Goal: Task Accomplishment & Management: Complete application form

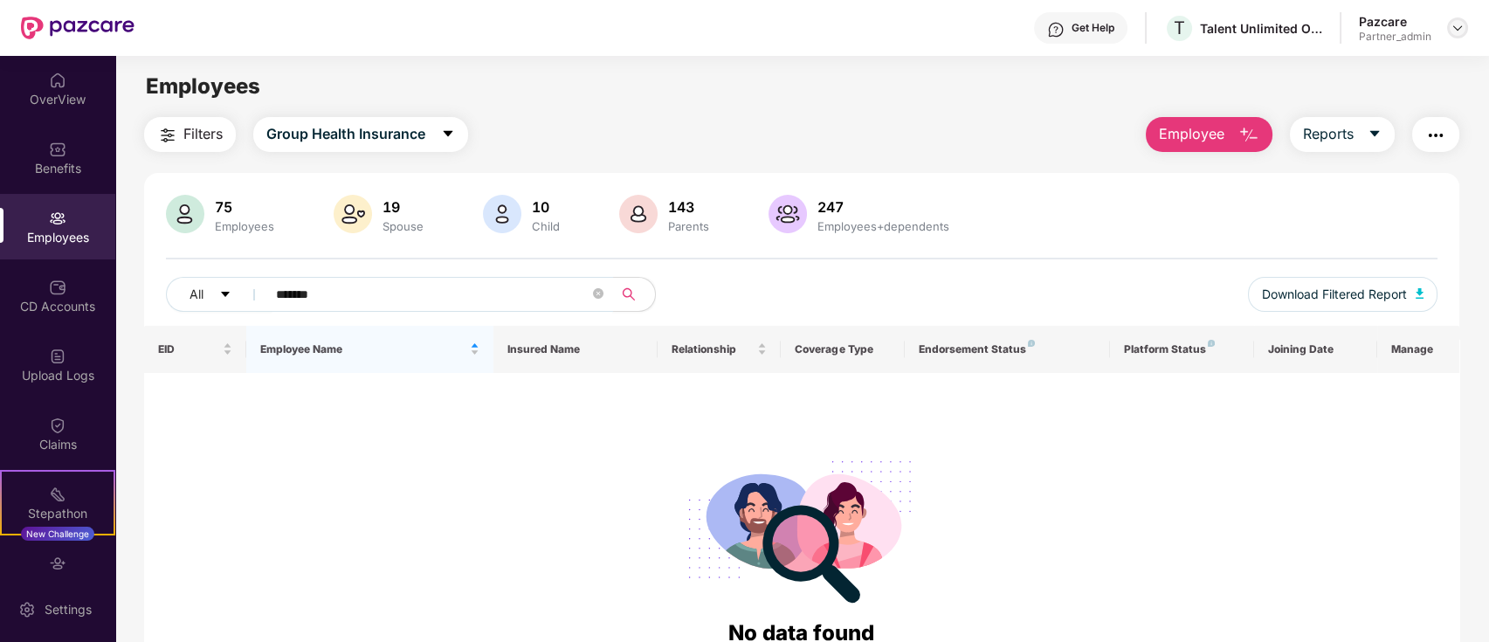
click at [1456, 28] on img at bounding box center [1458, 28] width 14 height 14
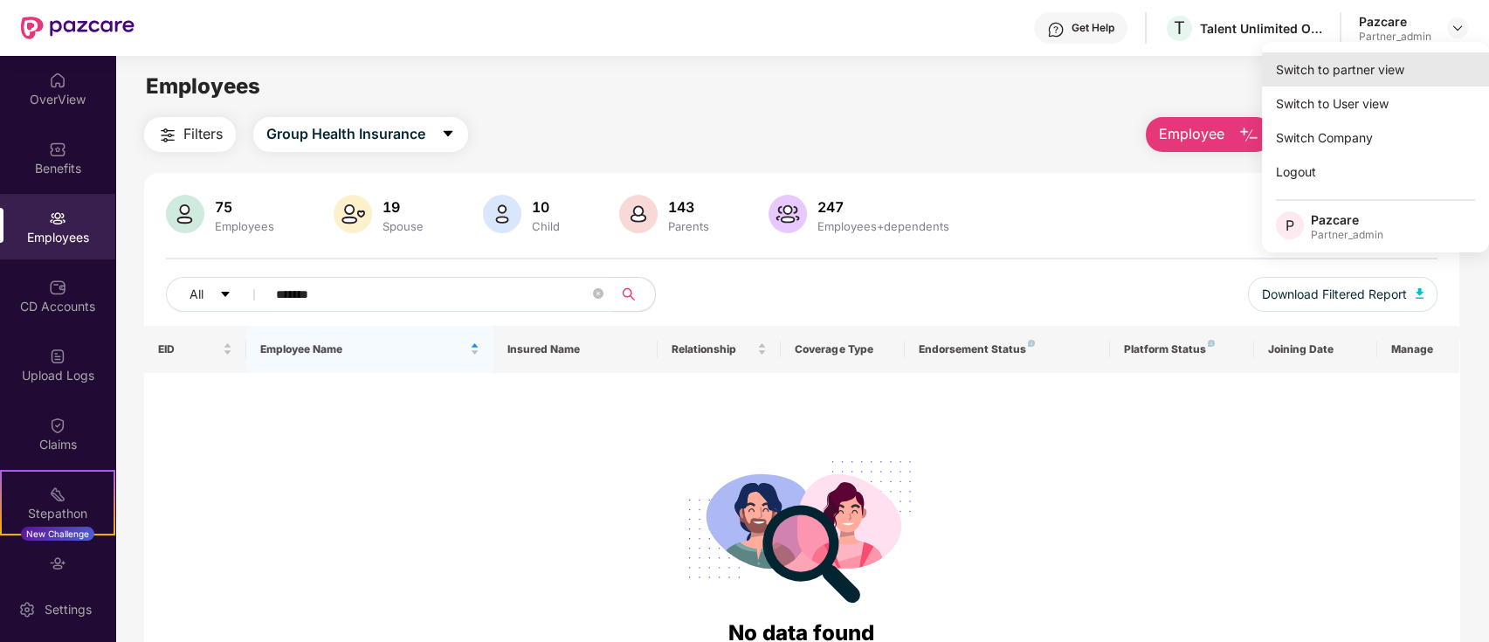
click at [1324, 74] on div "Switch to partner view" at bounding box center [1375, 69] width 227 height 34
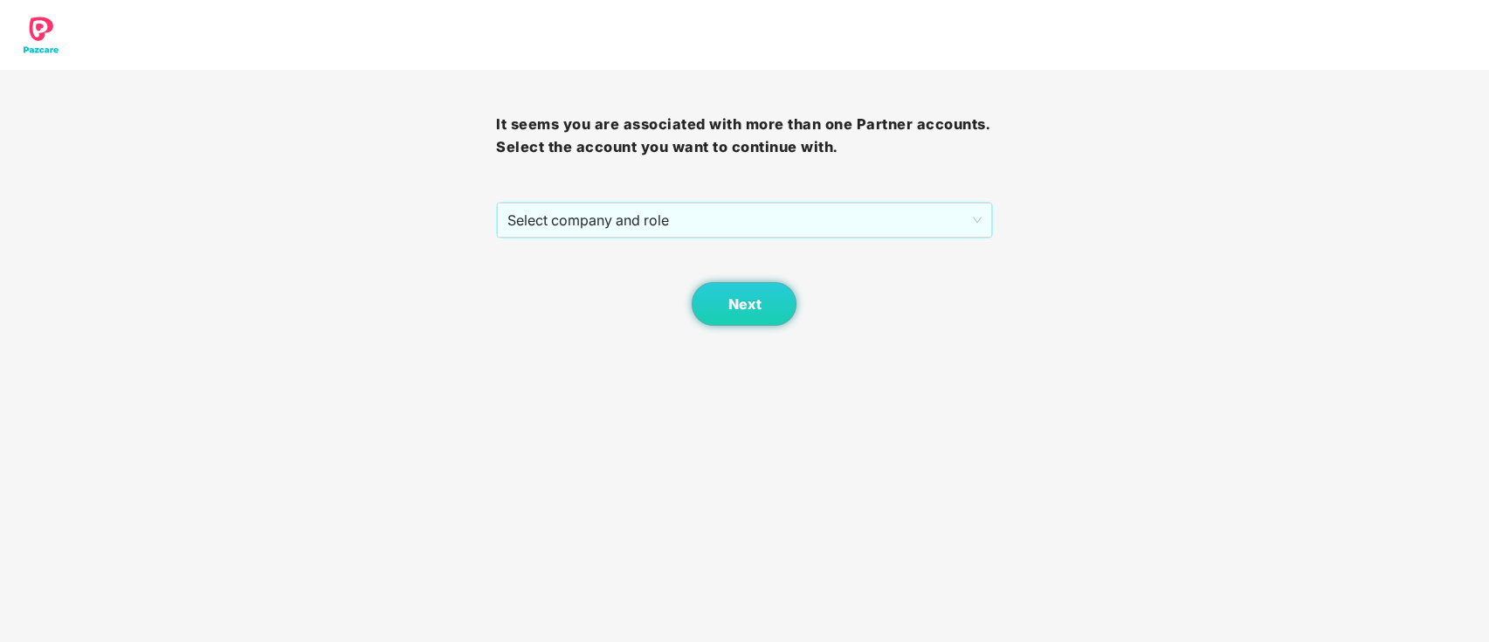
click at [887, 224] on span "Select company and role" at bounding box center [744, 220] width 473 height 33
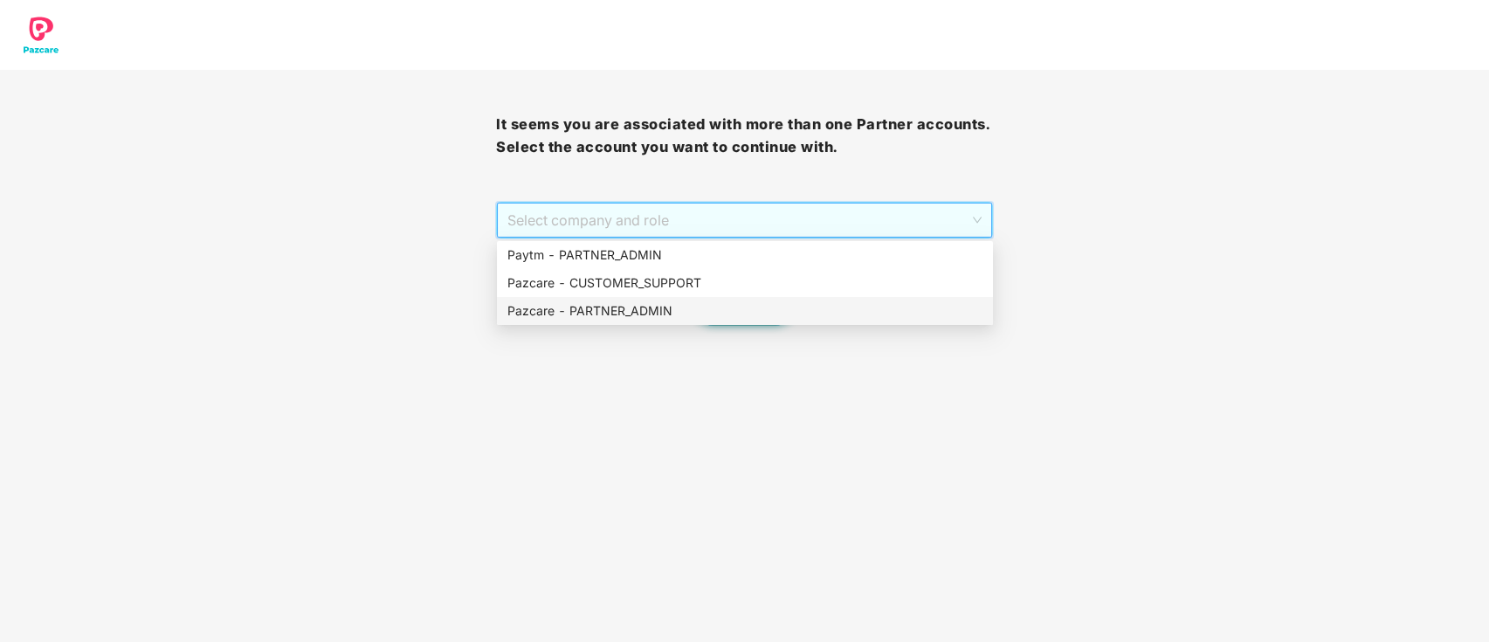
click at [673, 306] on div "Pazcare - PARTNER_ADMIN" at bounding box center [745, 310] width 475 height 19
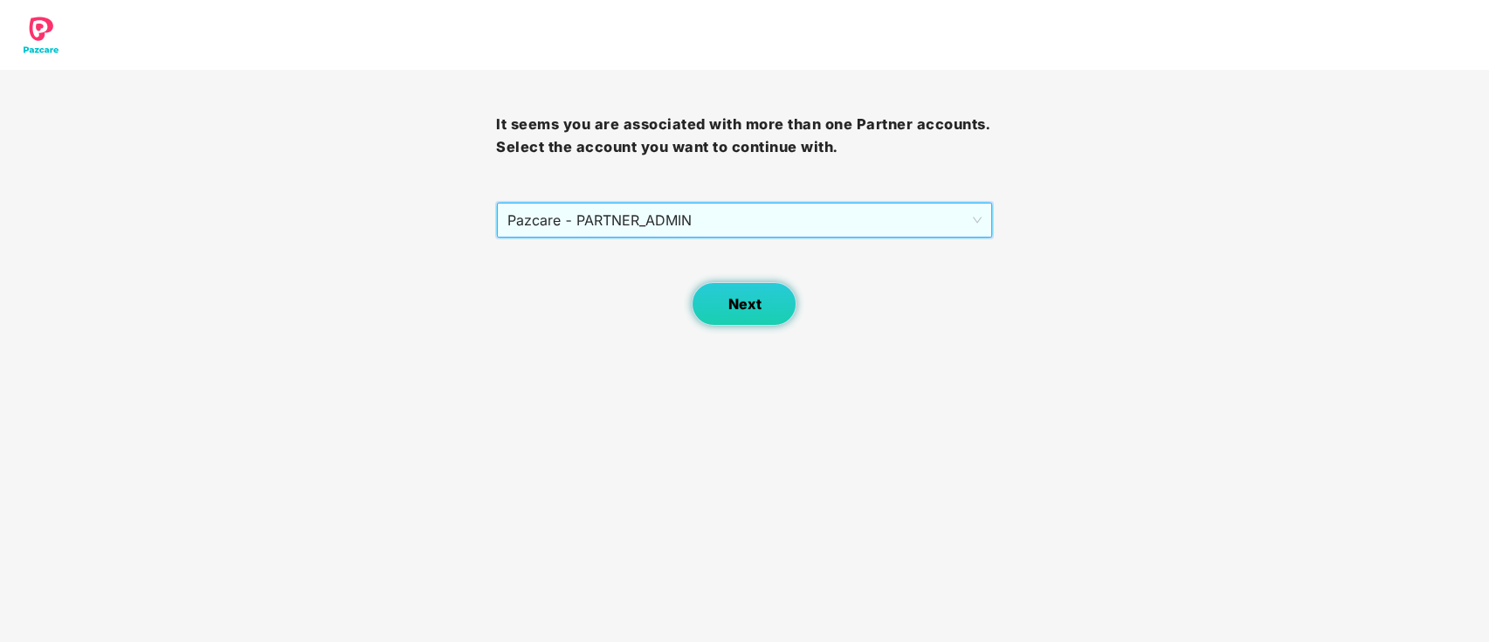
click at [740, 305] on span "Next" at bounding box center [744, 304] width 33 height 17
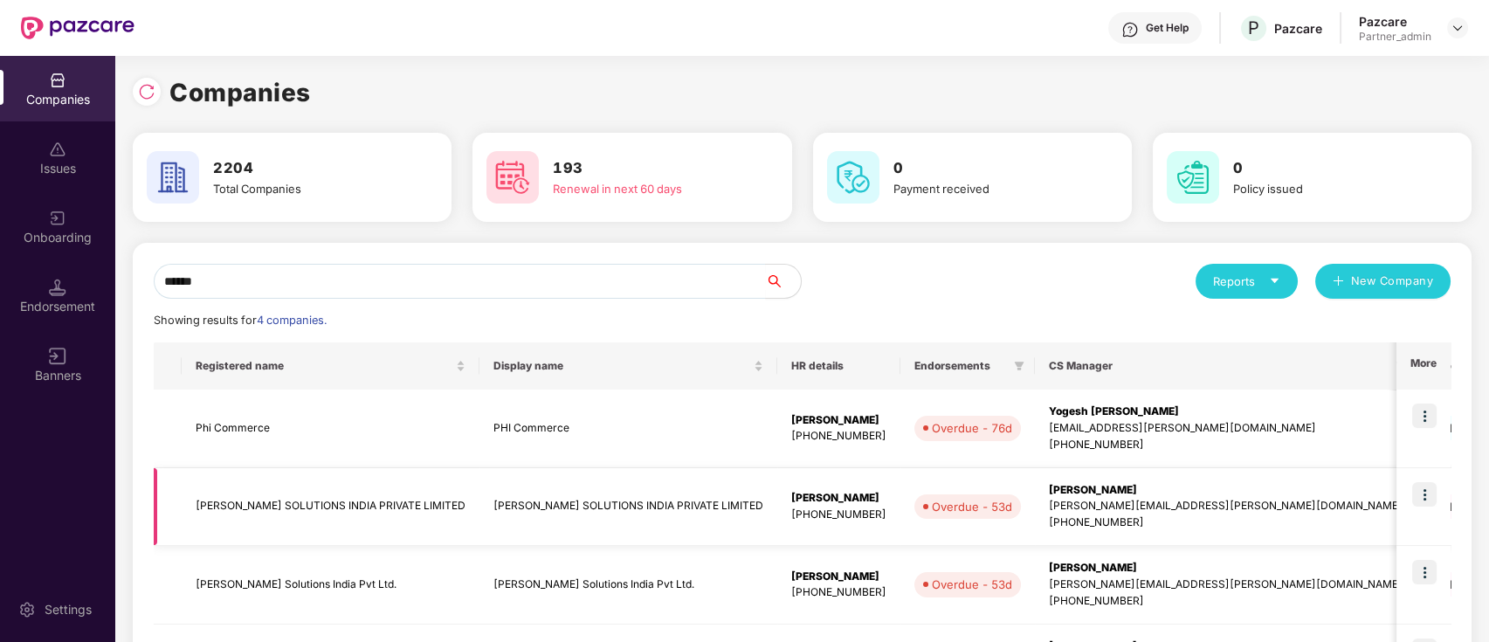
type input "******"
click at [504, 518] on td "[PERSON_NAME] SOLUTIONS INDIA PRIVATE LIMITED" at bounding box center [629, 507] width 298 height 79
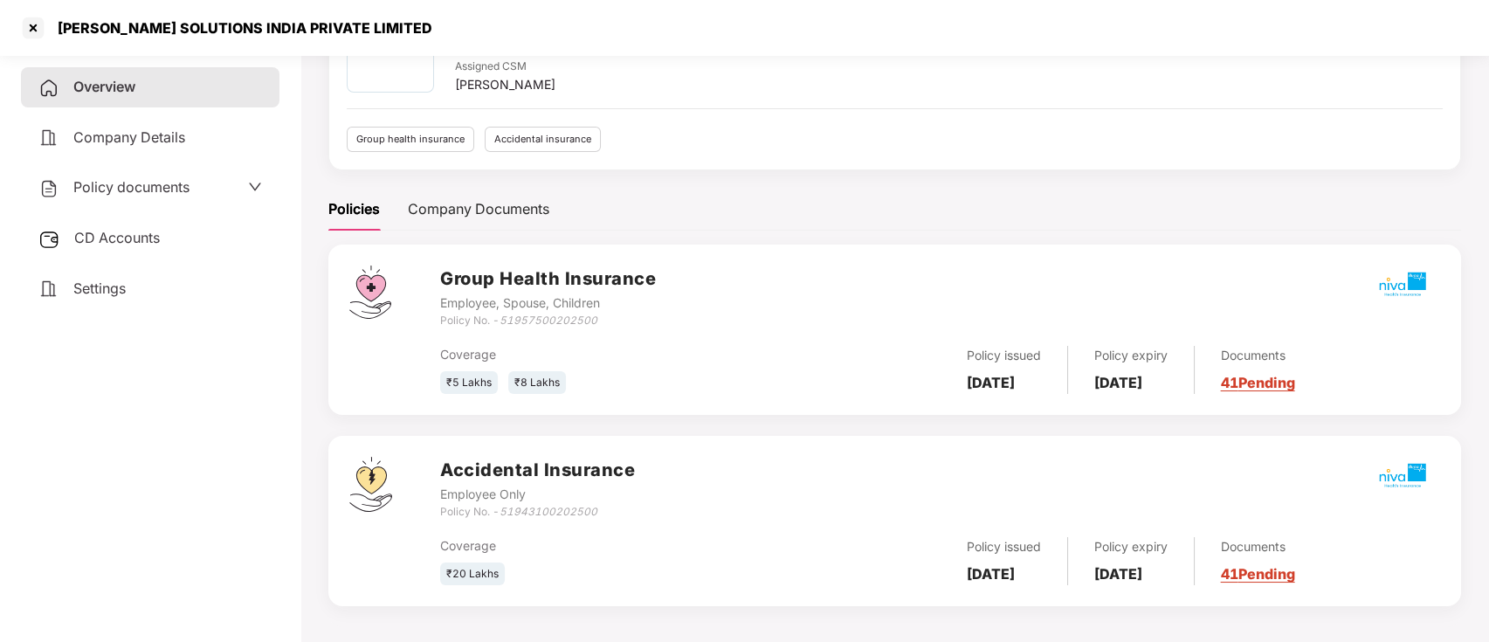
scroll to position [126, 0]
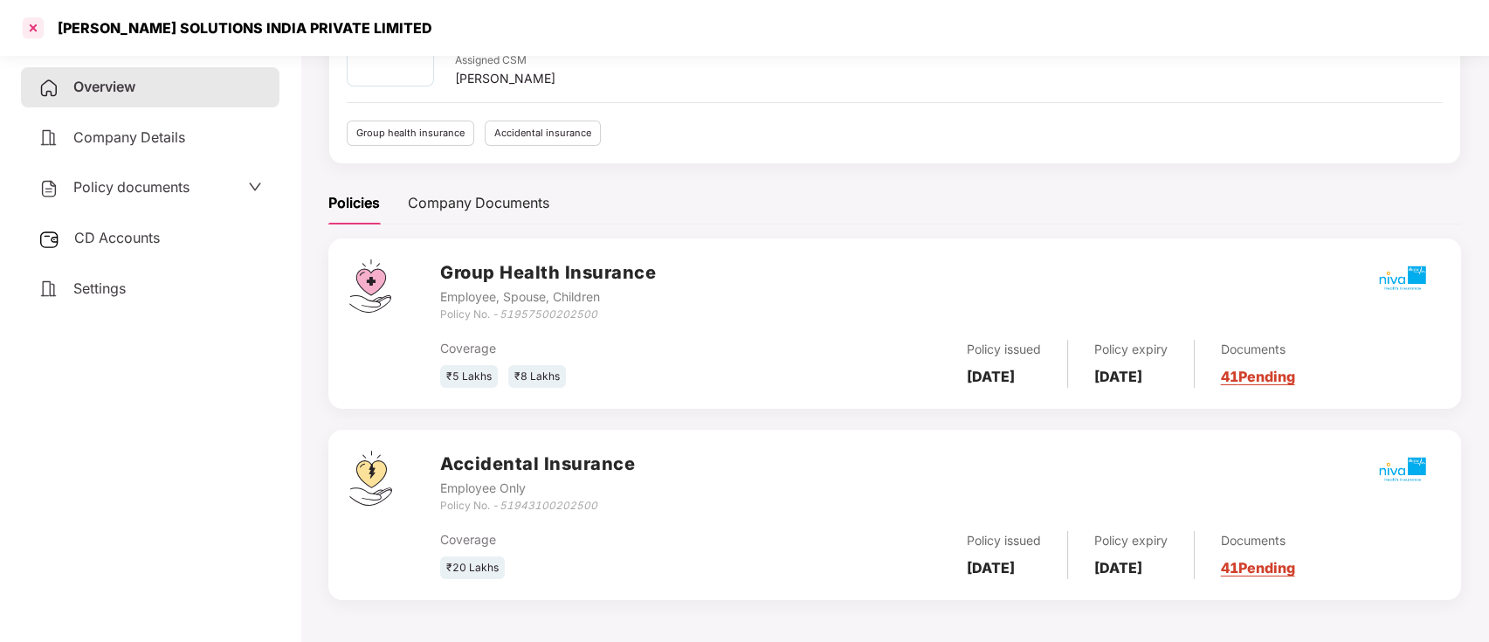
click at [28, 27] on div at bounding box center [33, 28] width 28 height 28
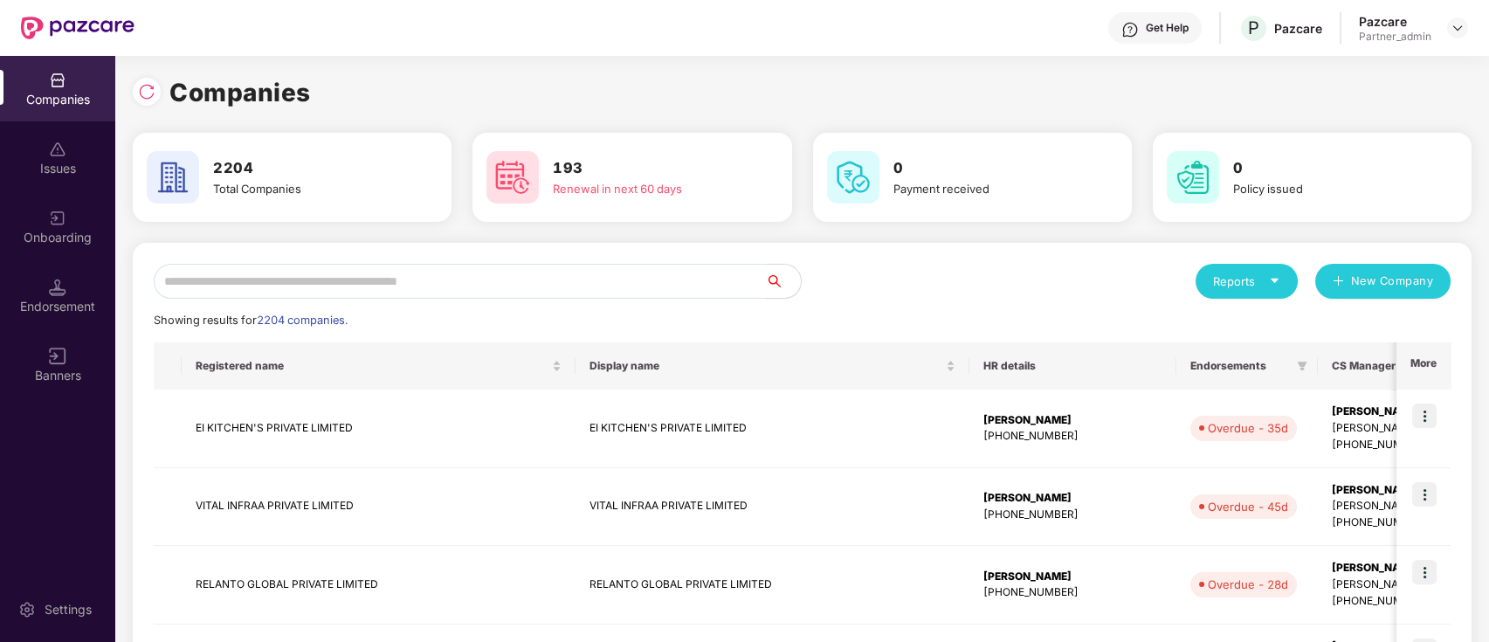
scroll to position [0, 0]
click at [352, 288] on input "text" at bounding box center [460, 281] width 612 height 35
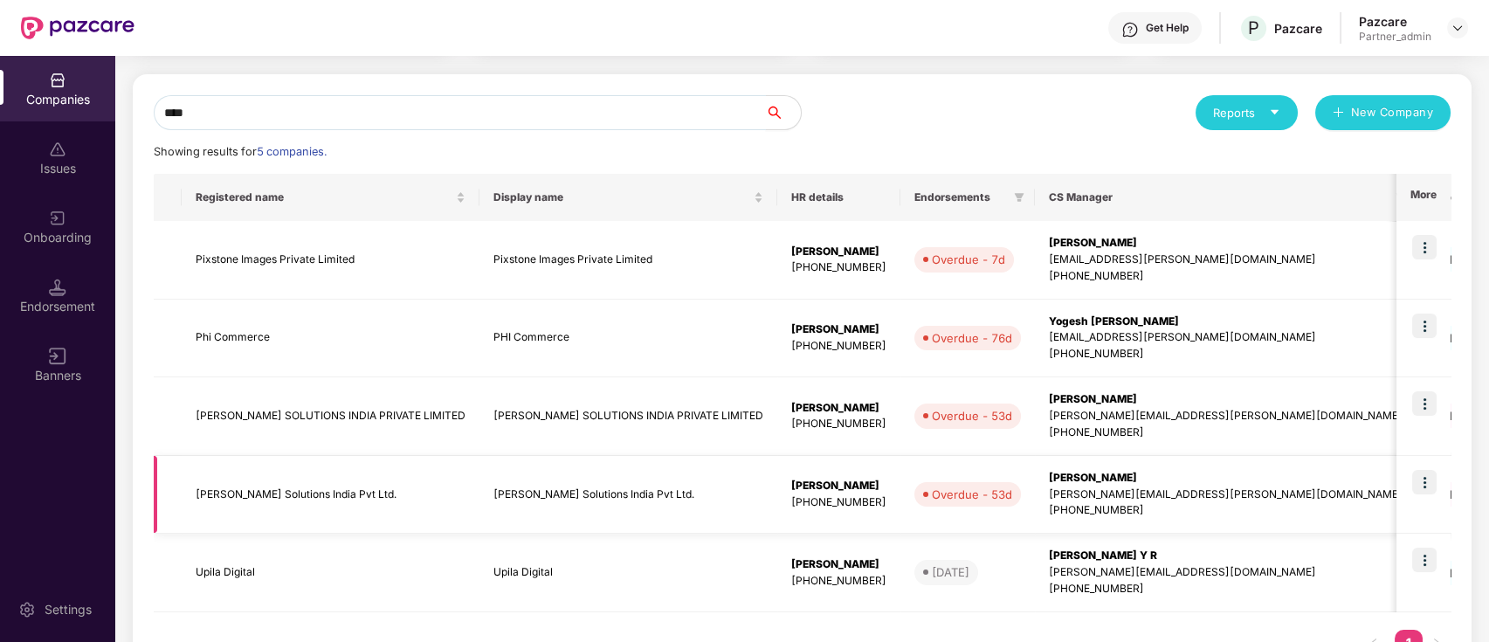
scroll to position [232, 0]
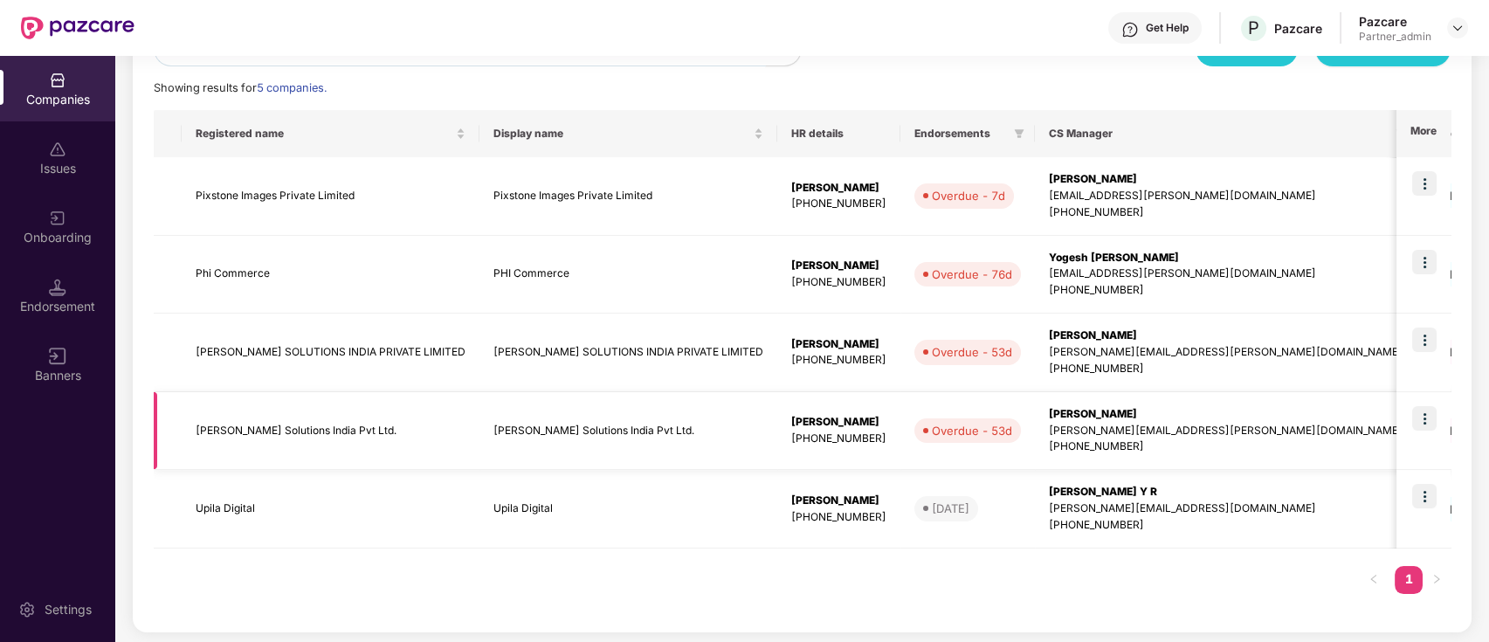
type input "****"
click at [328, 421] on td "[PERSON_NAME] Solutions India Pvt Ltd." at bounding box center [331, 431] width 298 height 79
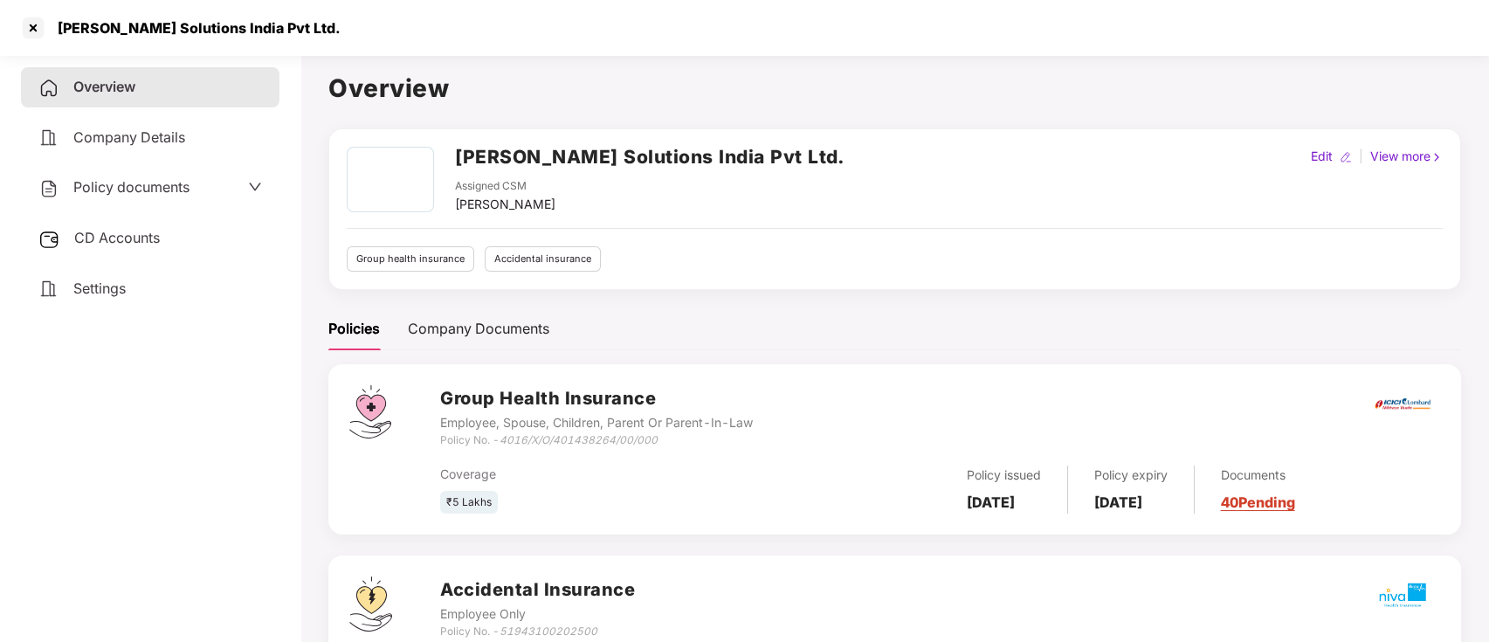
click at [68, 237] on div "CD Accounts" at bounding box center [150, 238] width 259 height 40
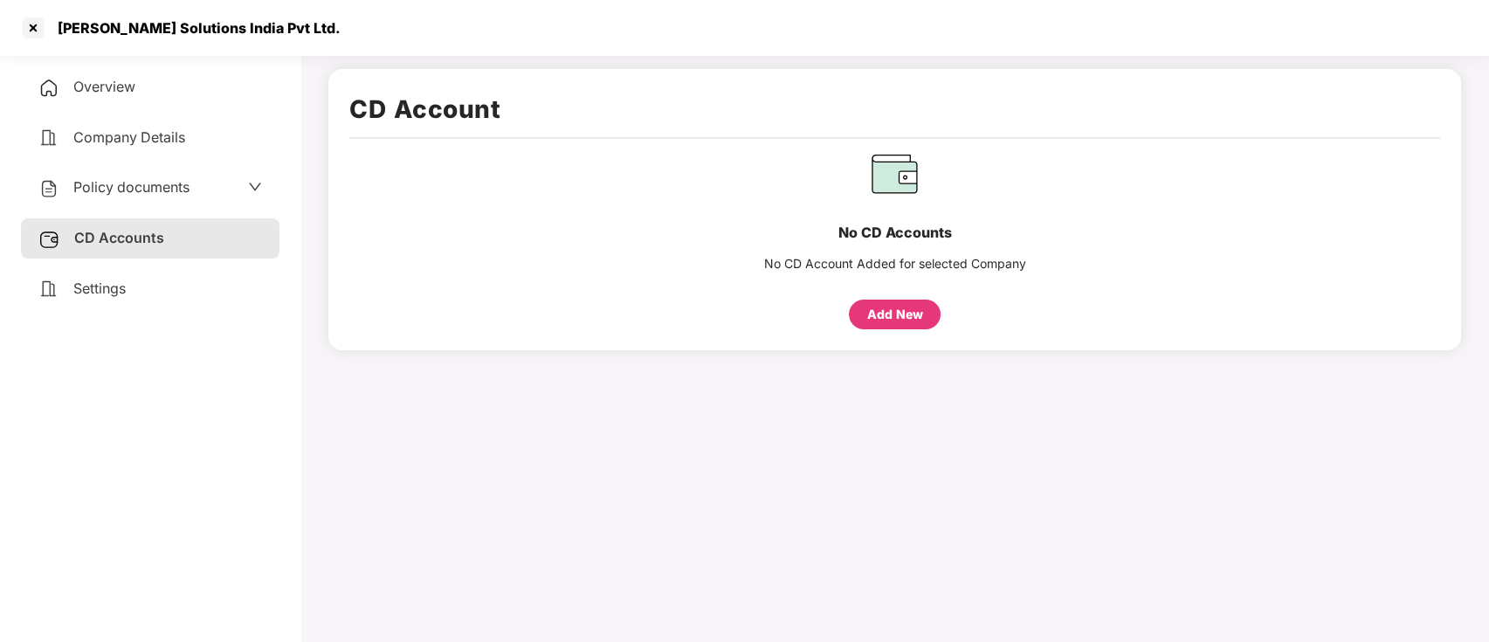
click at [881, 315] on div "Add New" at bounding box center [895, 314] width 56 height 19
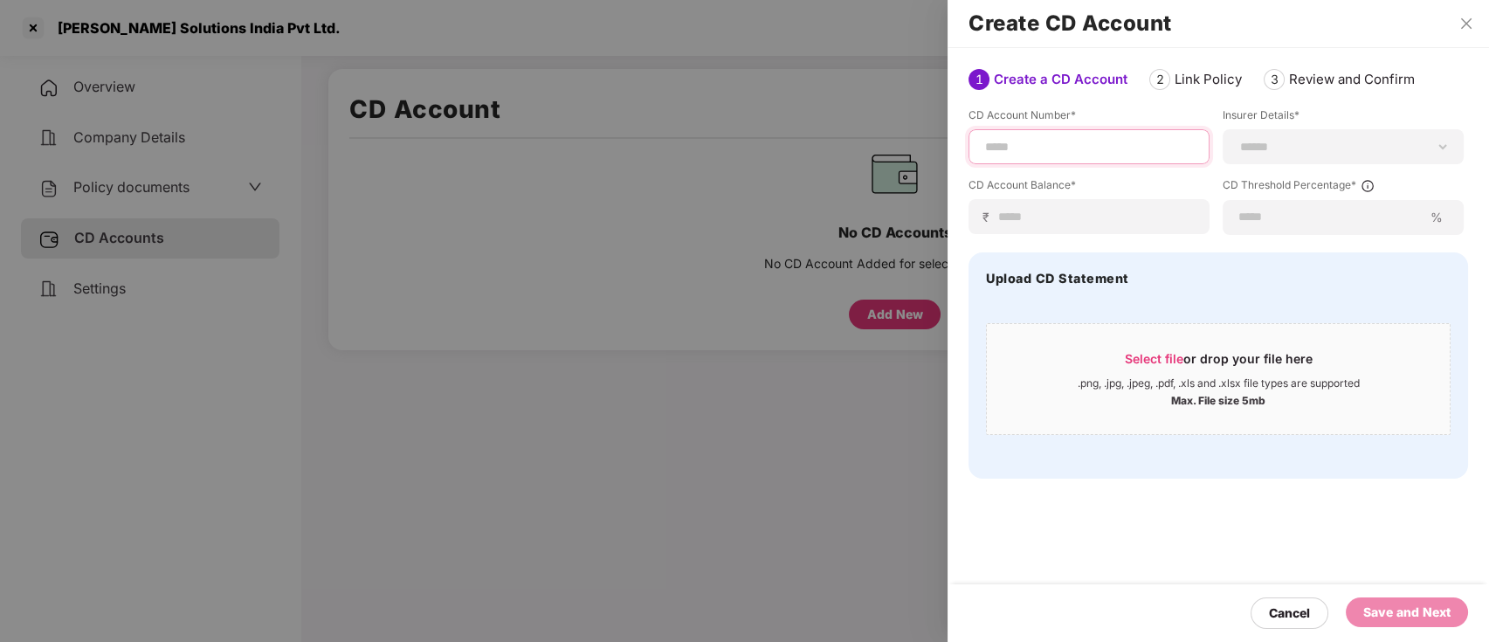
click at [1107, 155] on input at bounding box center [1089, 147] width 211 height 18
paste input "**********"
type input "**********"
click at [1302, 143] on select "**********" at bounding box center [1343, 147] width 211 height 14
select select "*****"
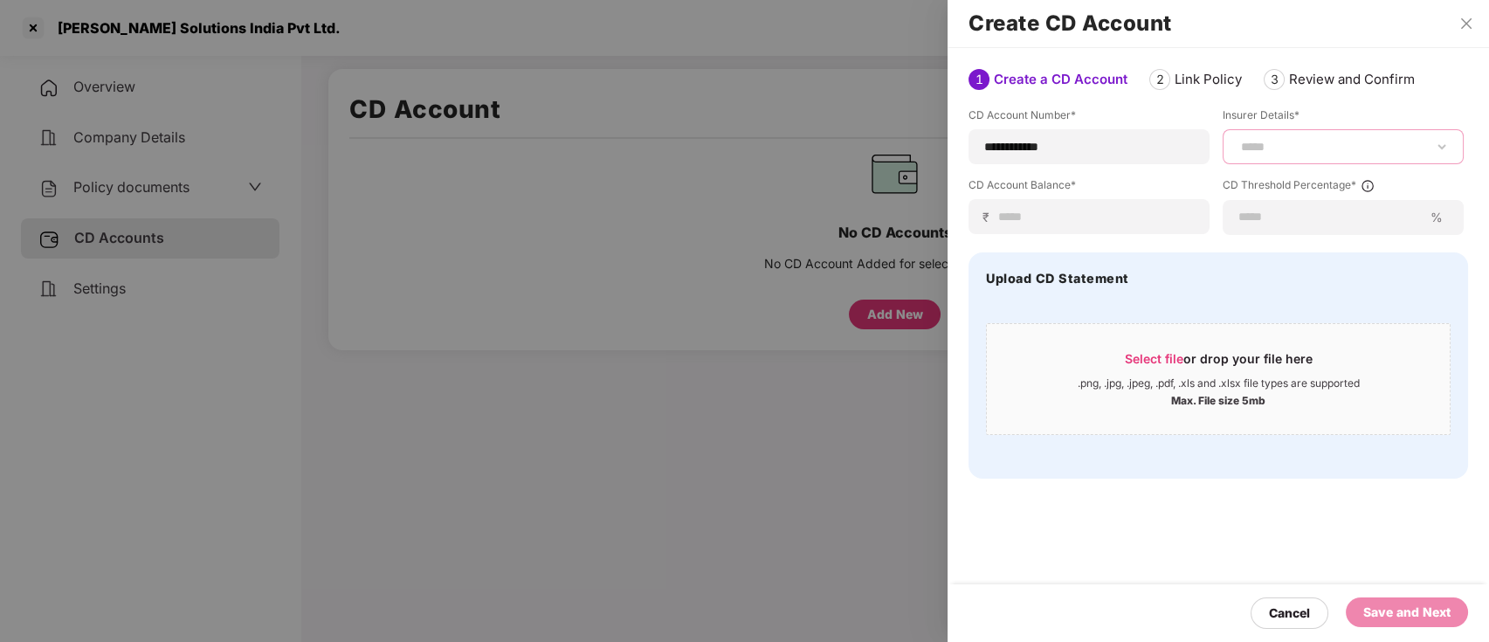
click at [1238, 154] on select "**********" at bounding box center [1343, 147] width 211 height 14
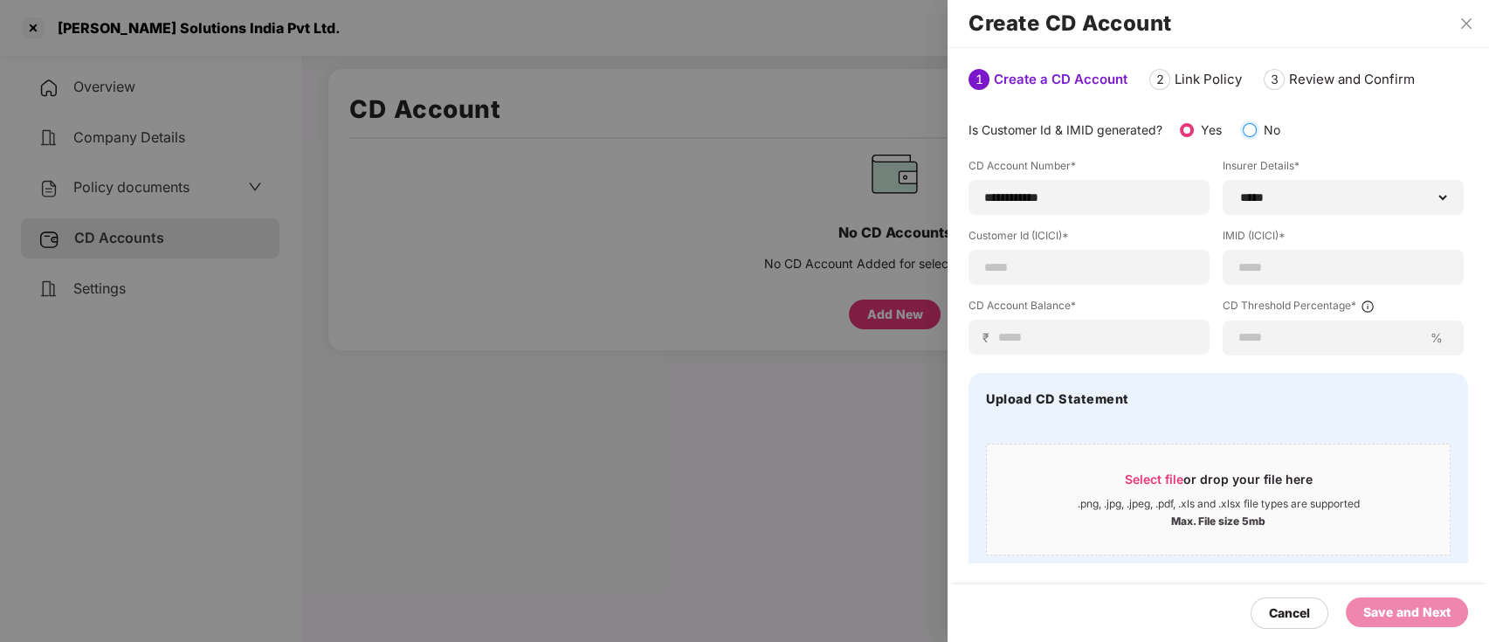
type input "**********"
click at [1125, 331] on input at bounding box center [1096, 337] width 197 height 18
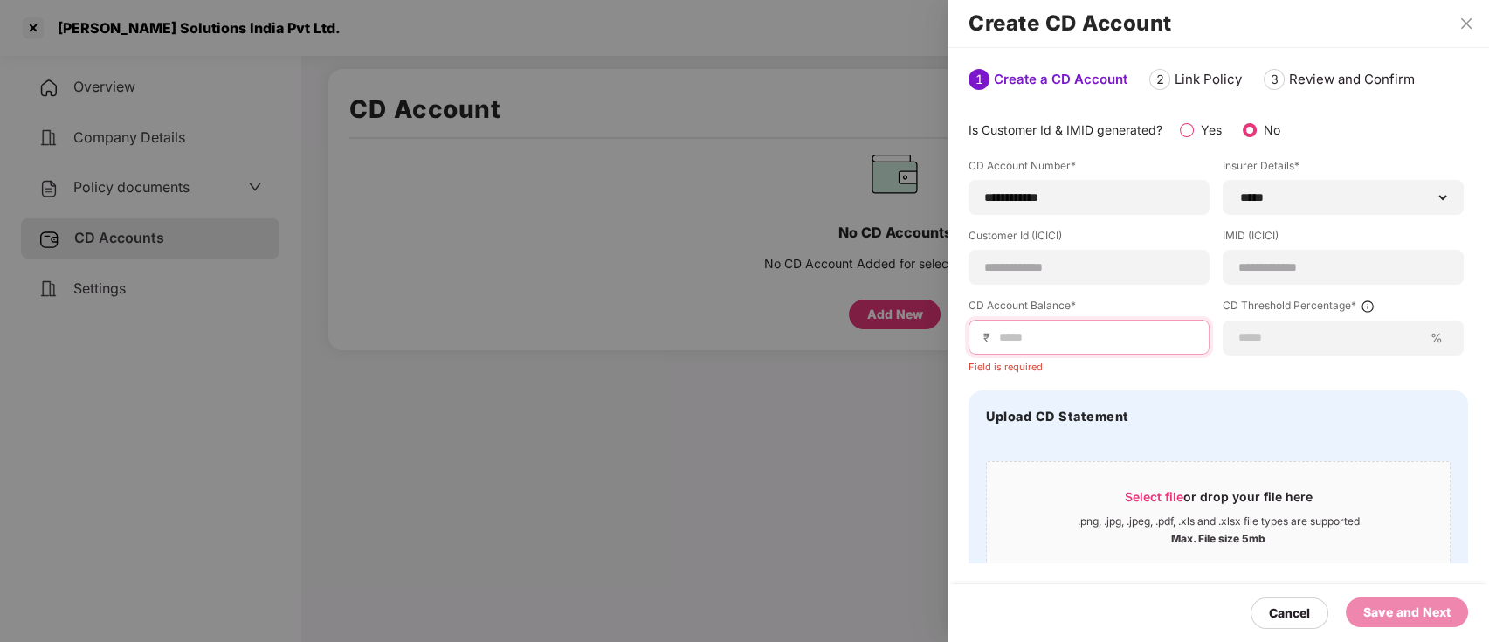
paste input "*"
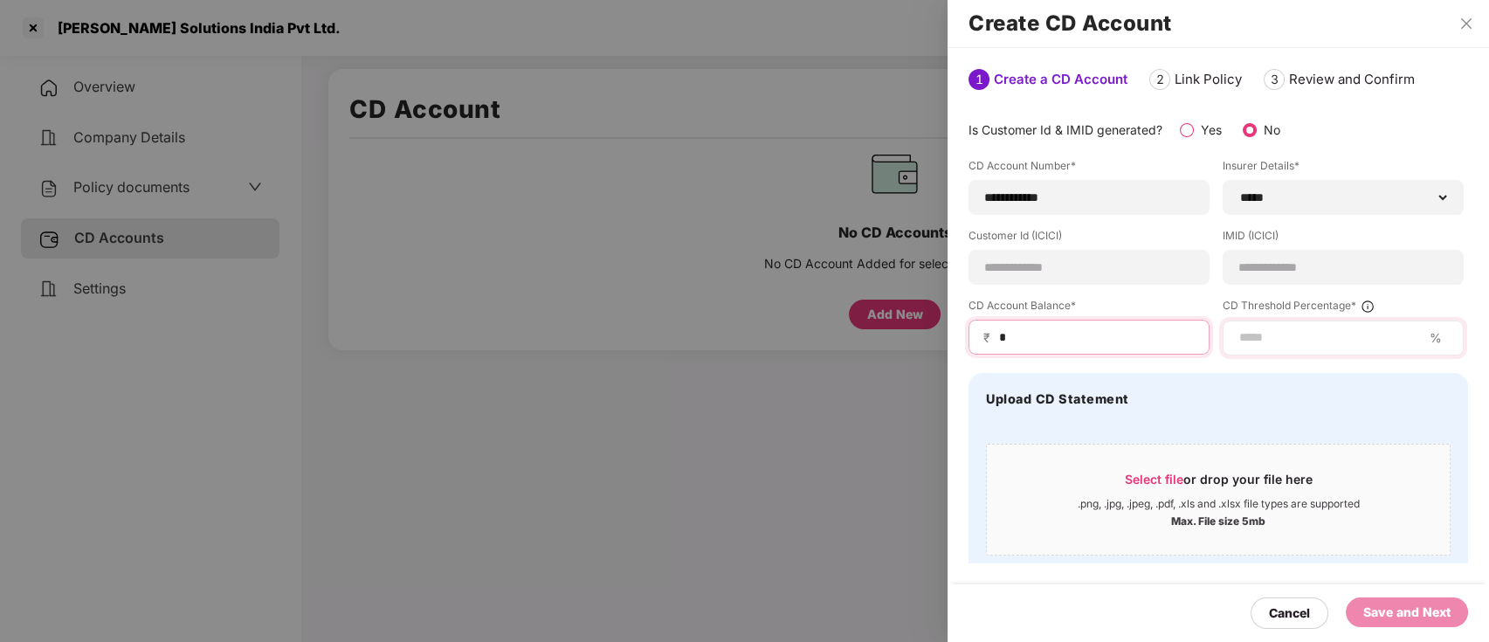
type input "*"
drag, startPoint x: 1286, startPoint y: 345, endPoint x: 1293, endPoint y: 355, distance: 11.9
click at [1286, 345] on input at bounding box center [1330, 337] width 185 height 18
type input "**"
click at [1198, 497] on div ".png, .jpg, .jpeg, .pdf, .xls and .xlsx file types are supported" at bounding box center [1219, 504] width 282 height 14
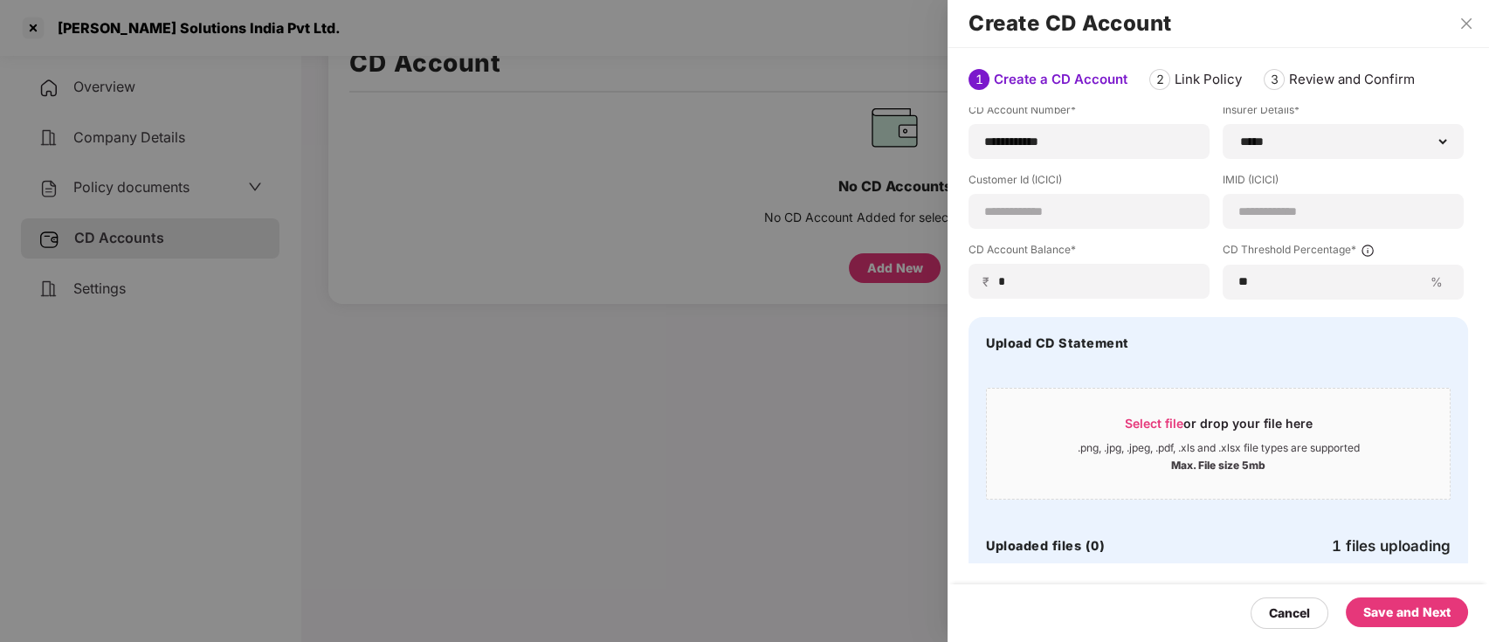
scroll to position [48, 0]
click at [1405, 611] on div "Save and Next" at bounding box center [1407, 612] width 87 height 19
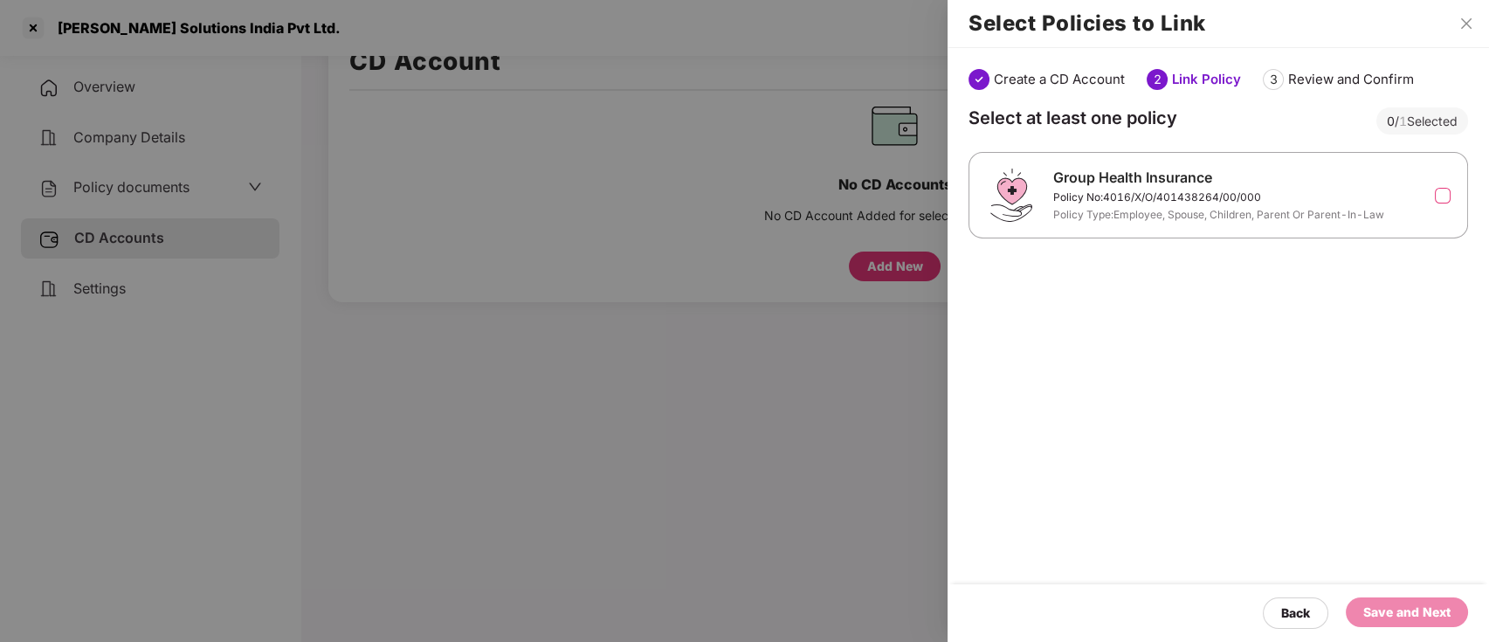
click at [1441, 192] on label at bounding box center [1443, 196] width 16 height 16
click at [1412, 600] on div "Save and Next" at bounding box center [1407, 612] width 122 height 30
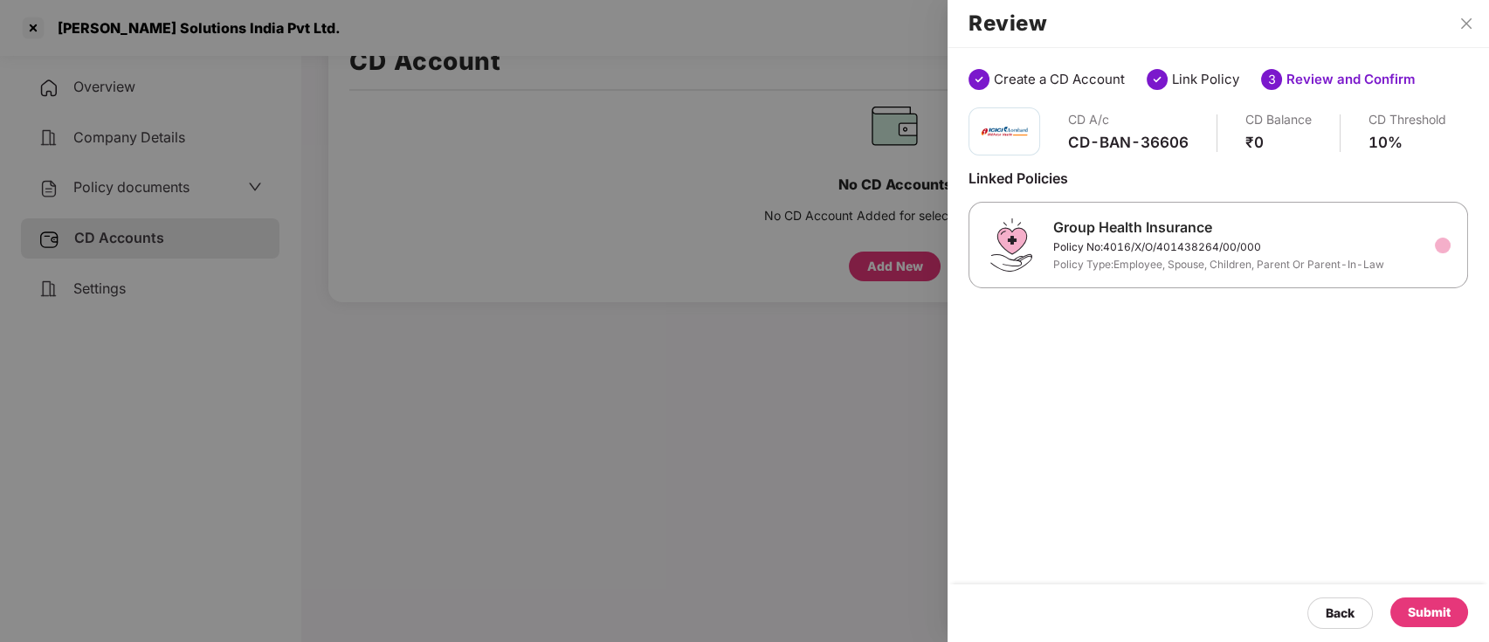
click at [1413, 611] on div "Submit" at bounding box center [1429, 612] width 43 height 19
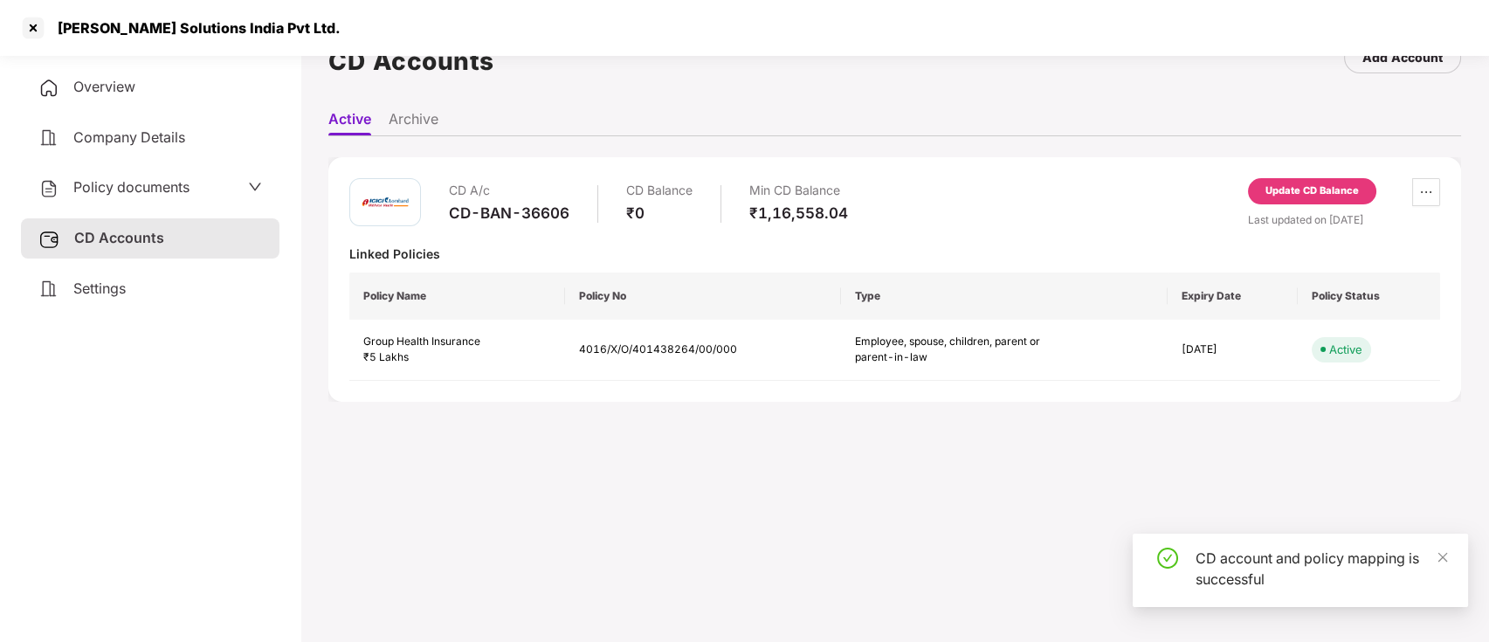
click at [99, 79] on span "Overview" at bounding box center [104, 86] width 62 height 17
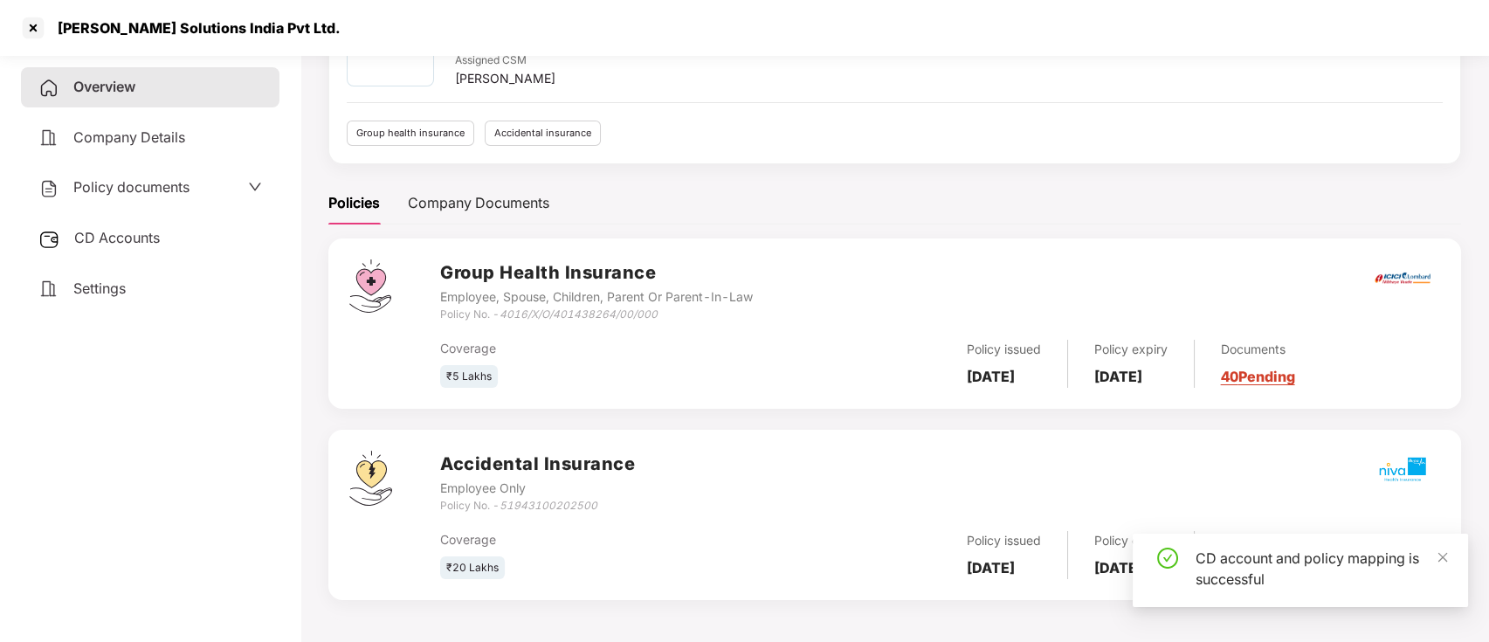
click at [1295, 378] on link "40 Pending" at bounding box center [1258, 376] width 74 height 17
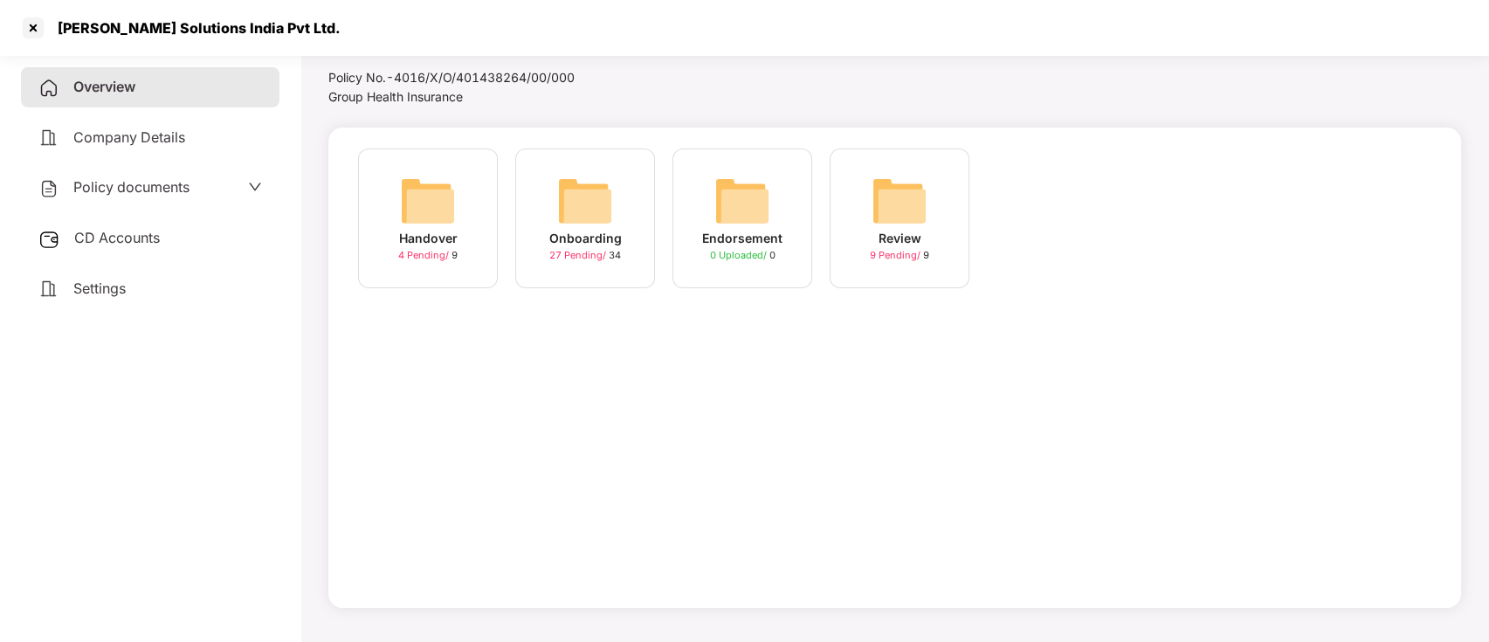
click at [584, 244] on div "Onboarding" at bounding box center [585, 238] width 73 height 19
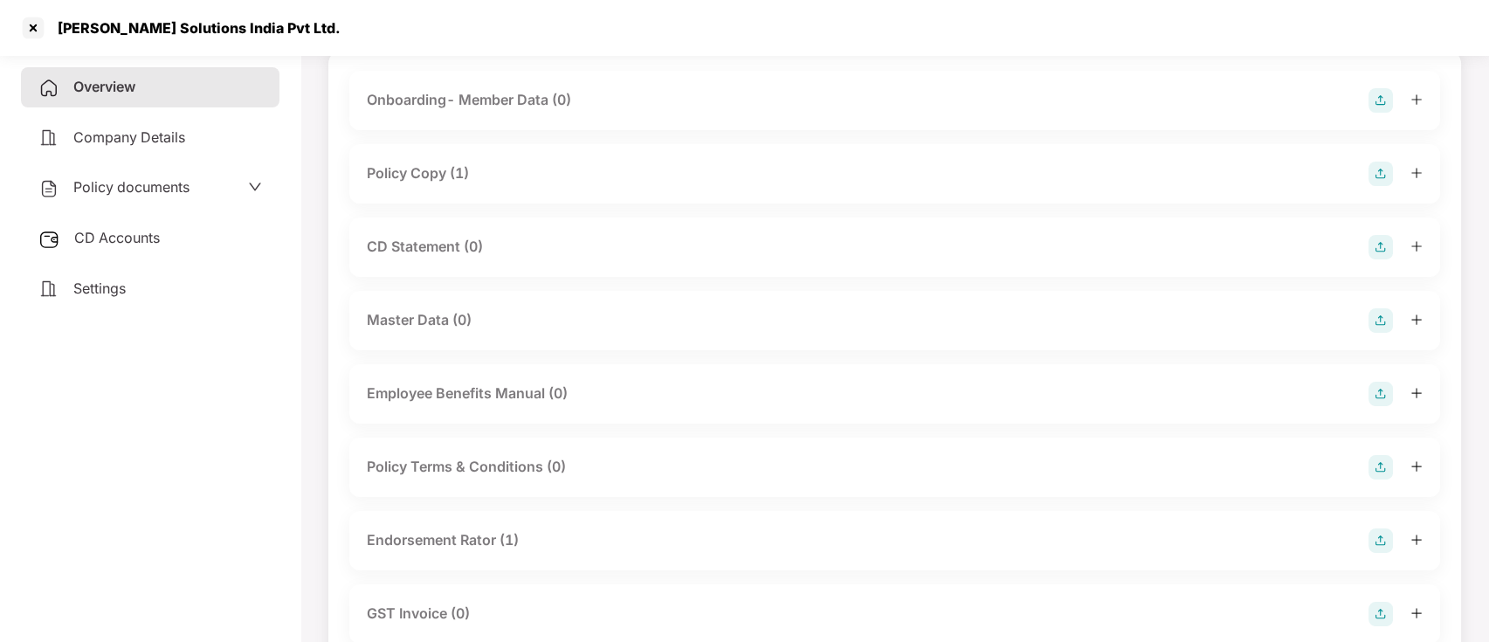
click at [1386, 241] on img at bounding box center [1381, 247] width 24 height 24
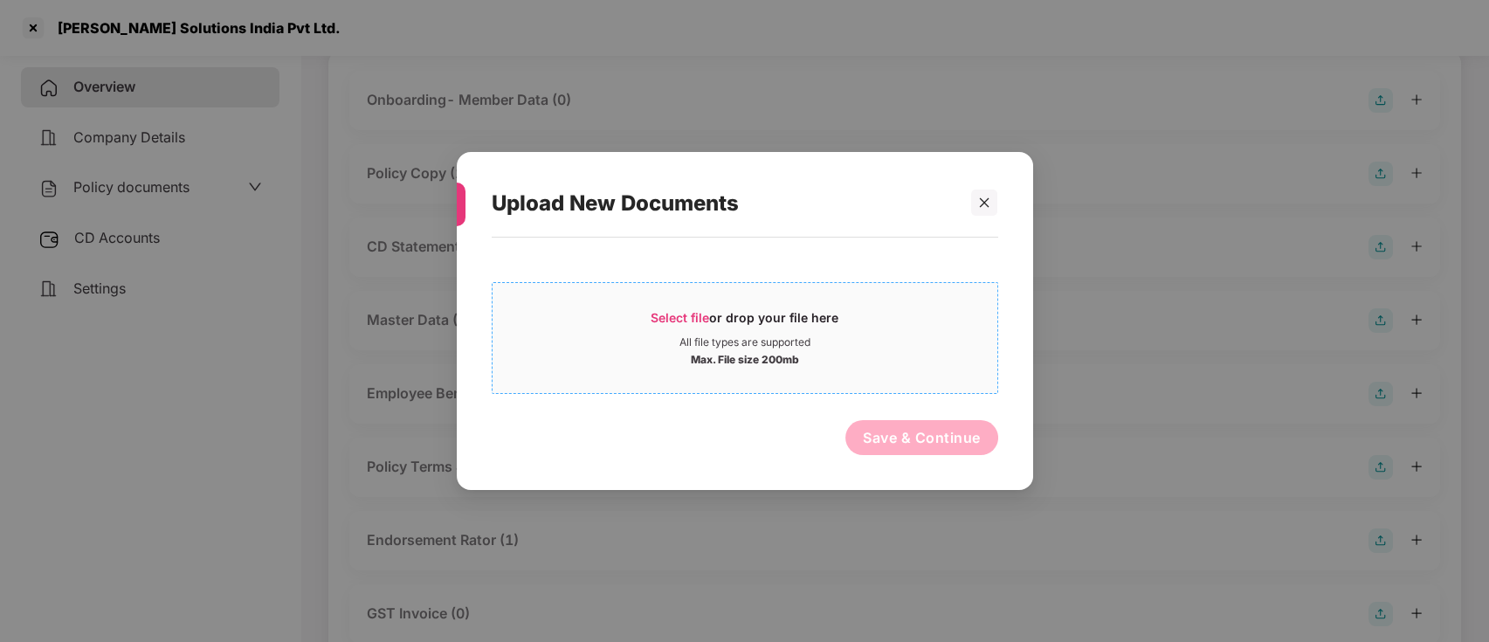
click at [723, 333] on div "Select file or drop your file here" at bounding box center [745, 322] width 188 height 26
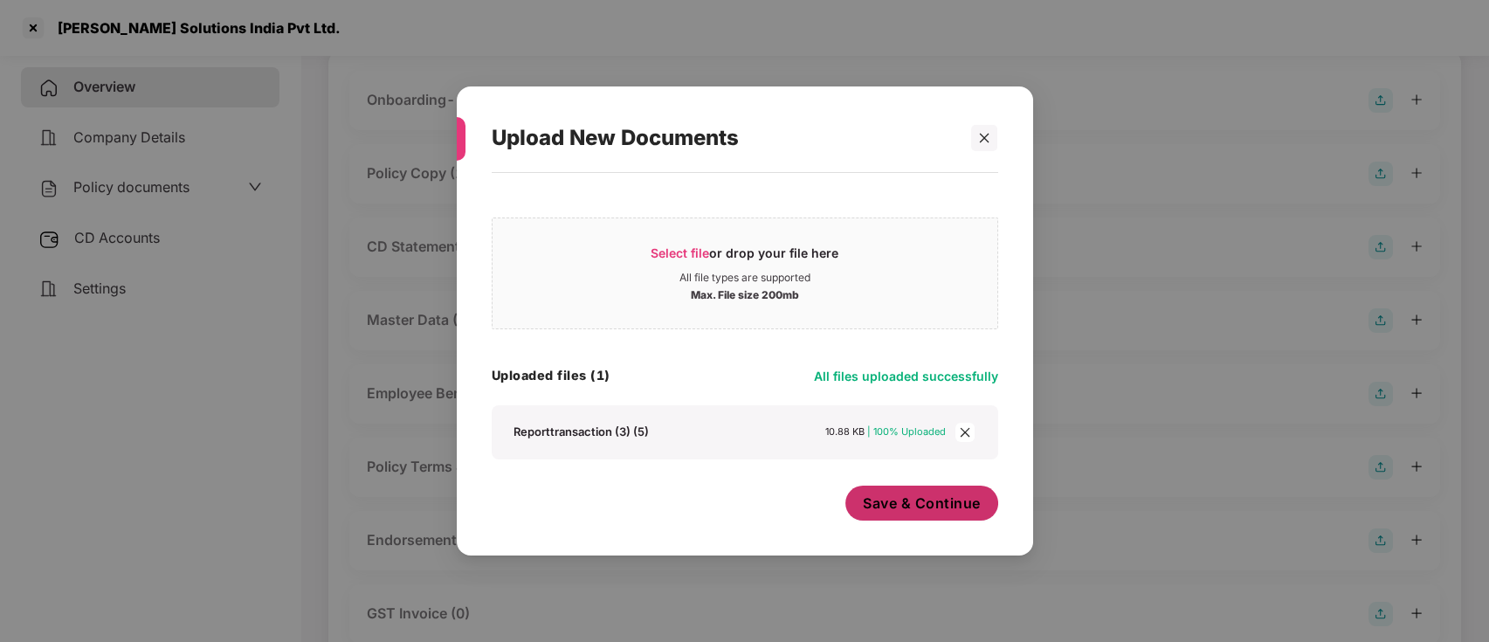
click at [962, 511] on span "Save & Continue" at bounding box center [922, 503] width 118 height 19
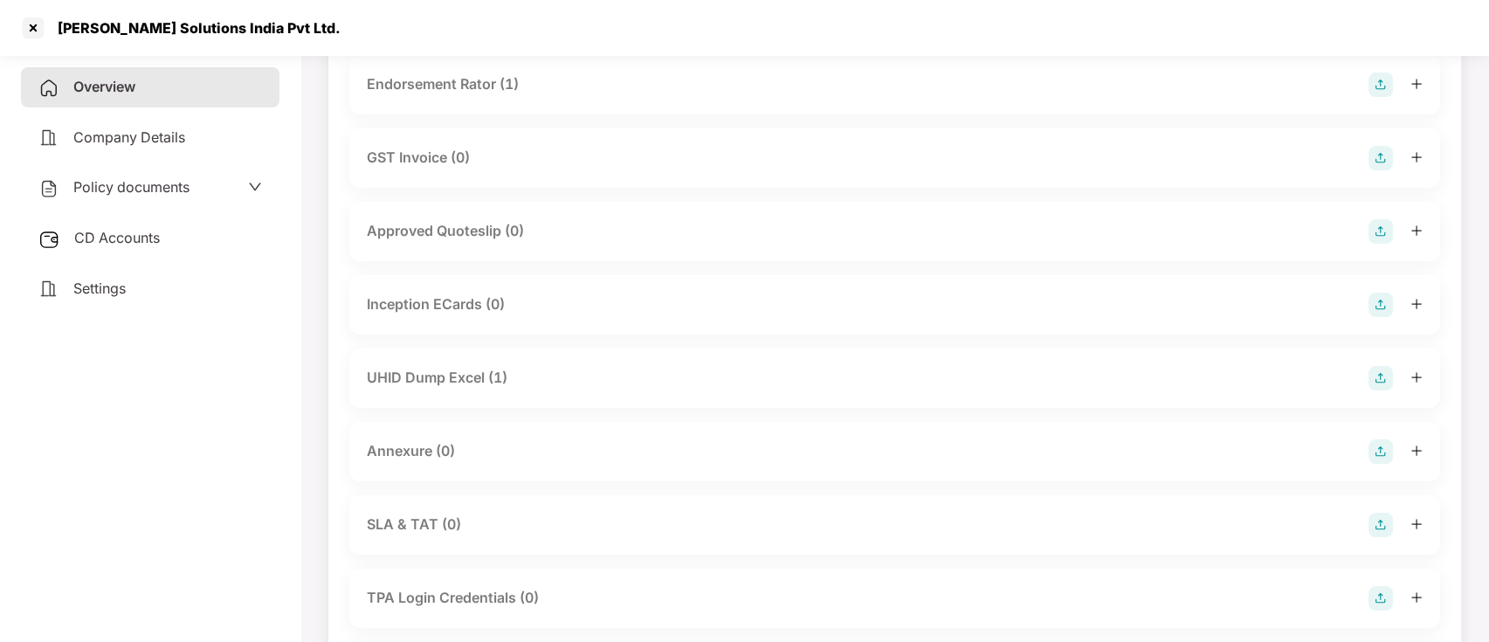
scroll to position [825, 0]
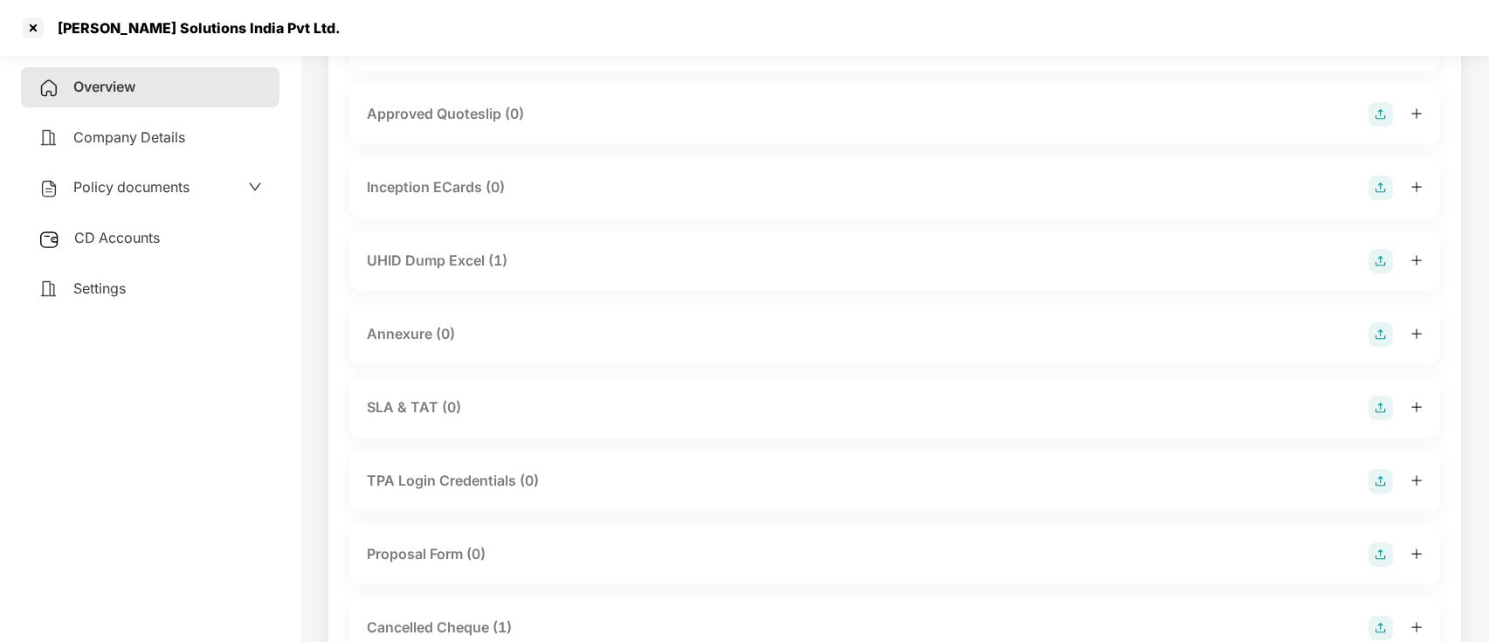
click at [485, 255] on div "UHID Dump Excel (1)" at bounding box center [437, 261] width 141 height 22
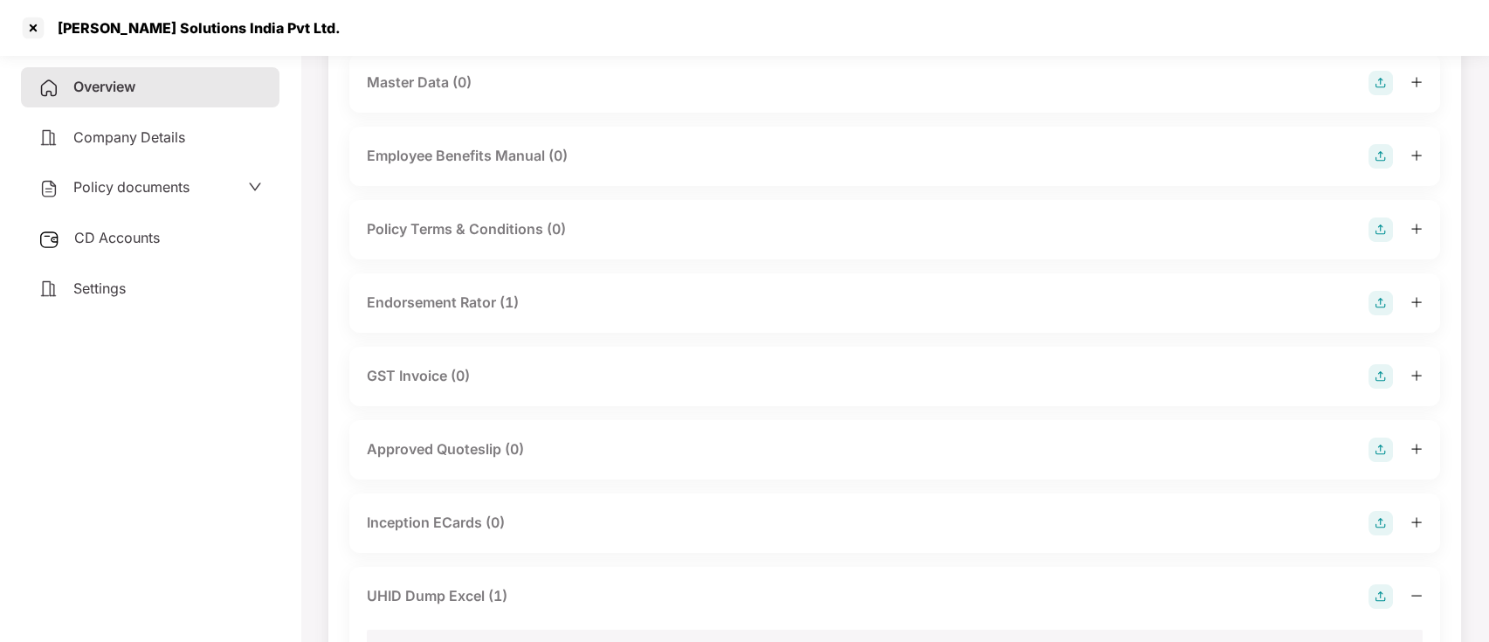
scroll to position [475, 0]
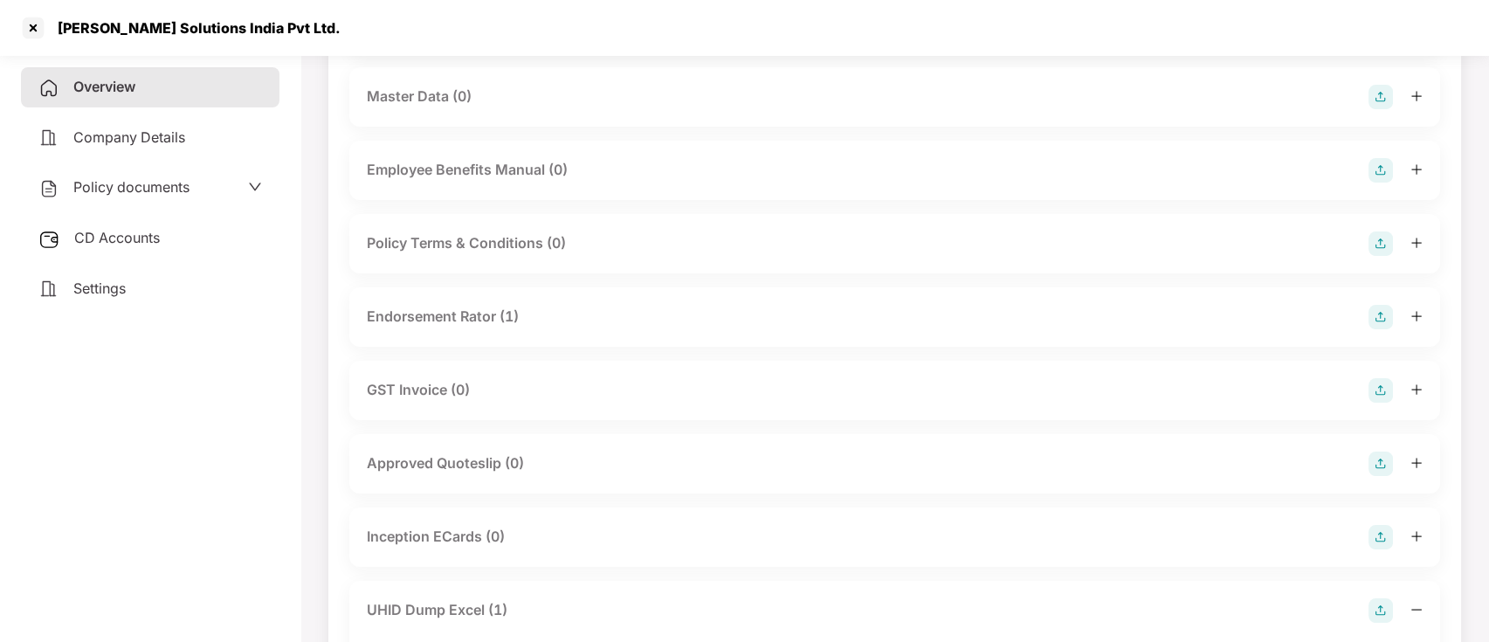
click at [504, 324] on div "Endorsement Rator (1)" at bounding box center [443, 317] width 152 height 22
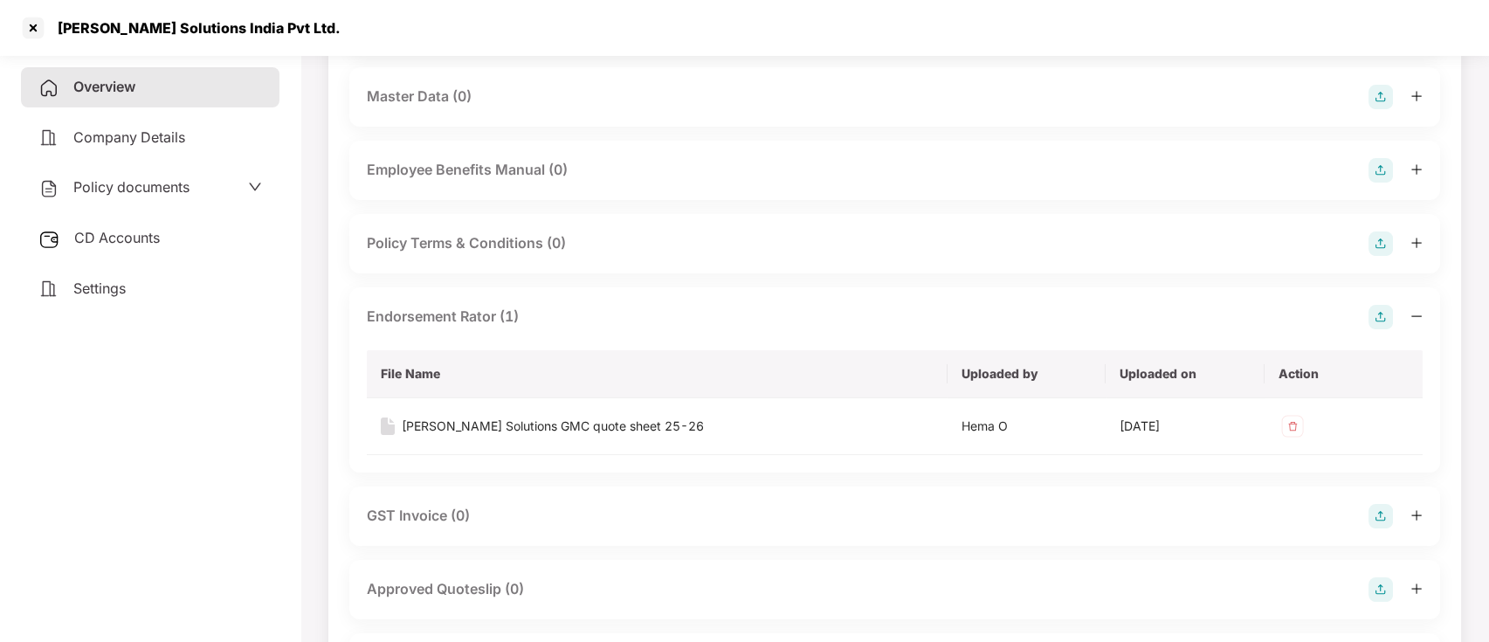
click at [196, 88] on div "Overview" at bounding box center [150, 87] width 259 height 40
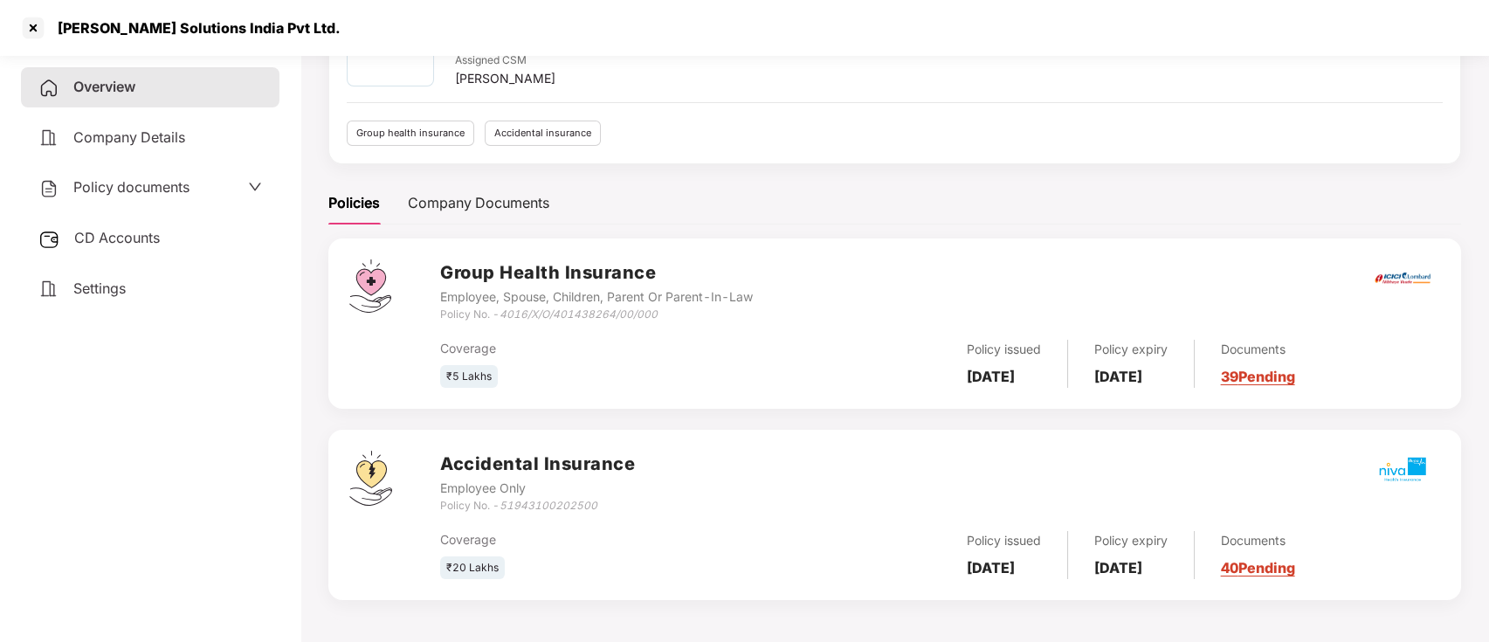
click at [1291, 570] on link "40 Pending" at bounding box center [1258, 567] width 74 height 17
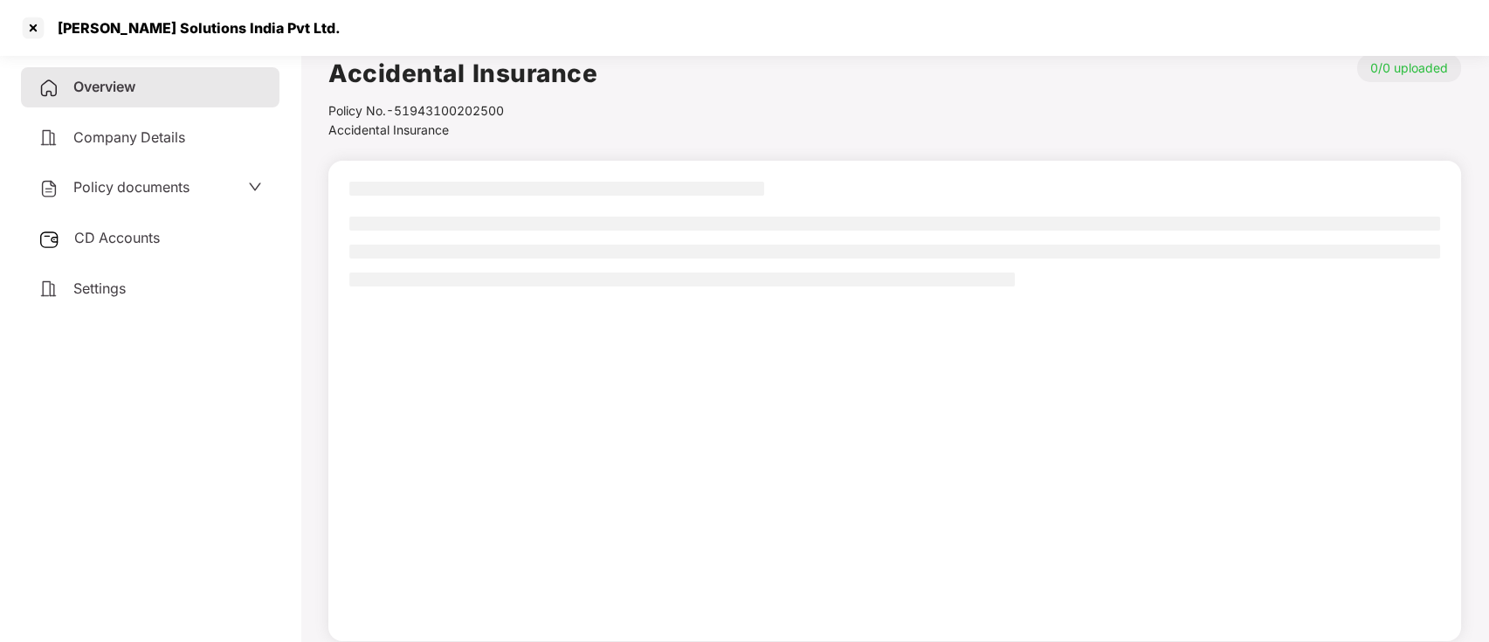
scroll to position [0, 0]
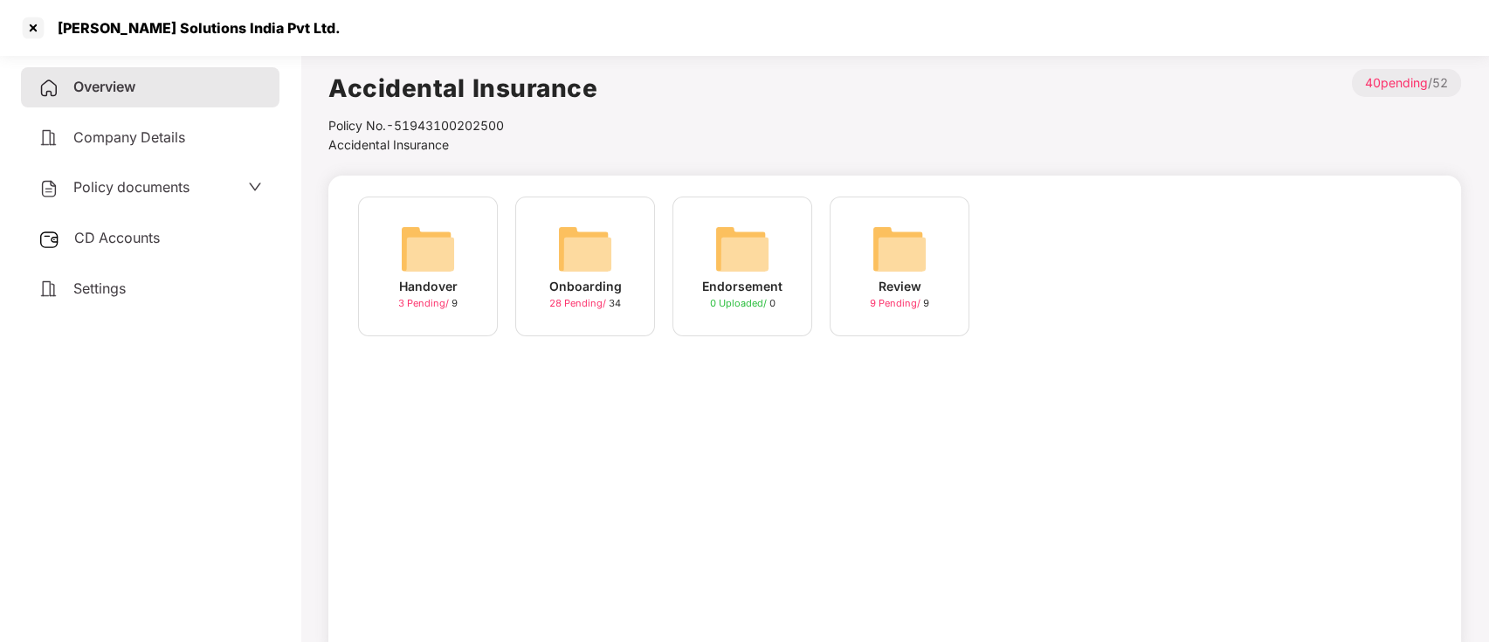
click at [577, 262] on img at bounding box center [585, 249] width 56 height 56
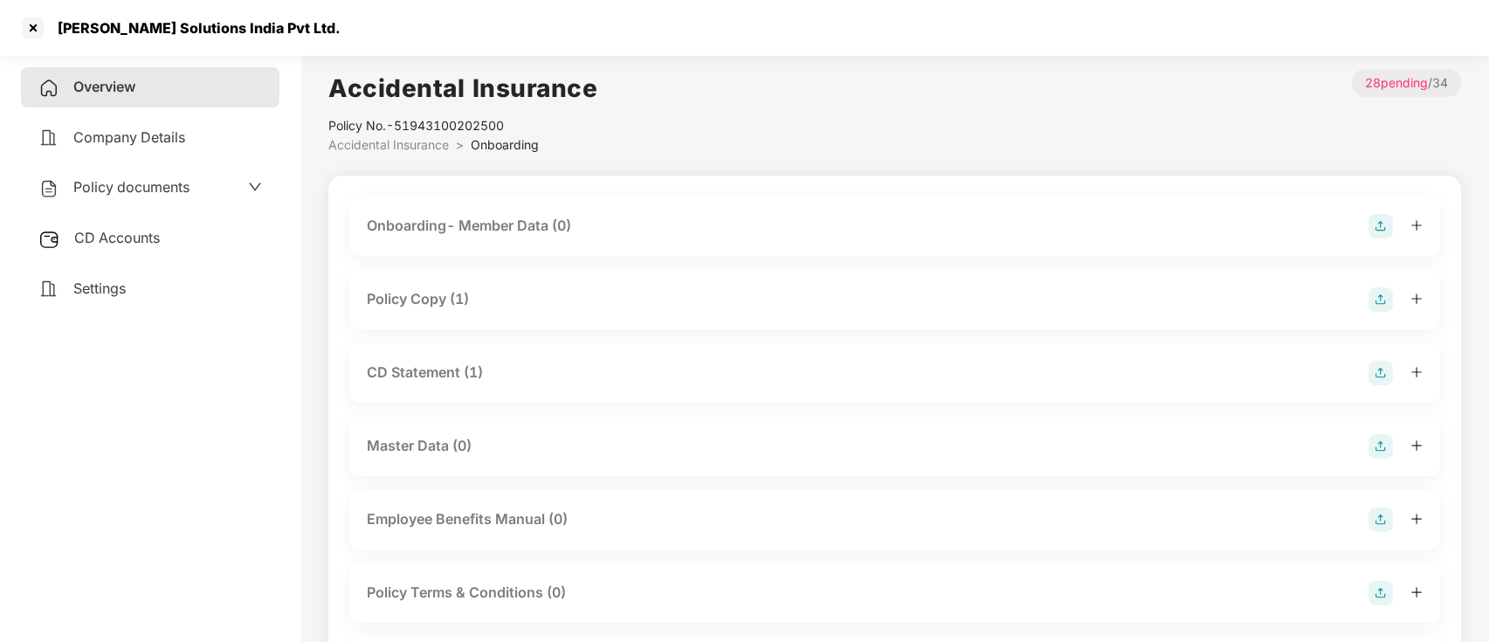
click at [456, 367] on div "CD Statement (1)" at bounding box center [425, 373] width 116 height 22
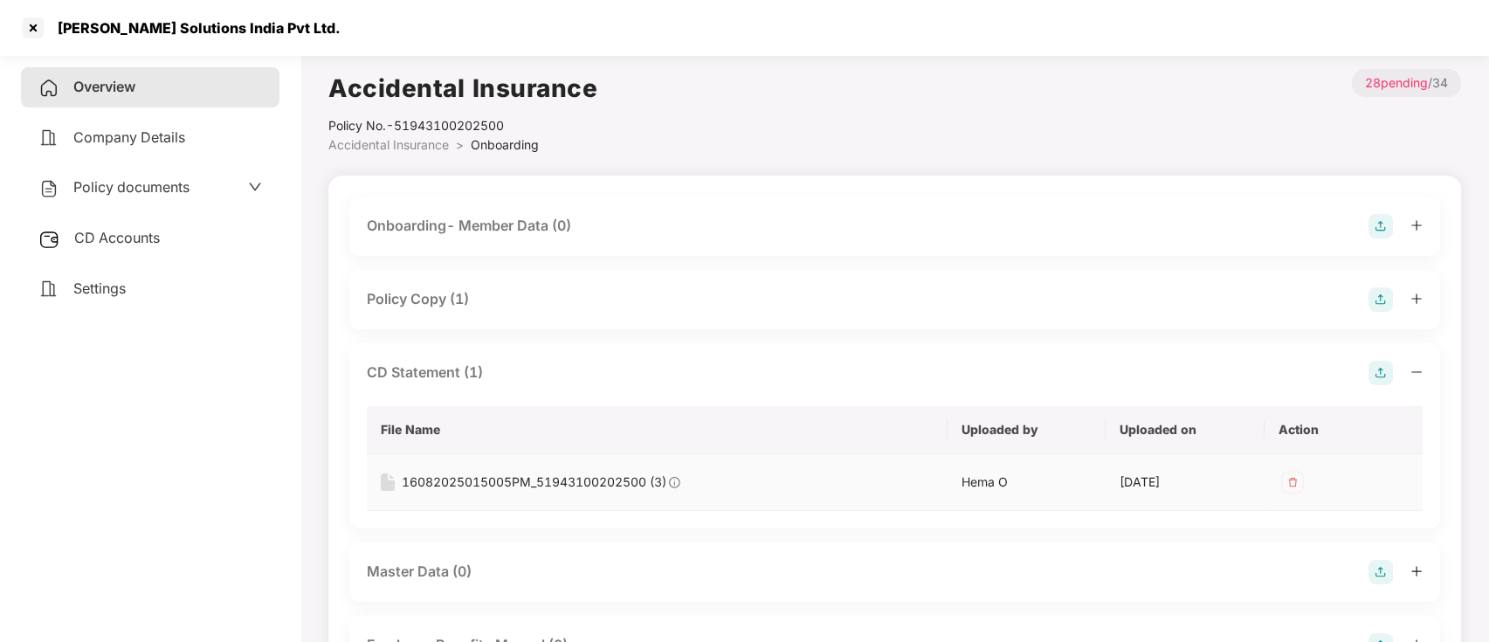
click at [482, 479] on div "16082025015005PM_51943100202500 (3)" at bounding box center [534, 482] width 265 height 19
click at [189, 233] on div "CD Accounts" at bounding box center [150, 238] width 259 height 40
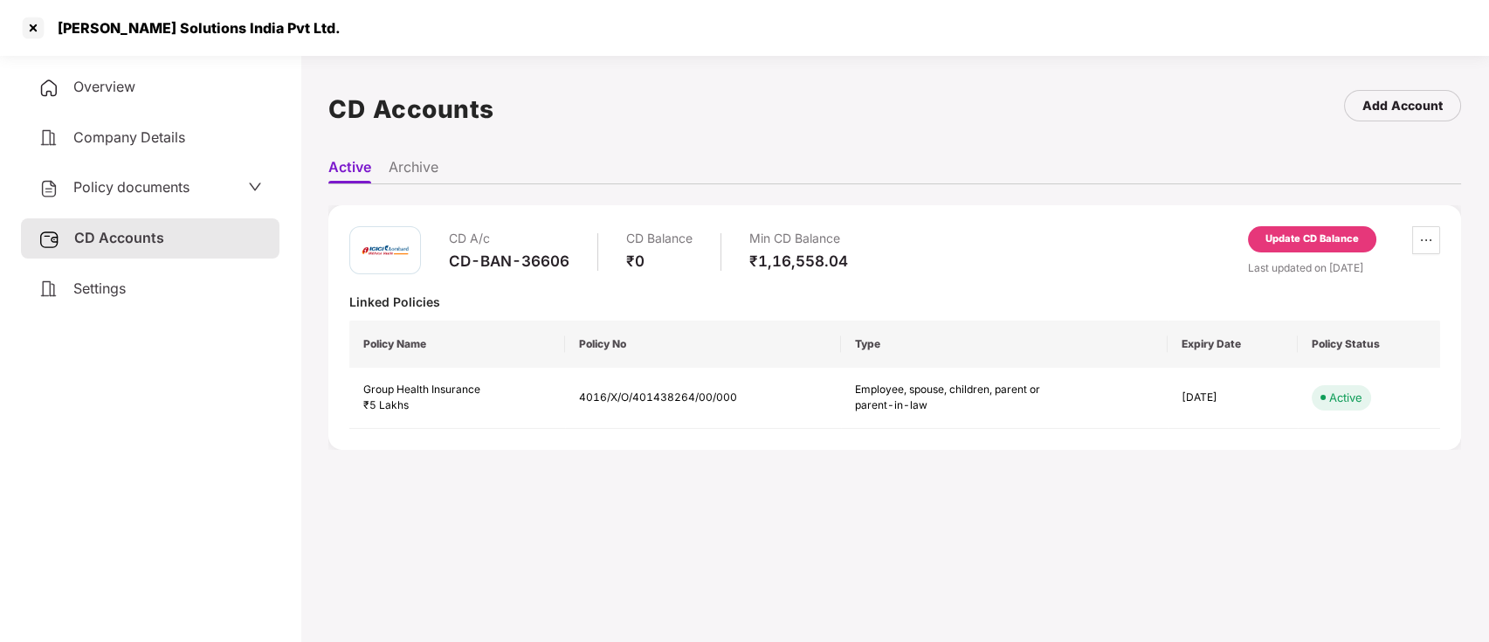
click at [174, 101] on div "Overview" at bounding box center [150, 87] width 259 height 40
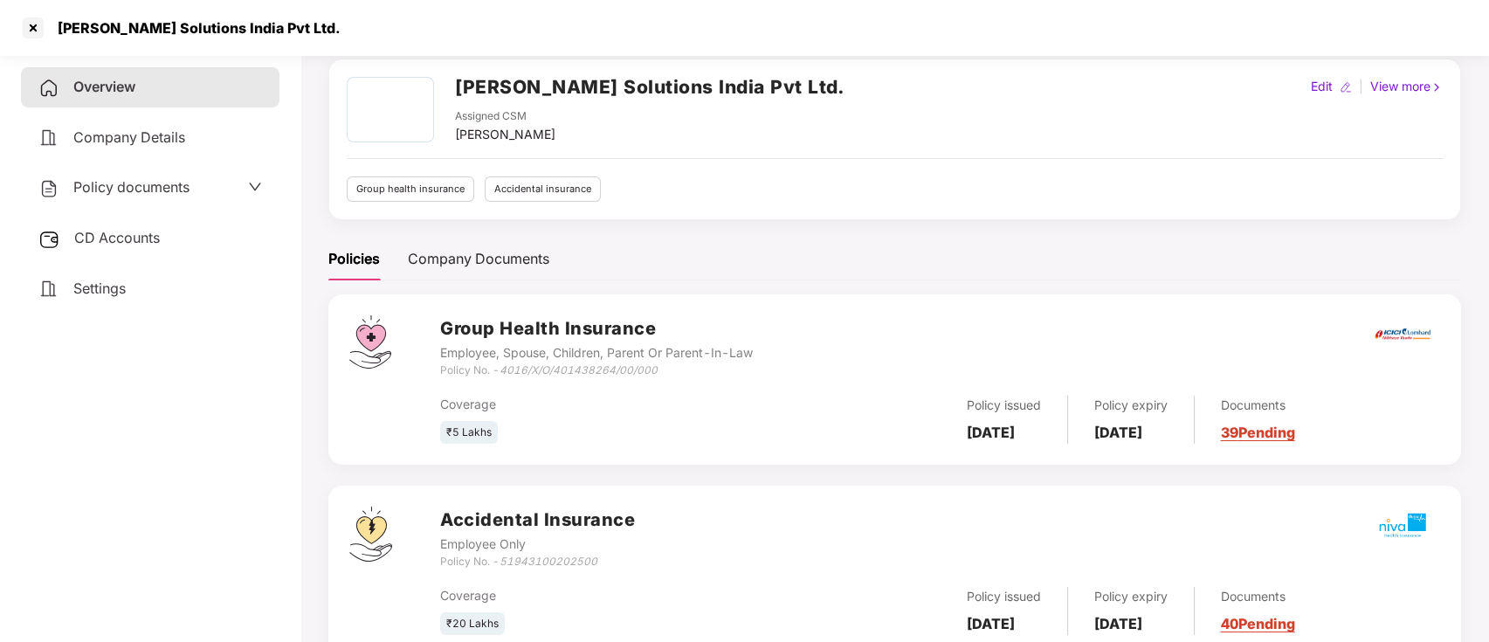
scroll to position [126, 0]
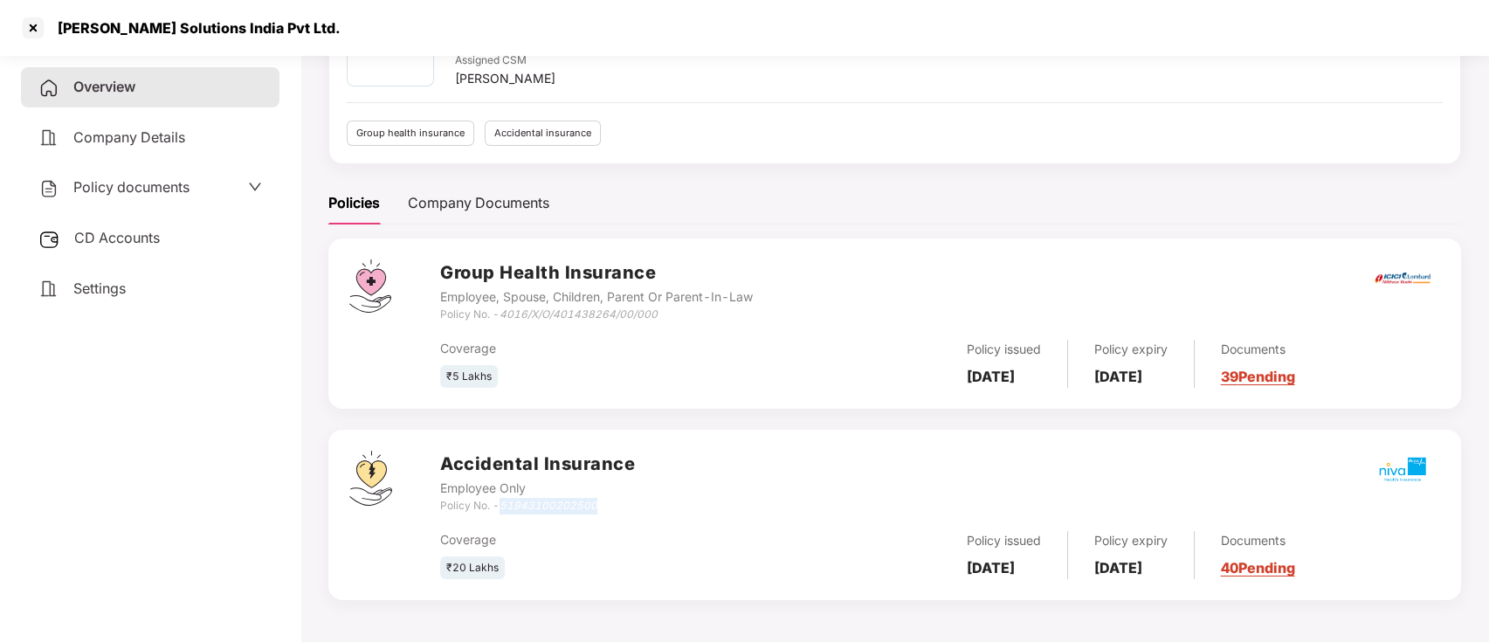
drag, startPoint x: 504, startPoint y: 506, endPoint x: 640, endPoint y: 510, distance: 136.3
click at [640, 510] on div "Accidental Insurance Employee Only Policy No. - 51943100202500" at bounding box center [940, 482] width 1000 height 63
copy icon "51943100202500"
click at [196, 231] on div "CD Accounts" at bounding box center [150, 238] width 259 height 40
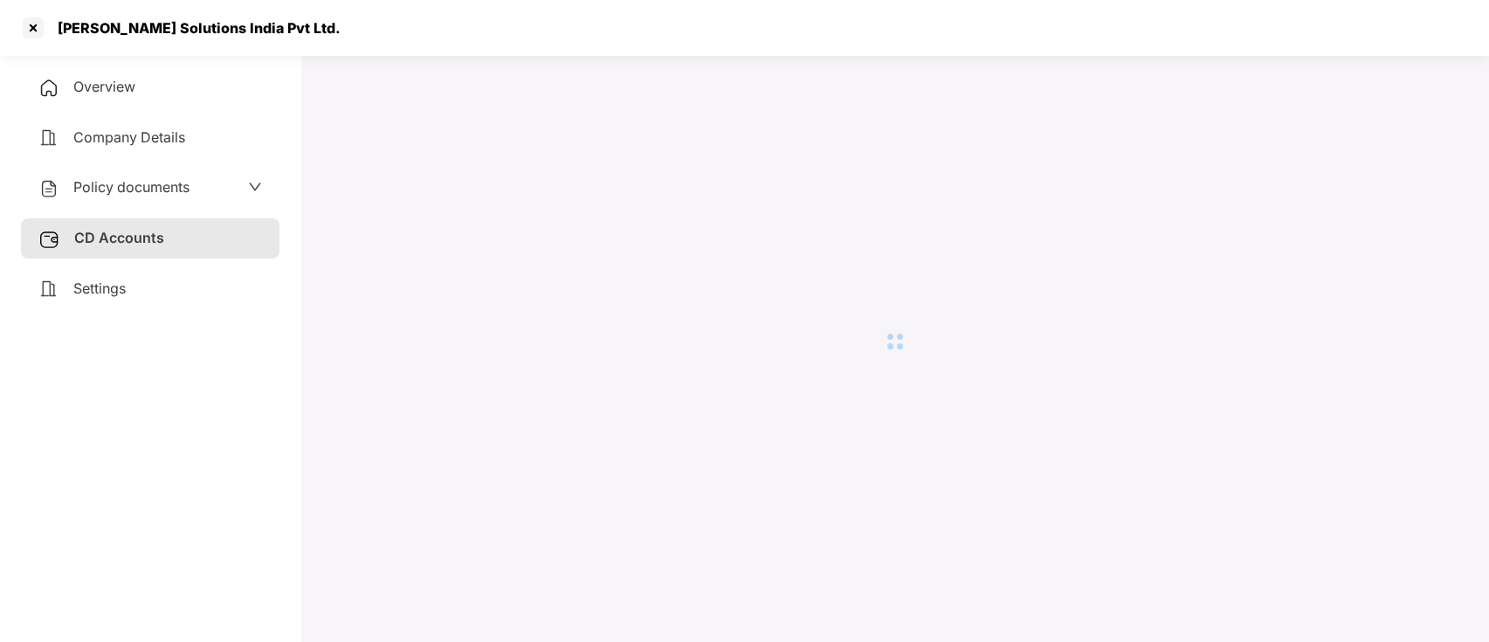
scroll to position [0, 0]
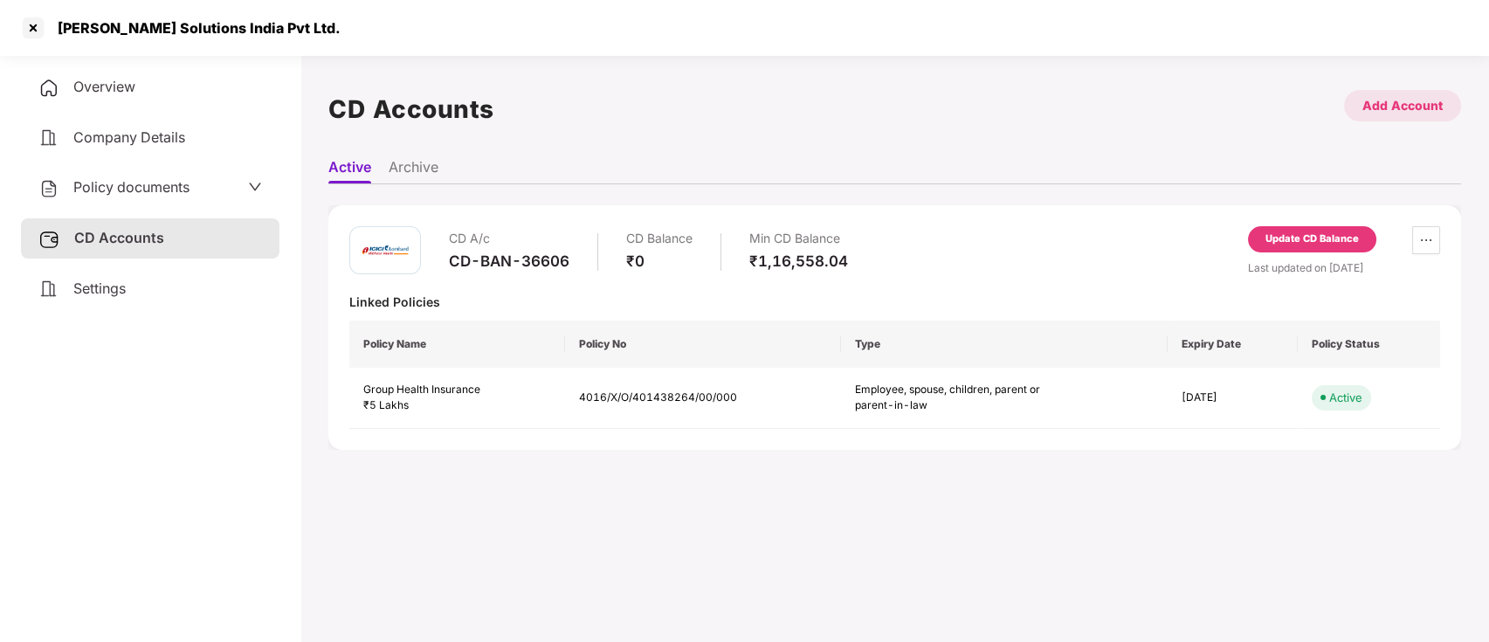
click at [1377, 121] on div "Add Account" at bounding box center [1402, 105] width 117 height 31
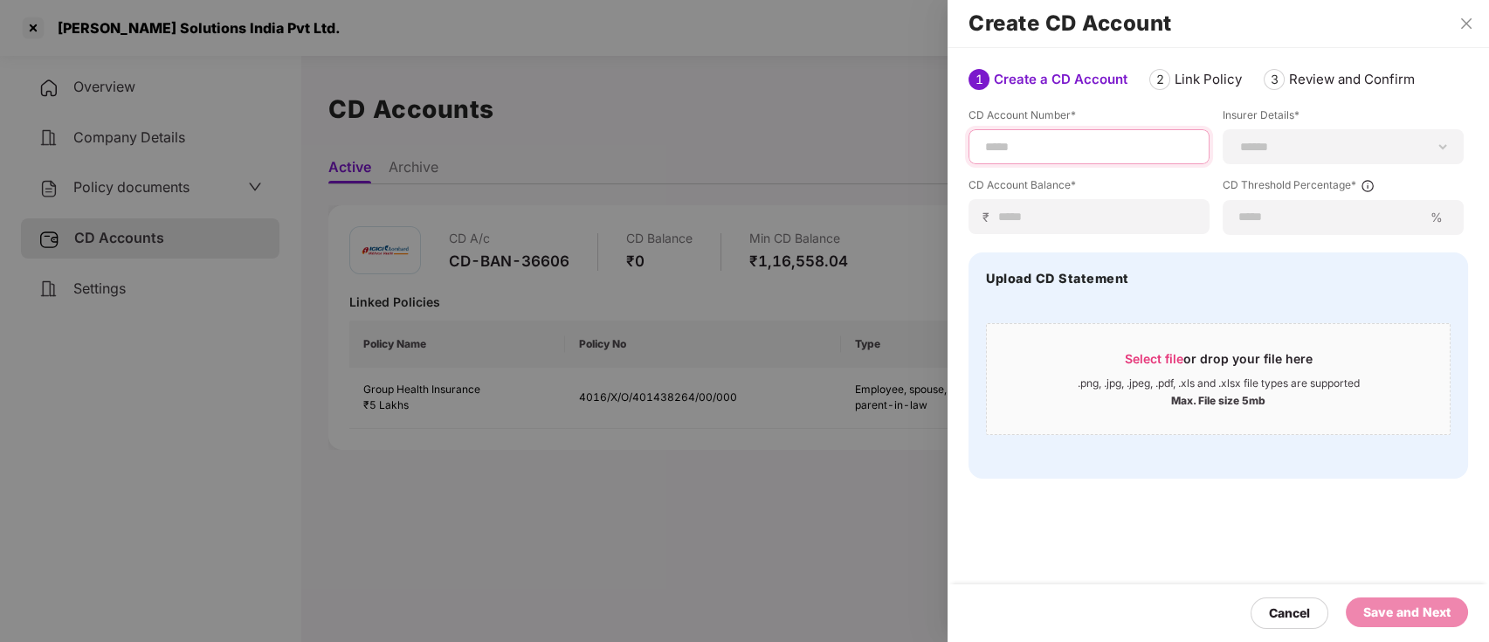
click at [1115, 140] on input at bounding box center [1089, 147] width 211 height 18
paste input "**********"
type input "**********"
click at [1340, 144] on select "**********" at bounding box center [1343, 147] width 211 height 14
select select "******"
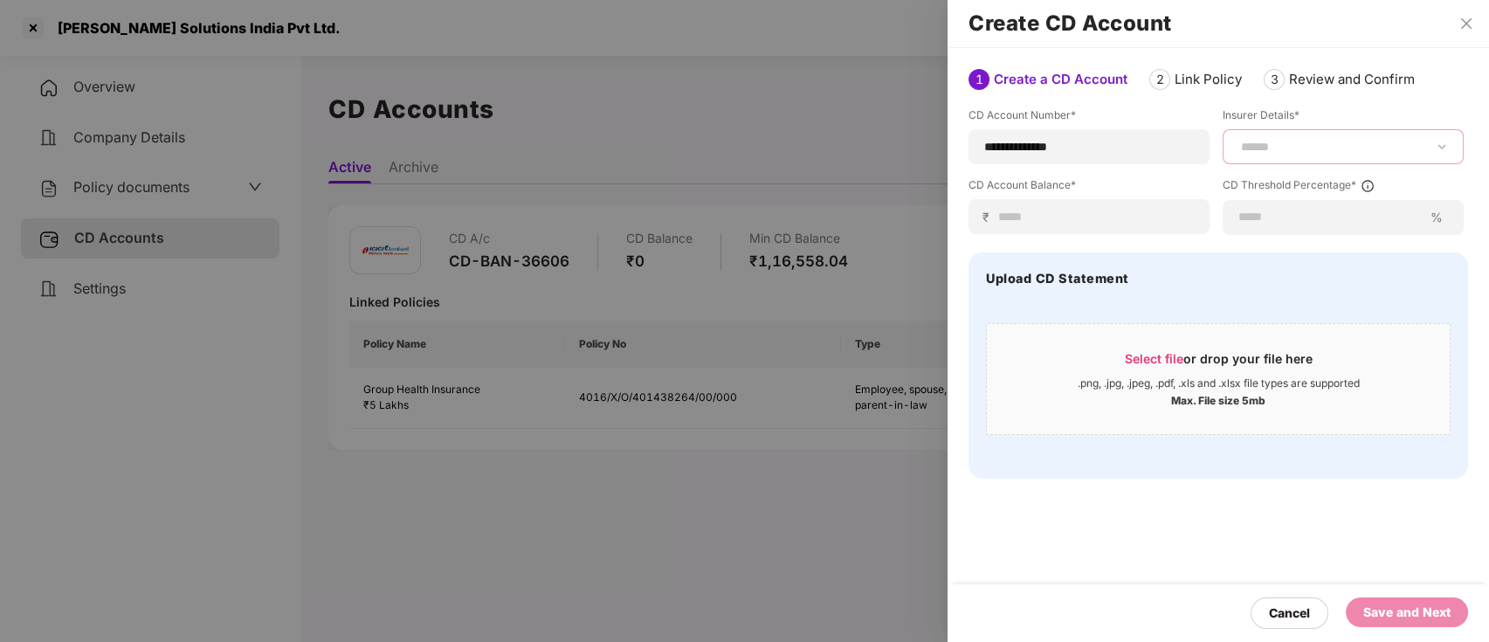
click at [1238, 140] on select "**********" at bounding box center [1343, 147] width 211 height 14
click at [1051, 211] on input at bounding box center [1096, 217] width 197 height 18
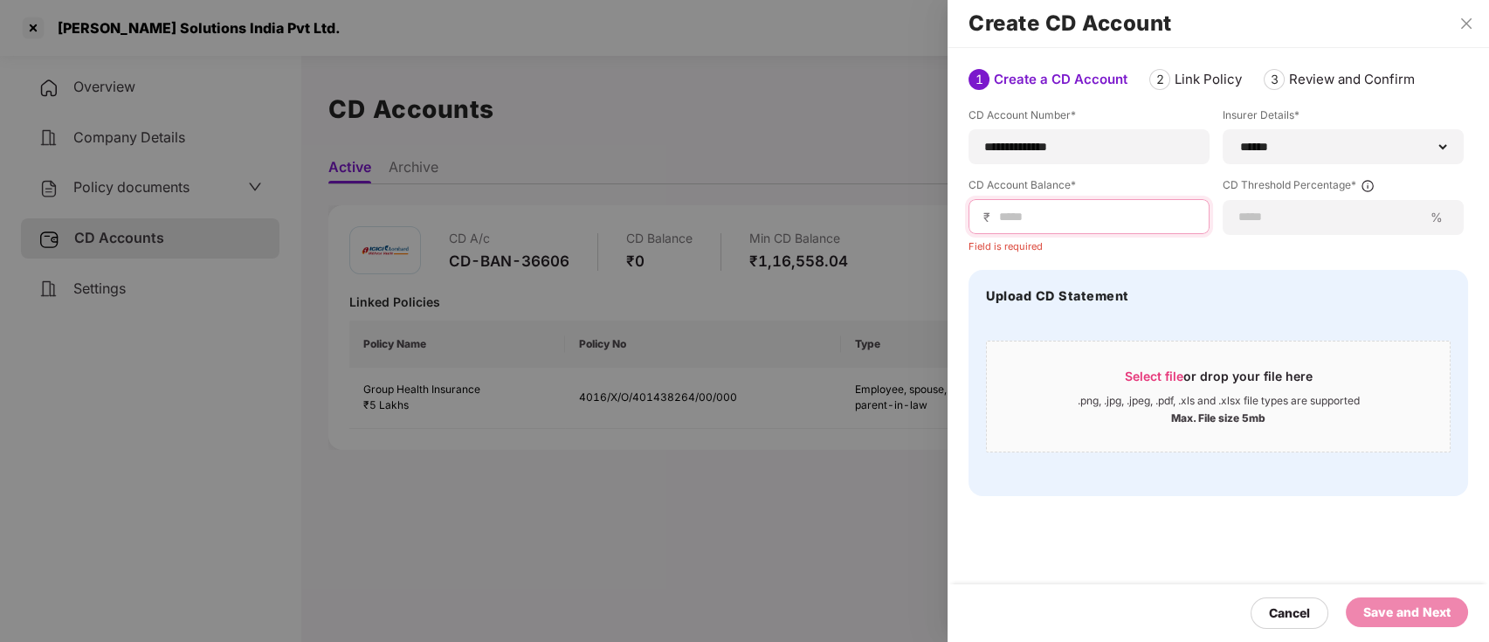
paste input "*****"
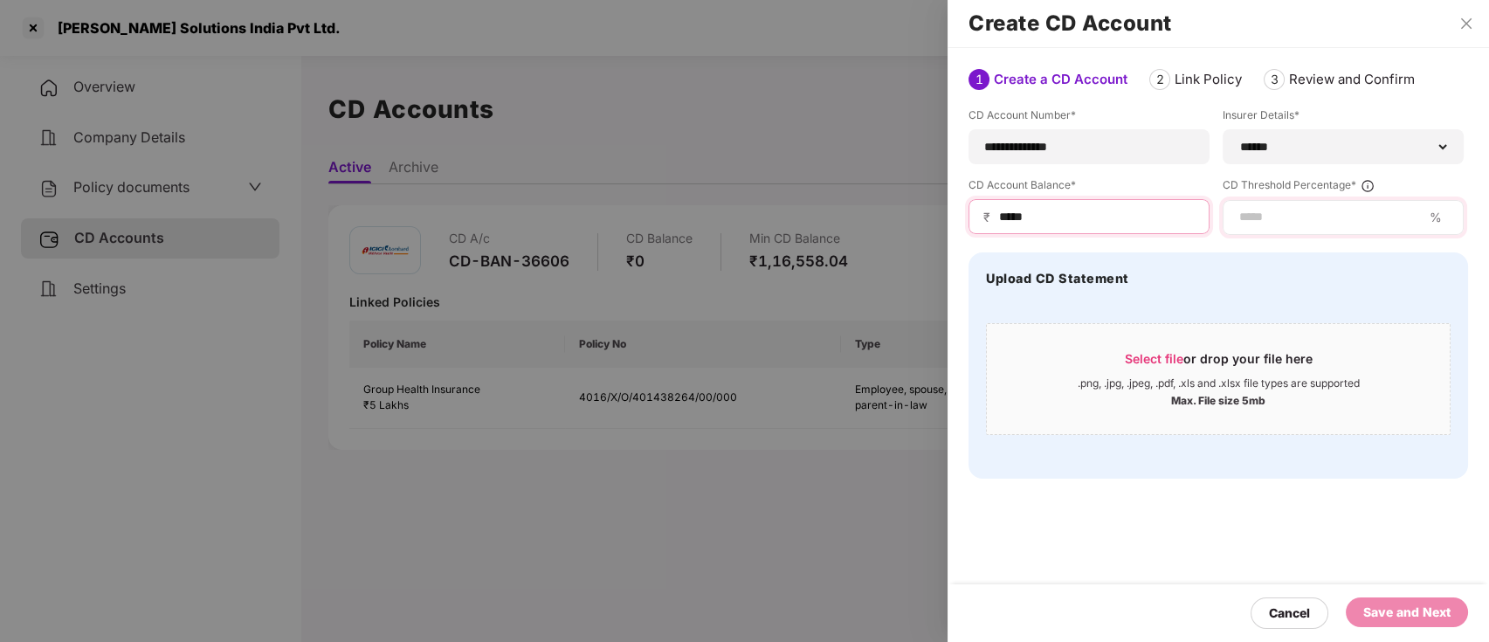
type input "*****"
click at [1319, 206] on div "%" at bounding box center [1343, 217] width 241 height 35
click at [1316, 222] on input at bounding box center [1330, 217] width 185 height 18
type input "**"
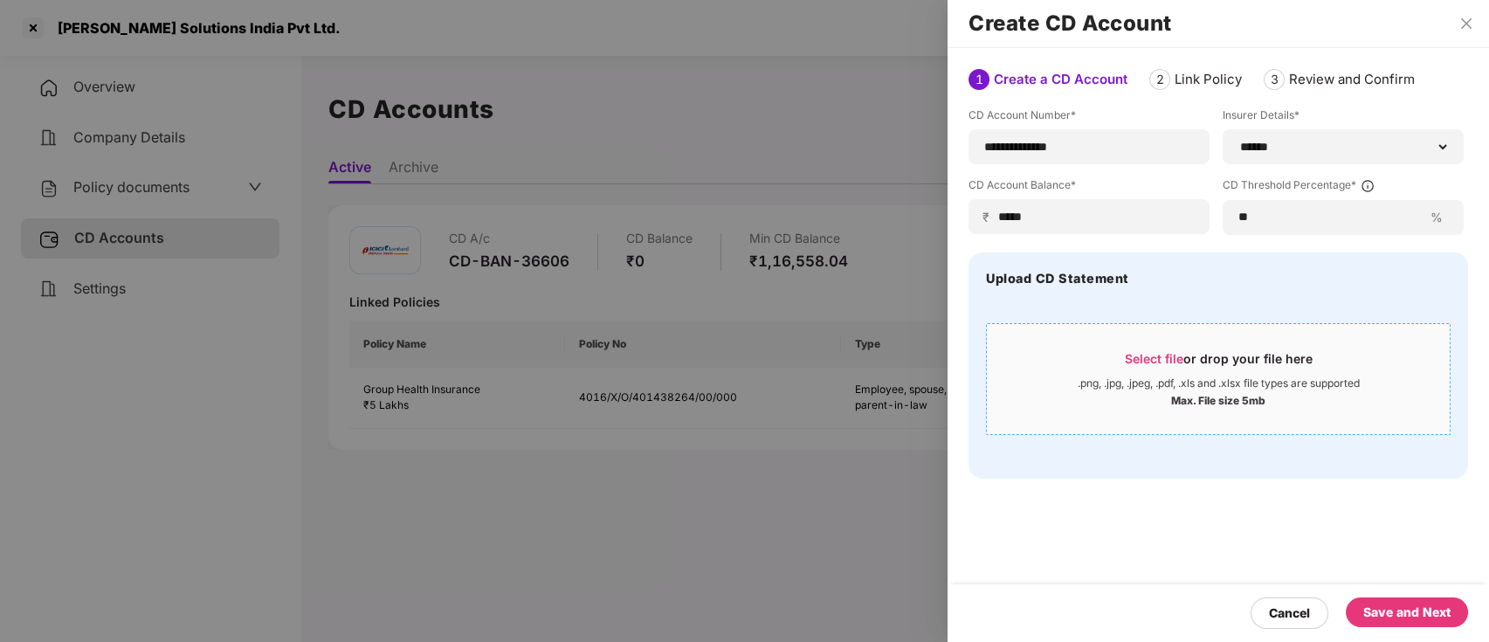
click at [1245, 367] on div "Select file or drop your file here" at bounding box center [1219, 363] width 188 height 26
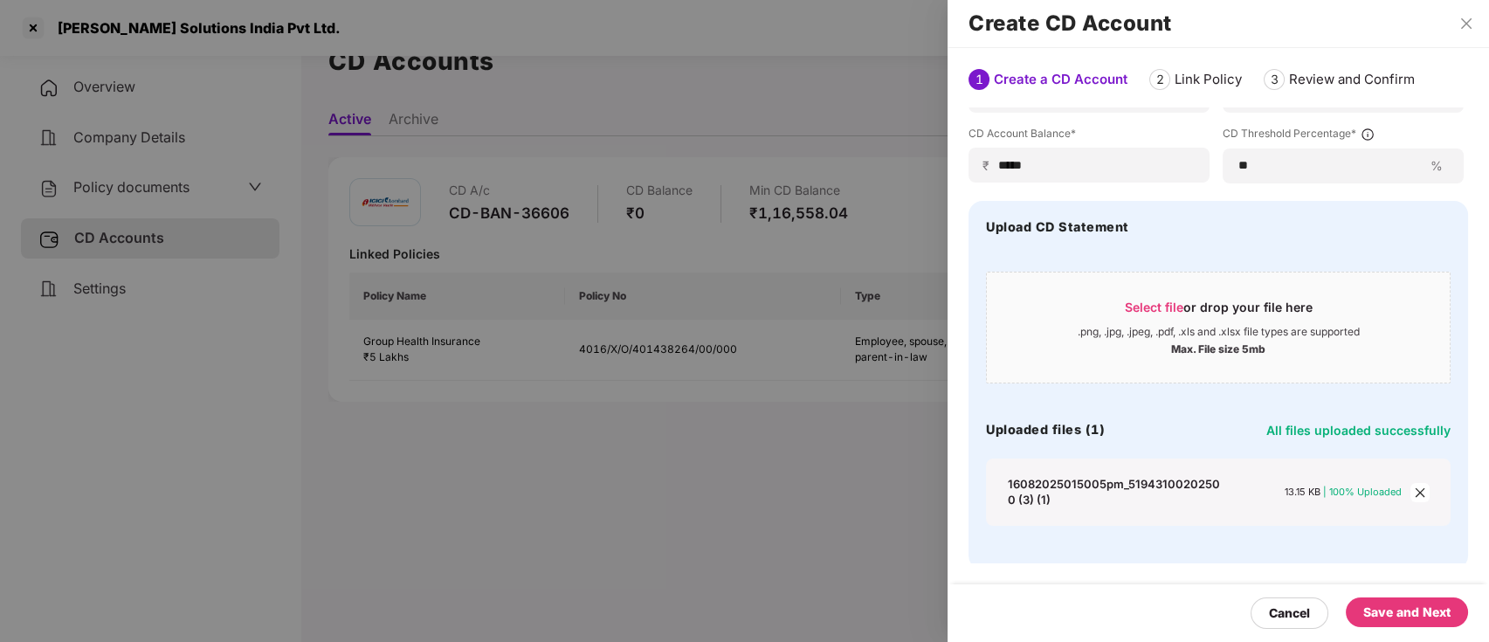
click at [1428, 608] on div "Save and Next" at bounding box center [1407, 612] width 87 height 19
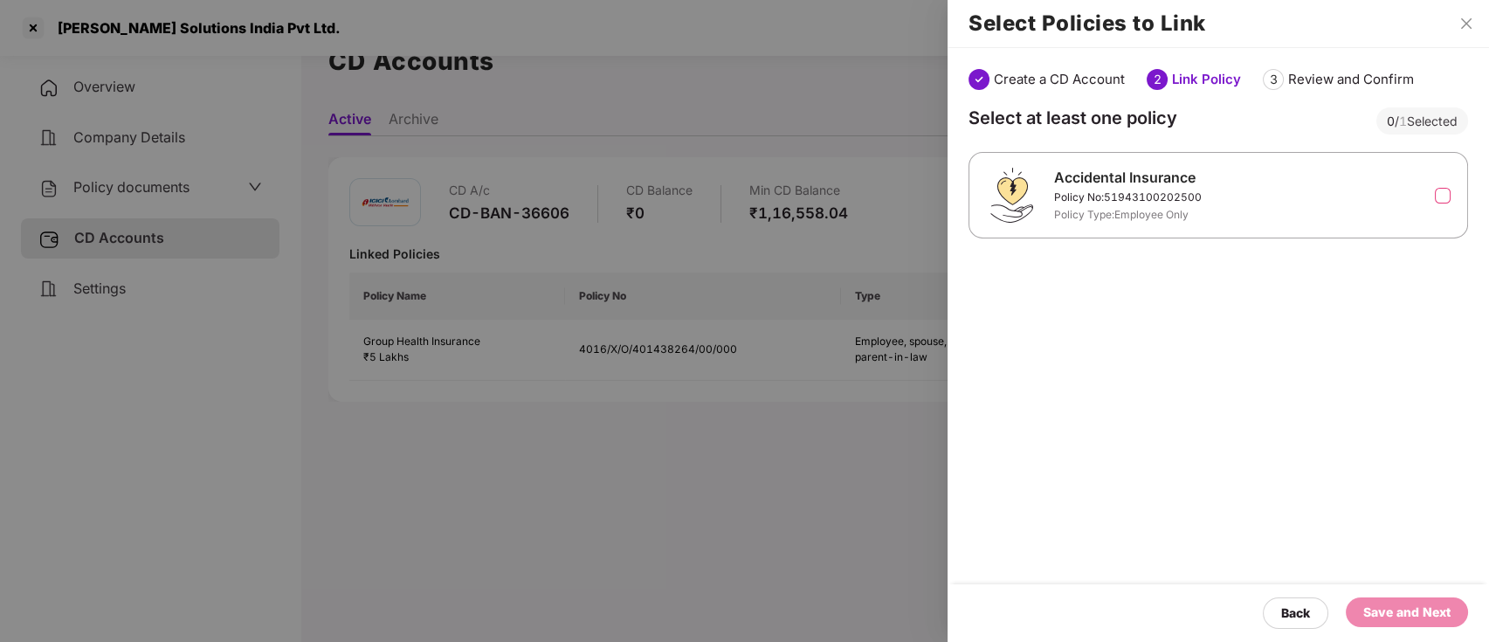
click at [1442, 186] on div at bounding box center [1440, 195] width 11 height 19
click at [1439, 189] on label at bounding box center [1443, 196] width 16 height 16
click at [1434, 597] on div "Back Save and Next" at bounding box center [1219, 613] width 542 height 58
click at [1435, 604] on div "Save and Next" at bounding box center [1407, 612] width 87 height 19
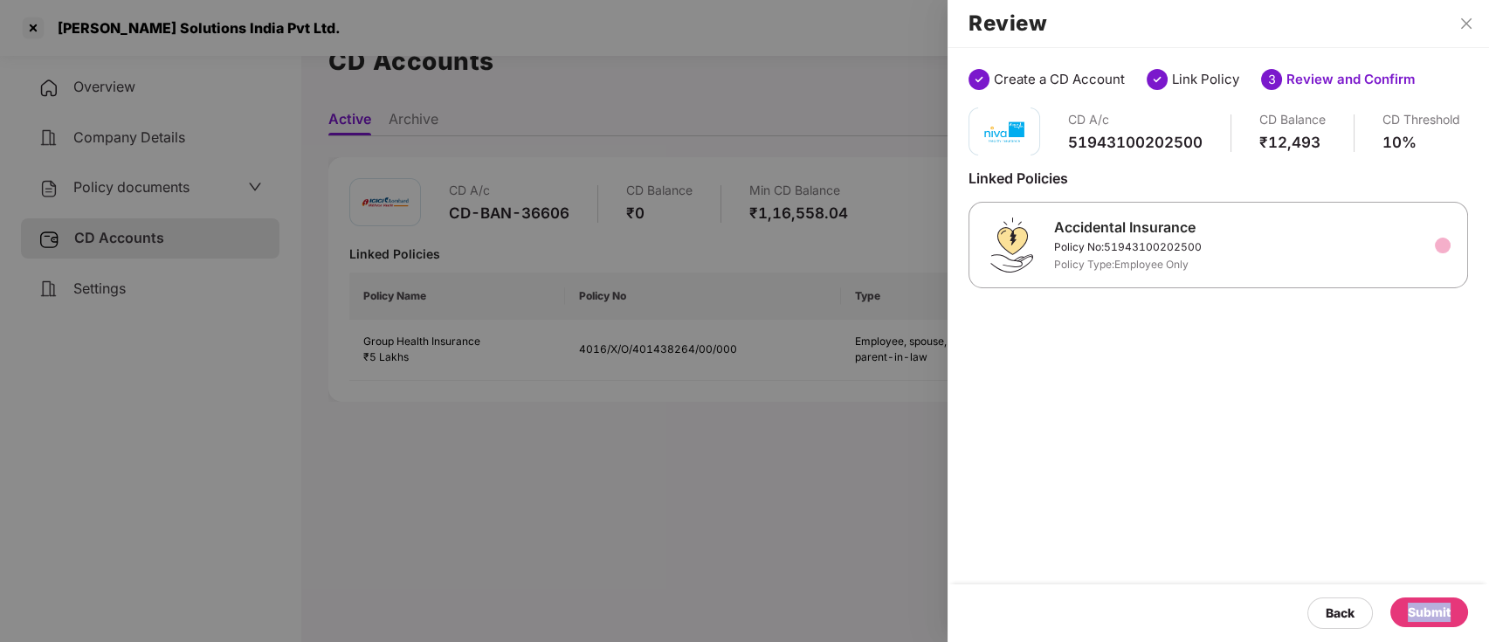
click at [1435, 604] on div "Submit" at bounding box center [1429, 612] width 43 height 19
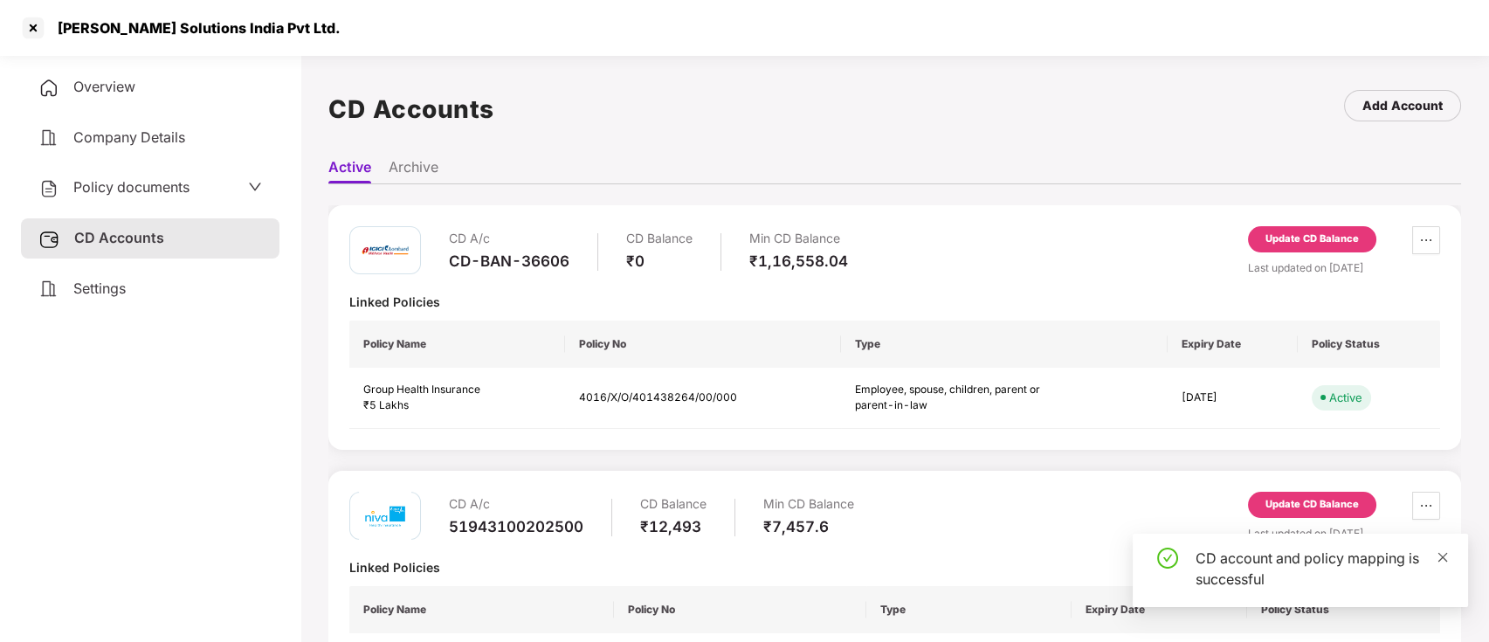
click at [1440, 556] on icon "close" at bounding box center [1443, 557] width 12 height 12
click at [107, 89] on span "Overview" at bounding box center [104, 86] width 62 height 17
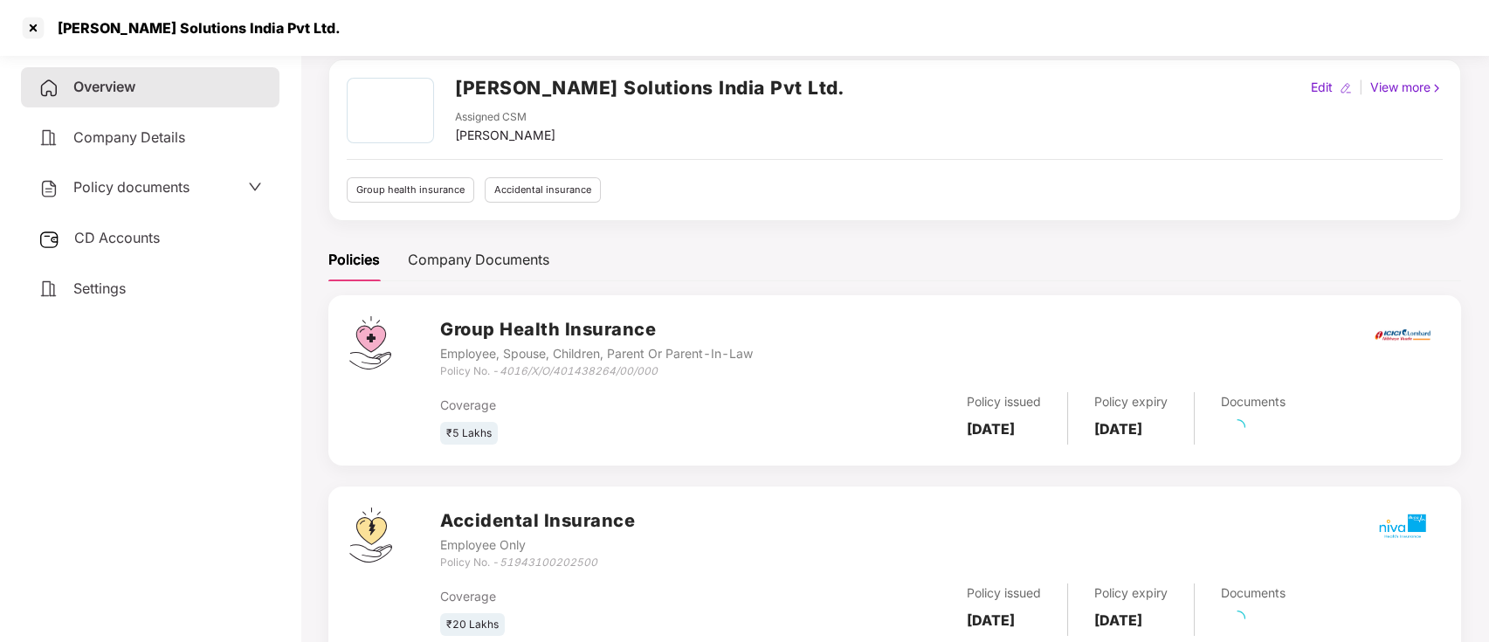
scroll to position [126, 0]
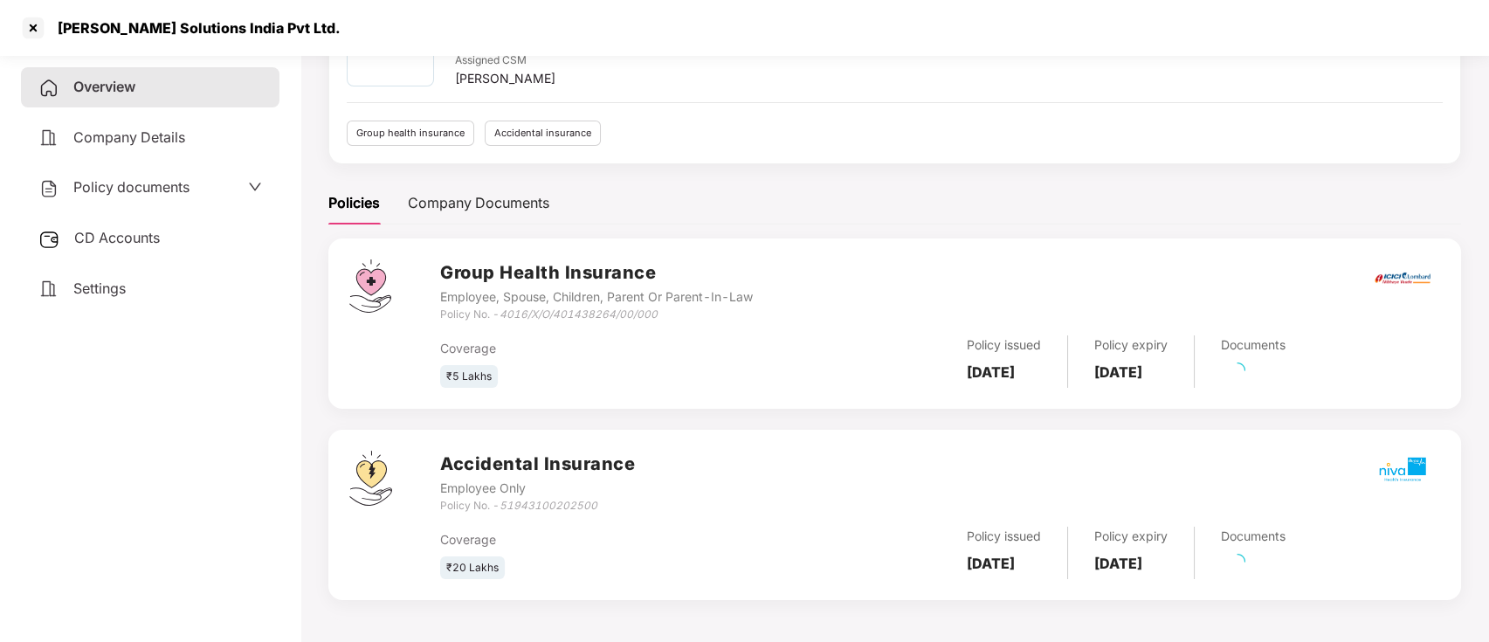
click at [1286, 567] on div "Documents" at bounding box center [1240, 553] width 91 height 52
click at [1295, 568] on link "40 Pending" at bounding box center [1258, 567] width 74 height 17
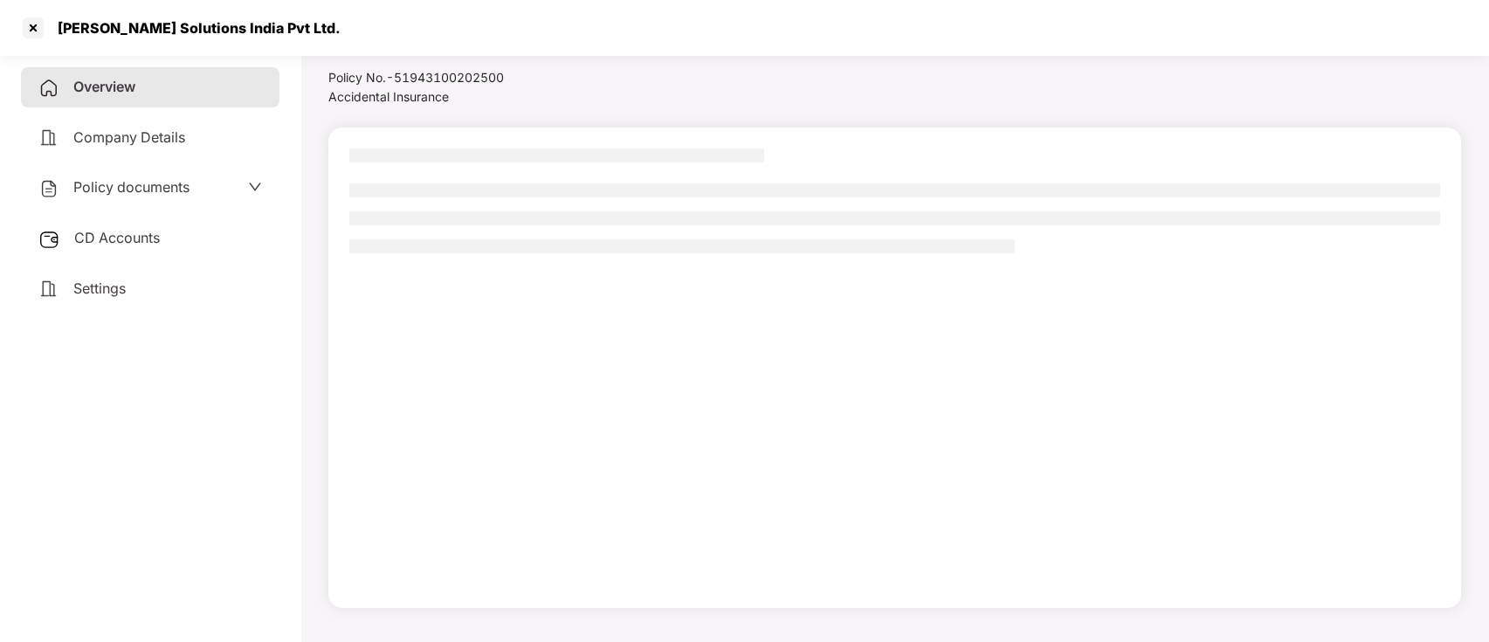
scroll to position [0, 0]
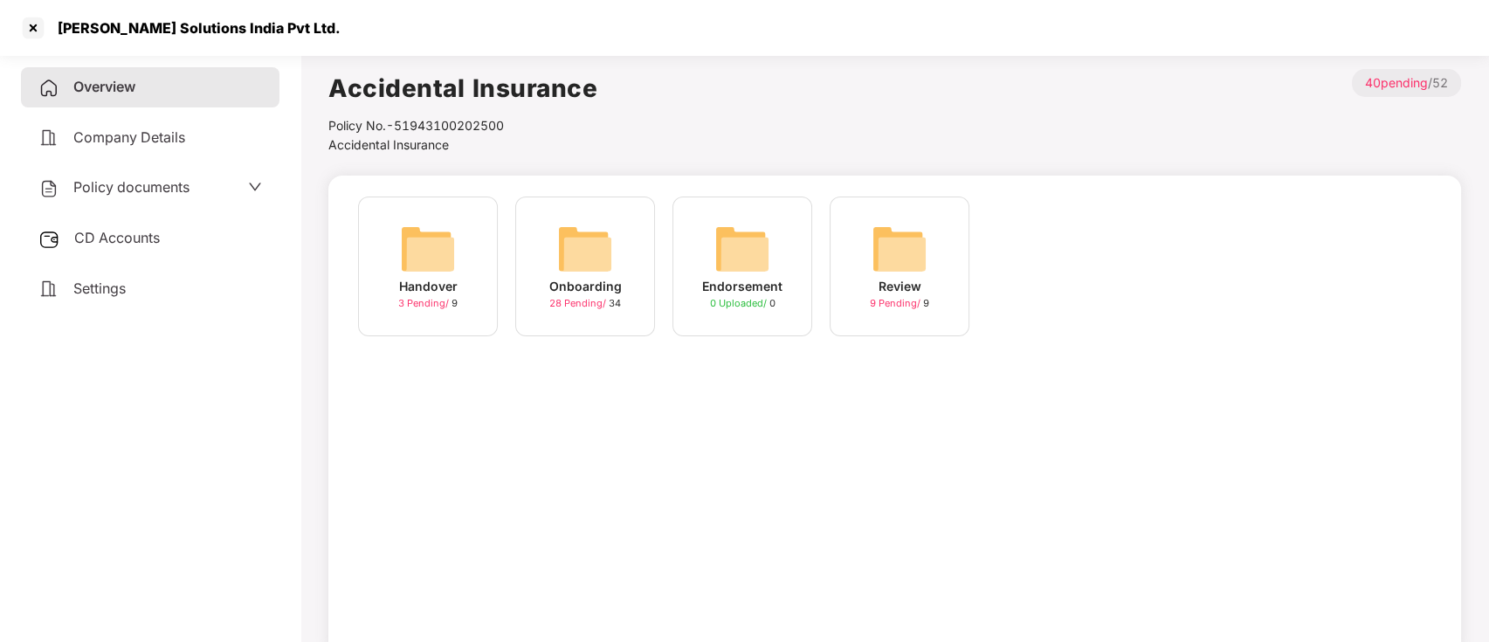
click at [620, 268] on div "Onboarding 28 Pending / 34" at bounding box center [585, 267] width 140 height 140
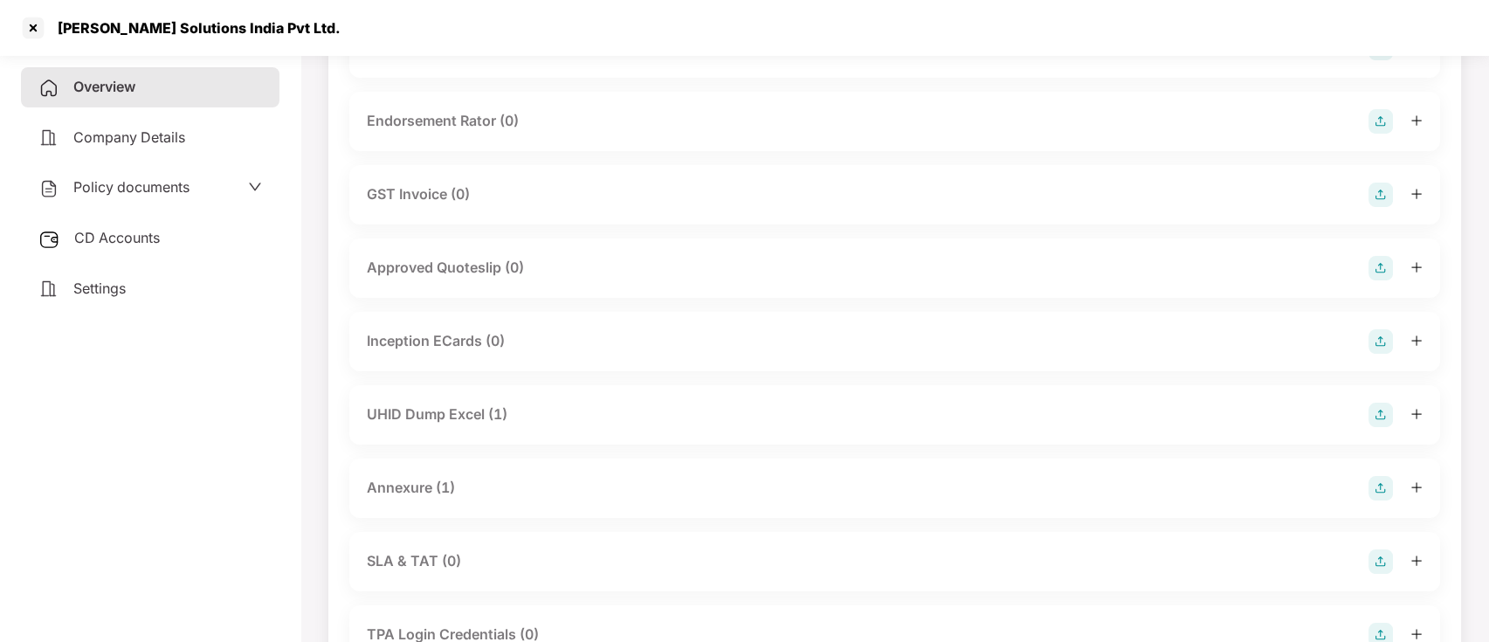
scroll to position [582, 0]
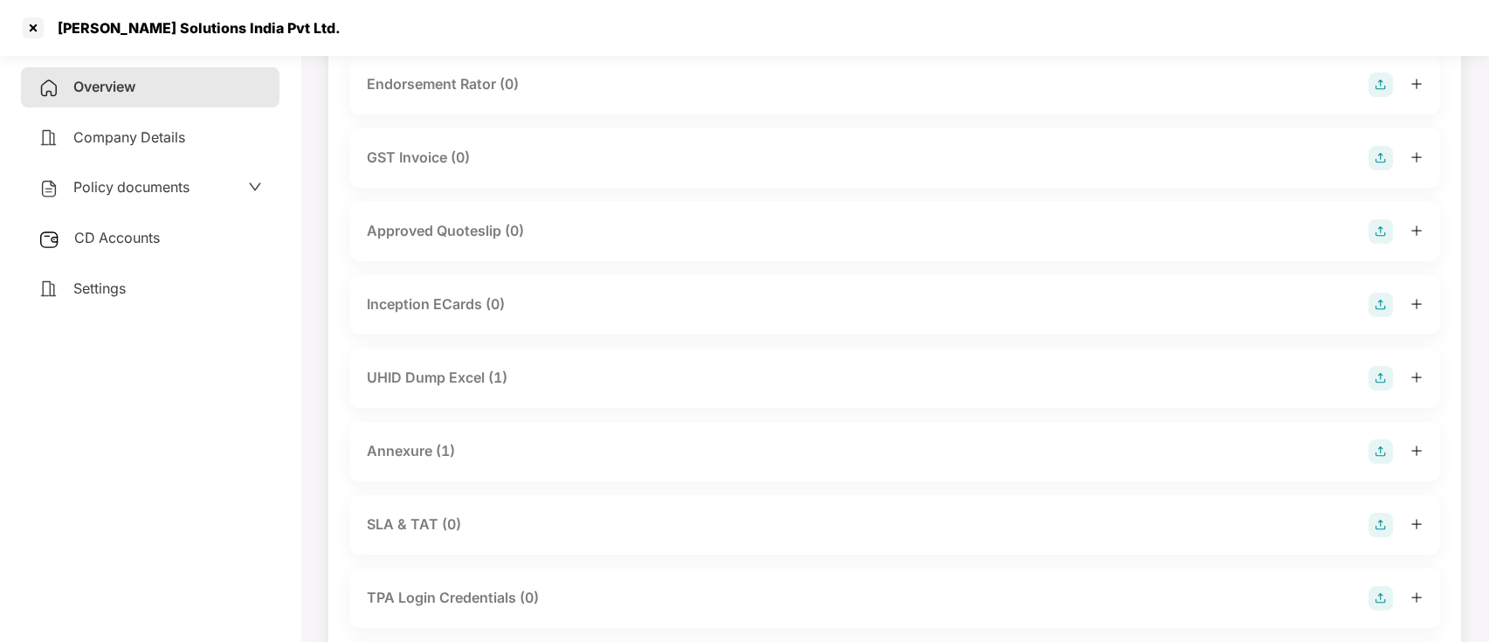
click at [511, 381] on div "UHID Dump Excel (1)" at bounding box center [895, 378] width 1056 height 24
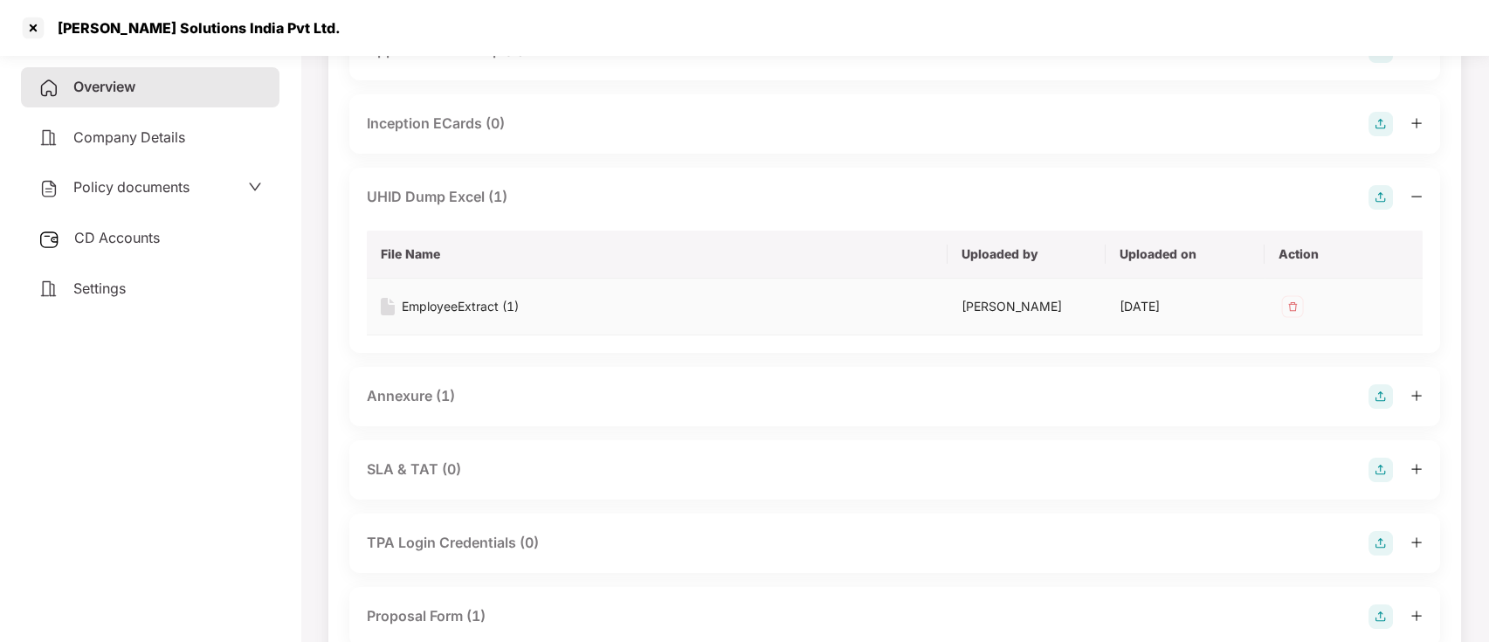
scroll to position [815, 0]
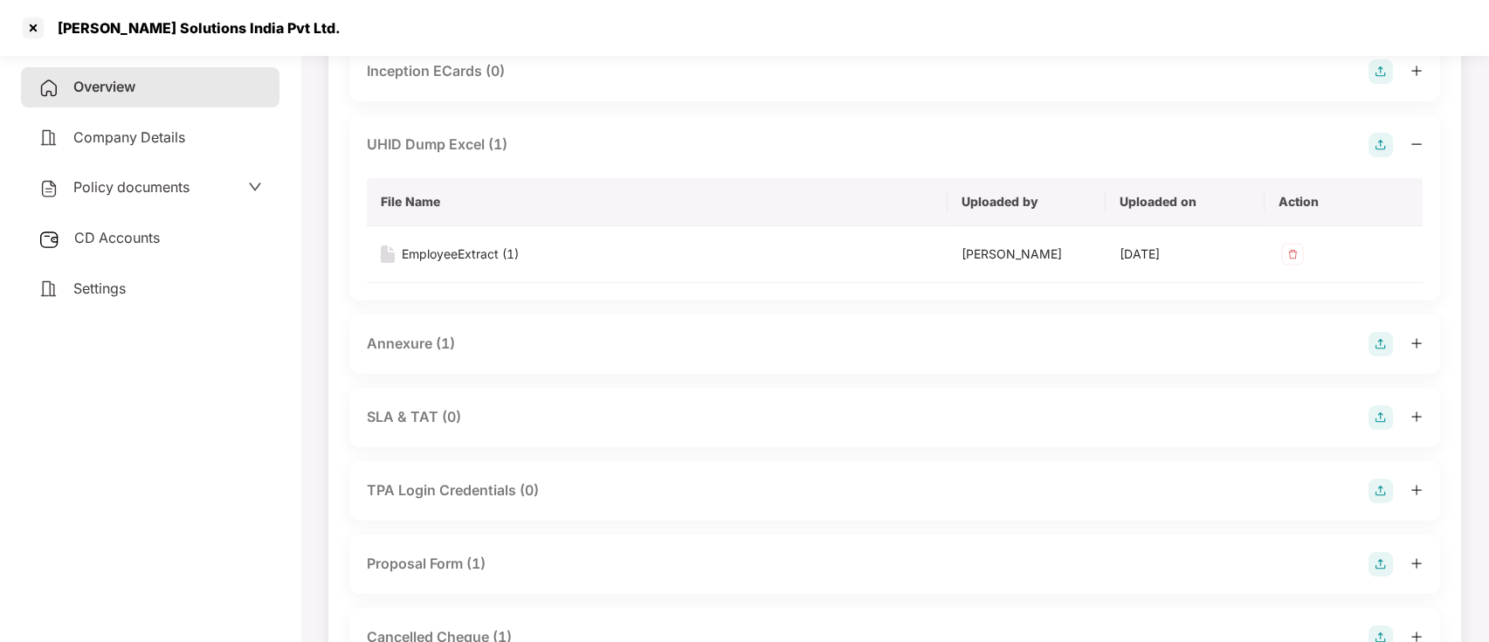
click at [464, 341] on div "Annexure (1)" at bounding box center [895, 344] width 1056 height 24
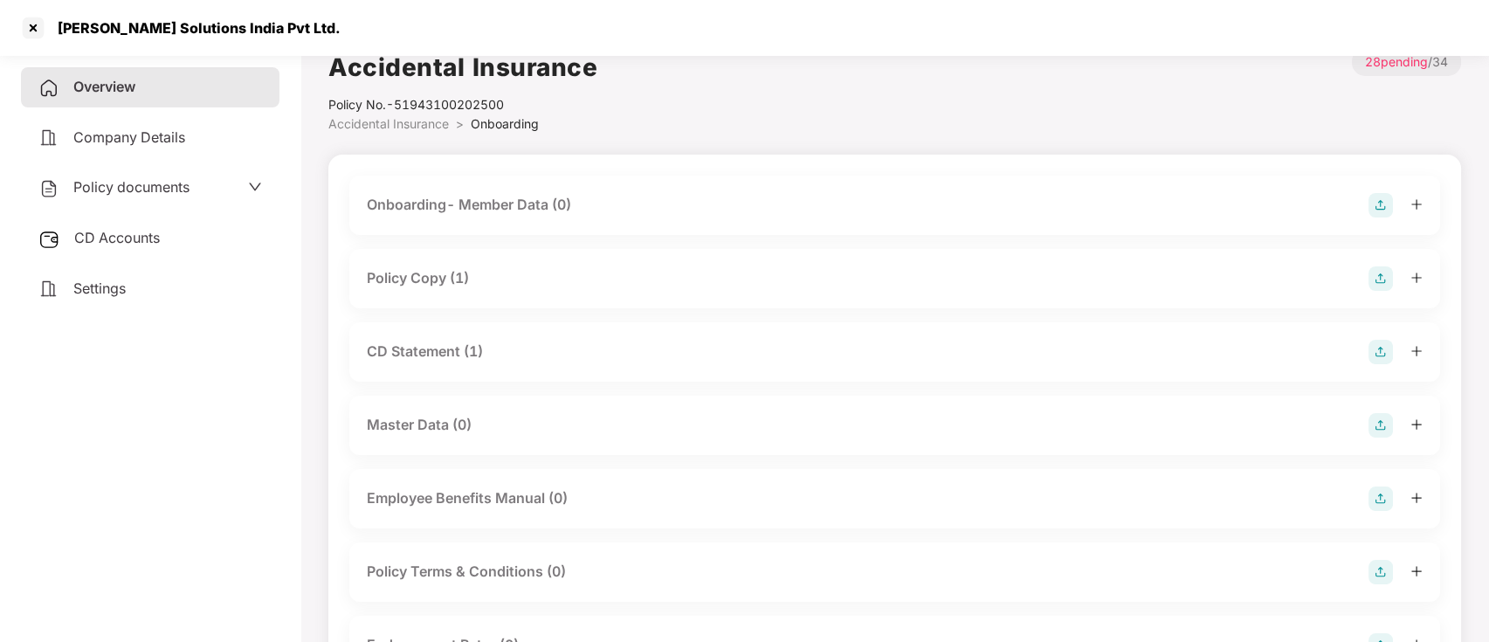
scroll to position [0, 0]
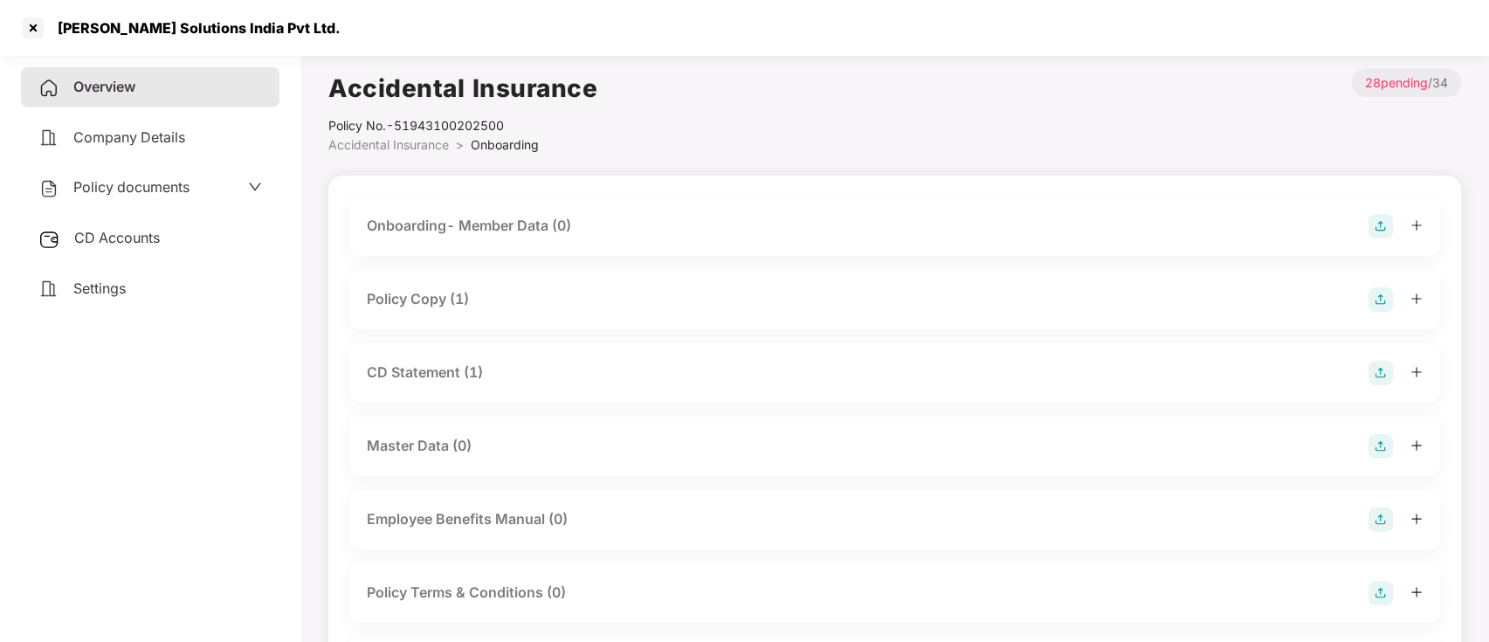
click at [91, 84] on span "Overview" at bounding box center [104, 86] width 62 height 17
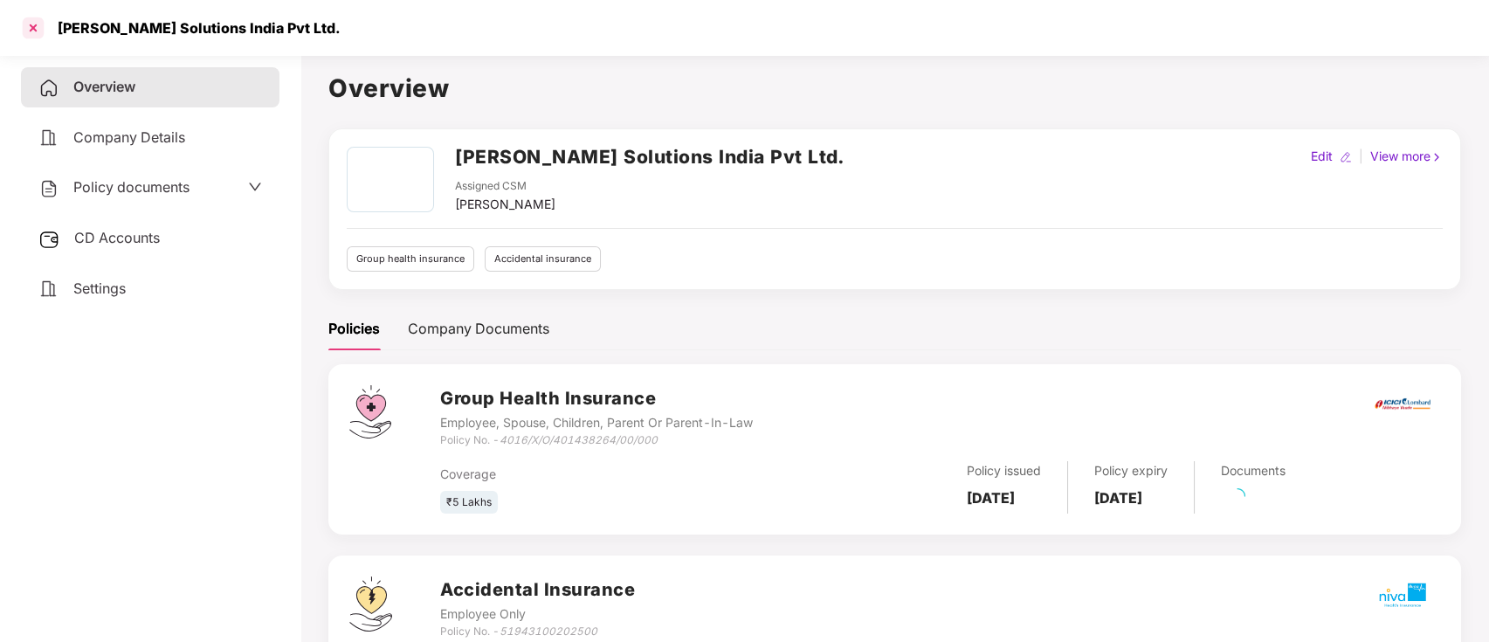
click at [38, 39] on div at bounding box center [33, 28] width 28 height 28
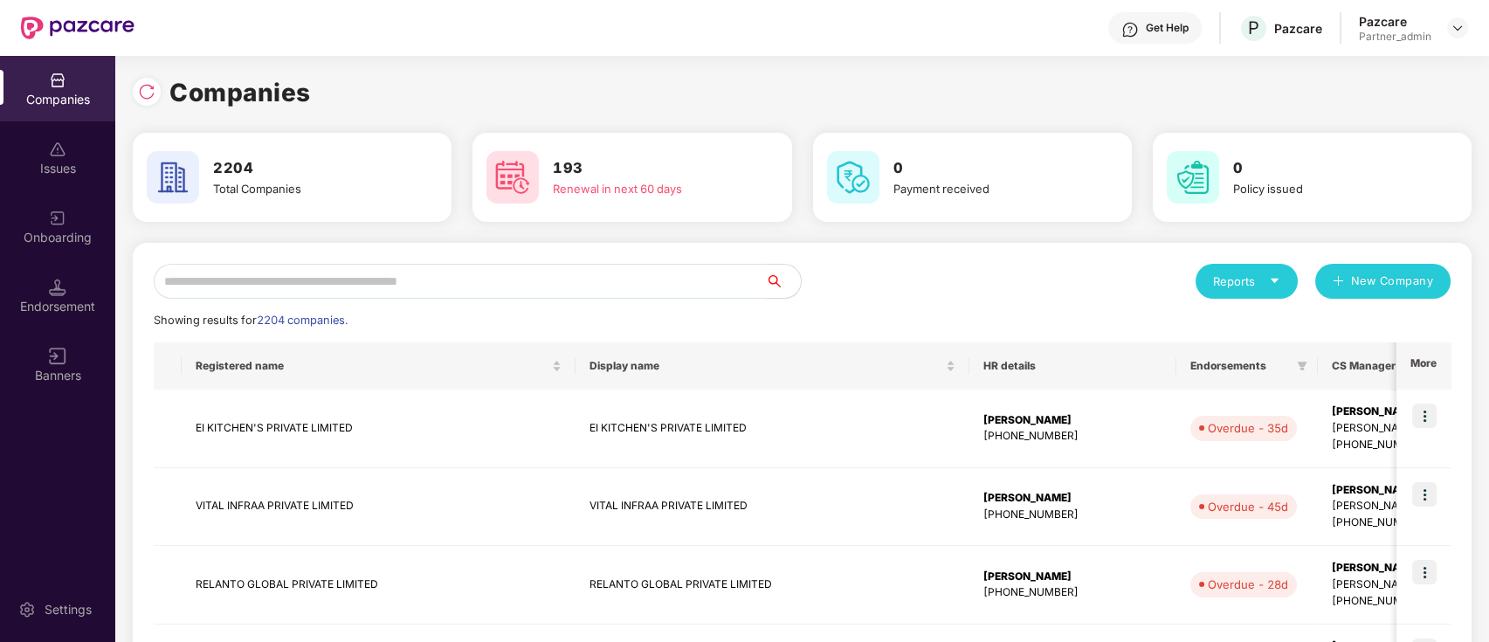
click at [296, 286] on input "text" at bounding box center [460, 281] width 612 height 35
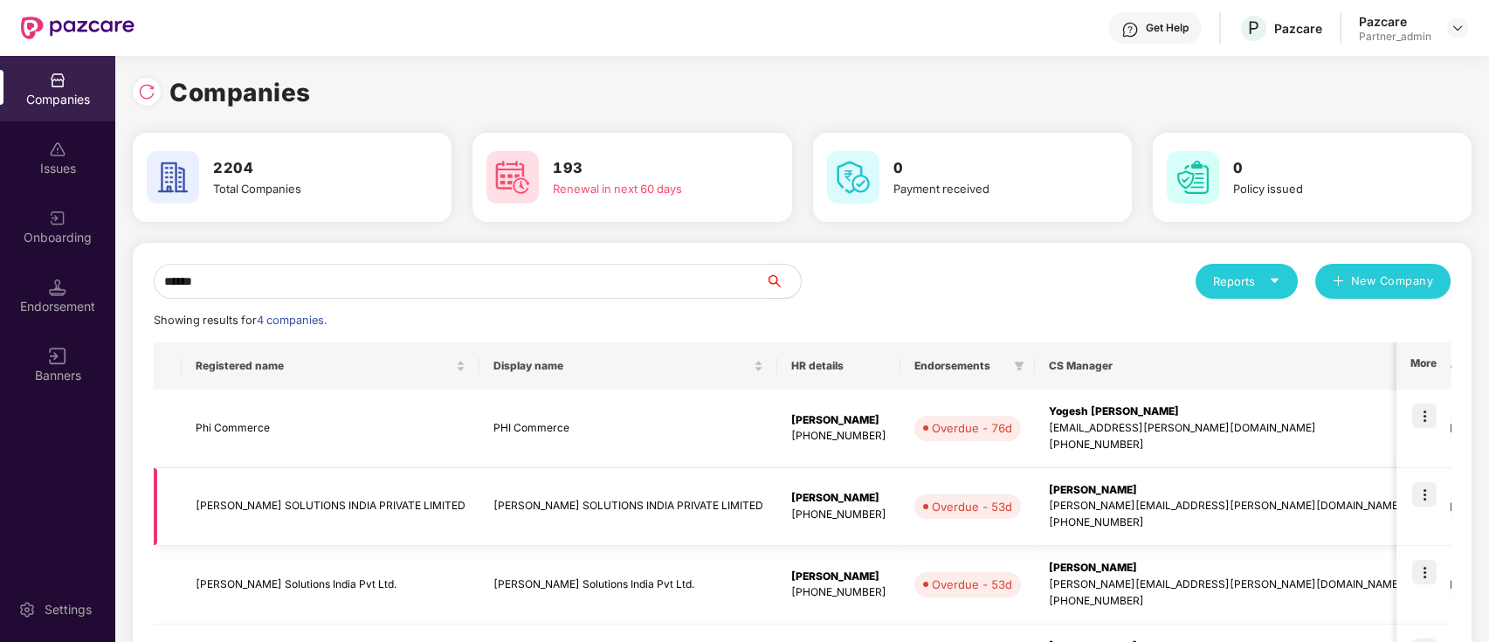
type input "******"
click at [307, 482] on td "[PERSON_NAME] SOLUTIONS INDIA PRIVATE LIMITED" at bounding box center [331, 507] width 298 height 79
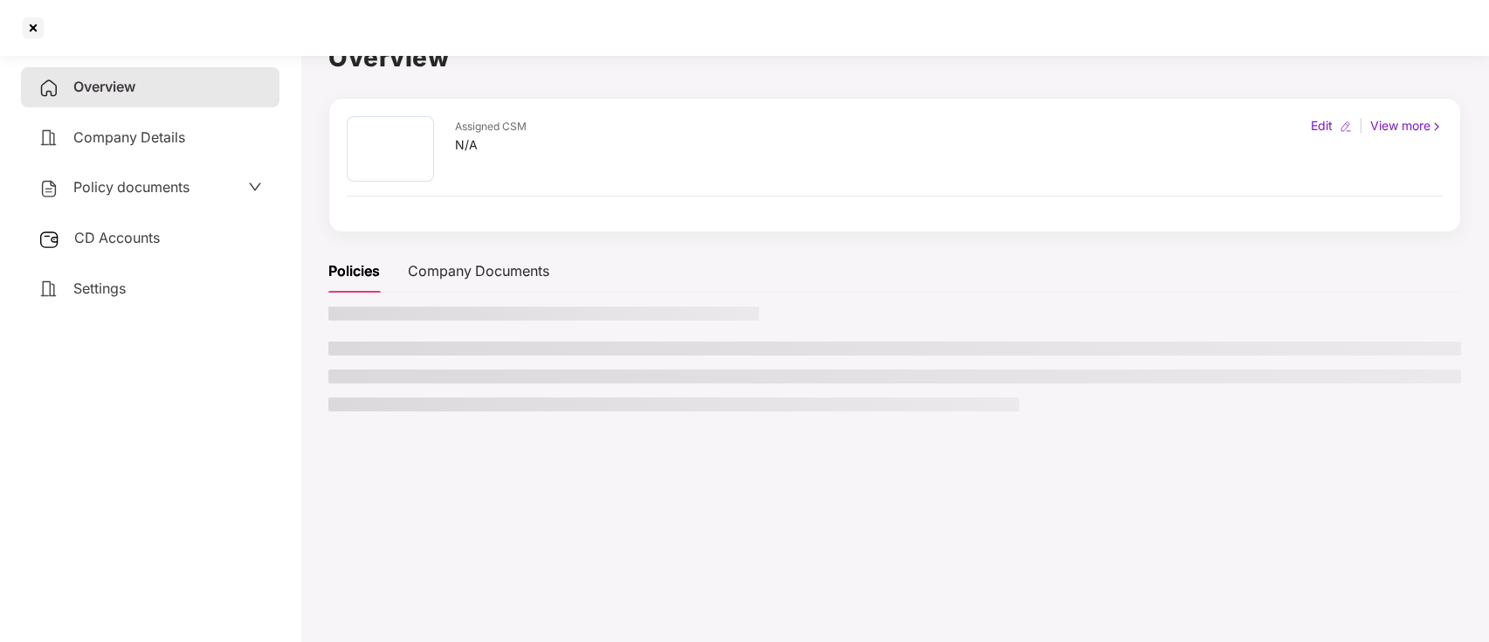
scroll to position [48, 0]
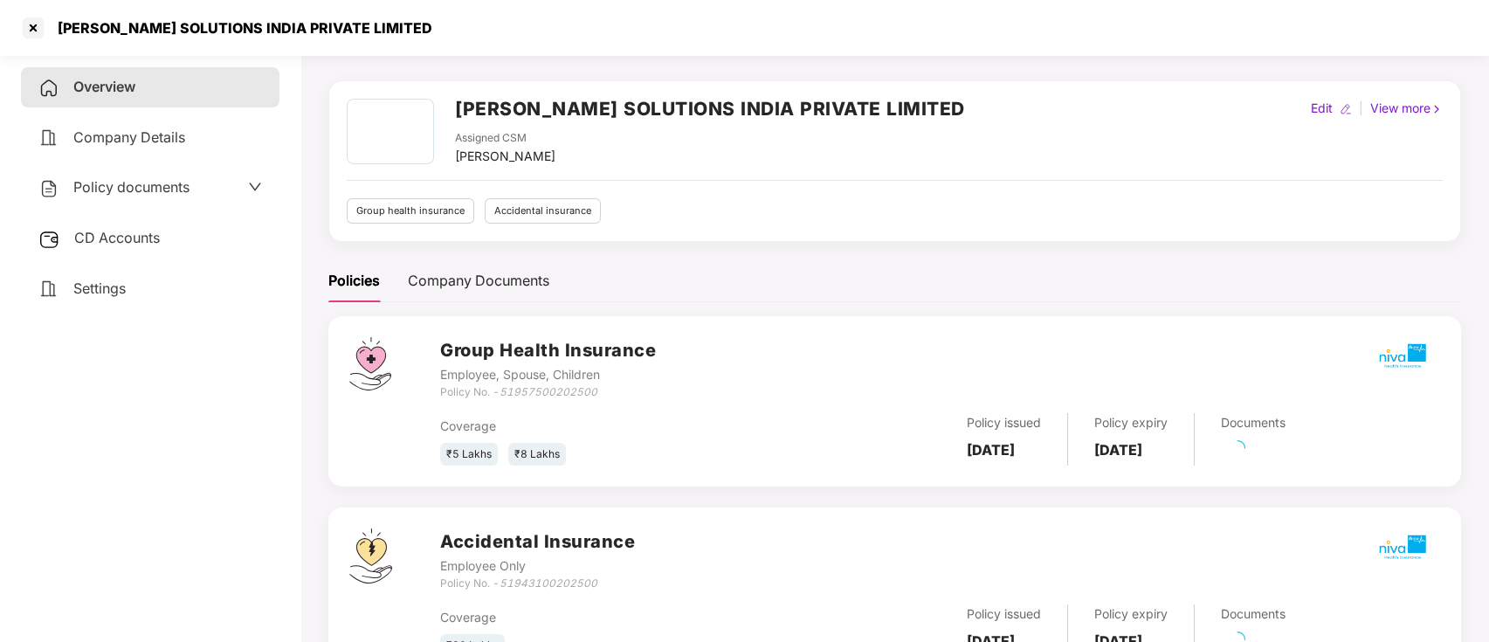
click at [175, 243] on div "CD Accounts" at bounding box center [150, 238] width 259 height 40
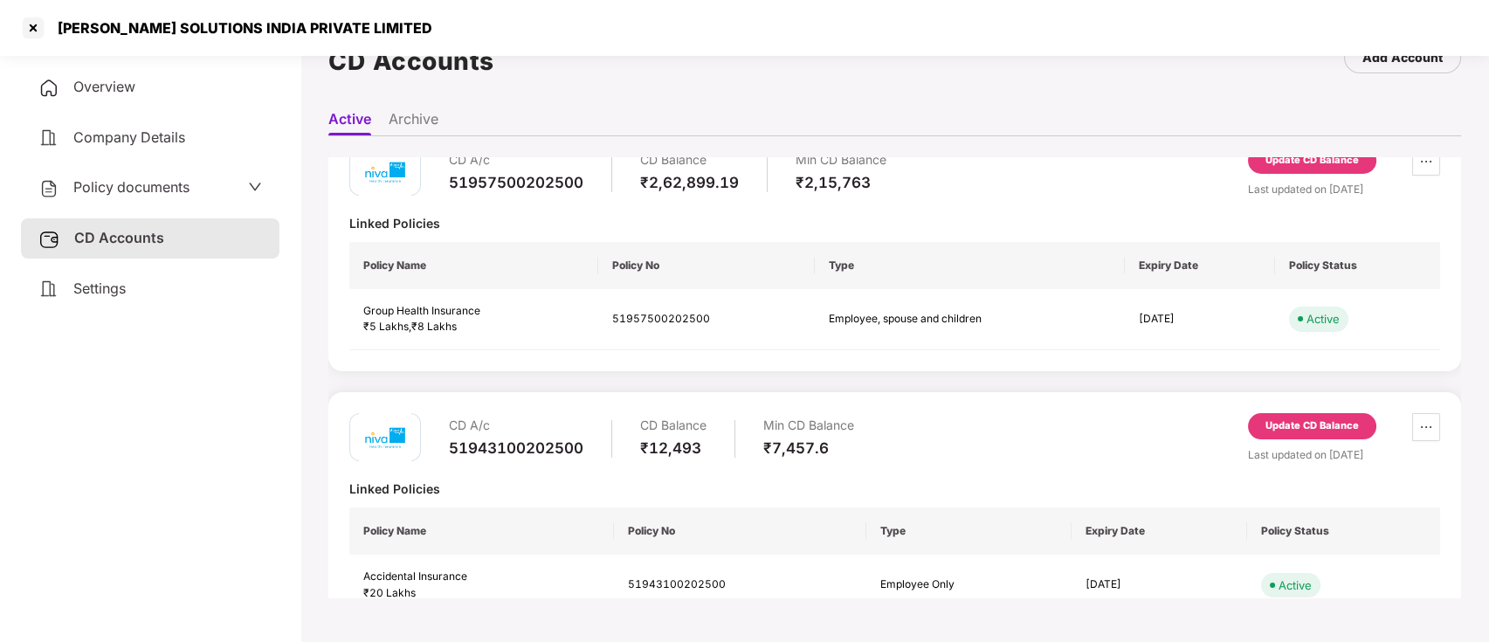
scroll to position [0, 0]
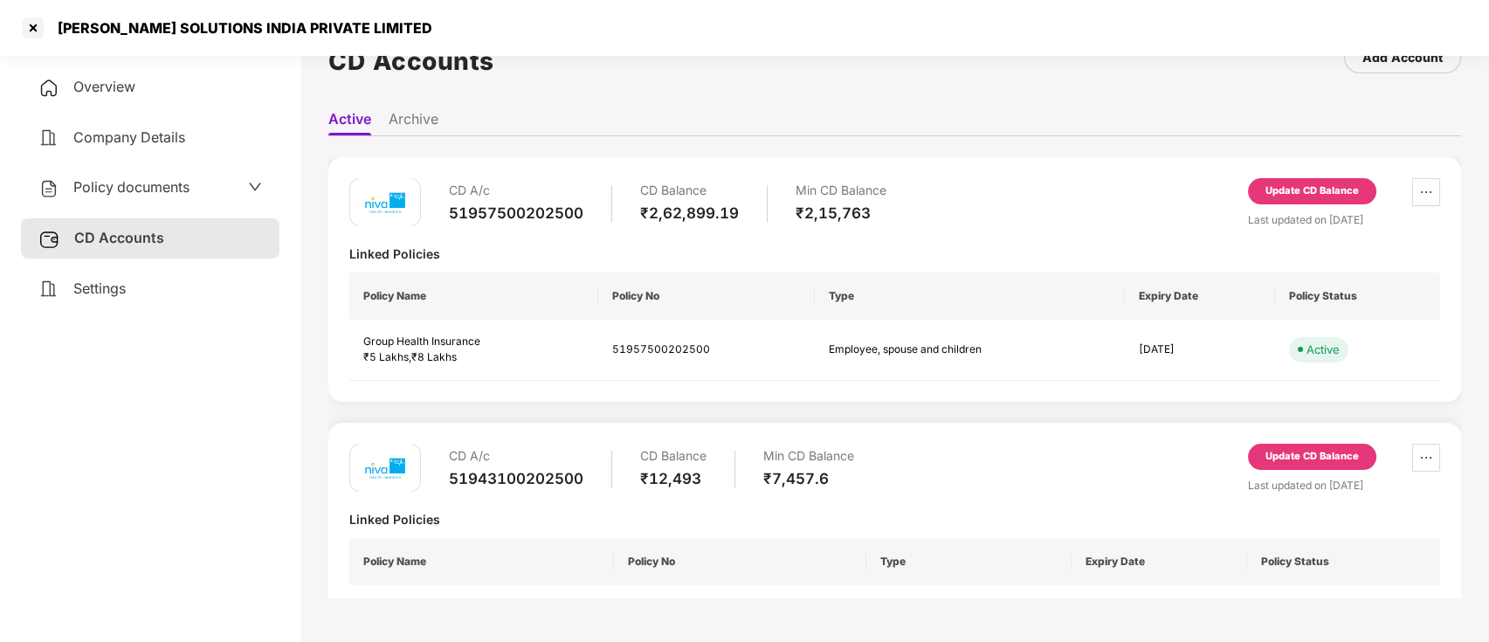
click at [108, 90] on span "Overview" at bounding box center [104, 86] width 62 height 17
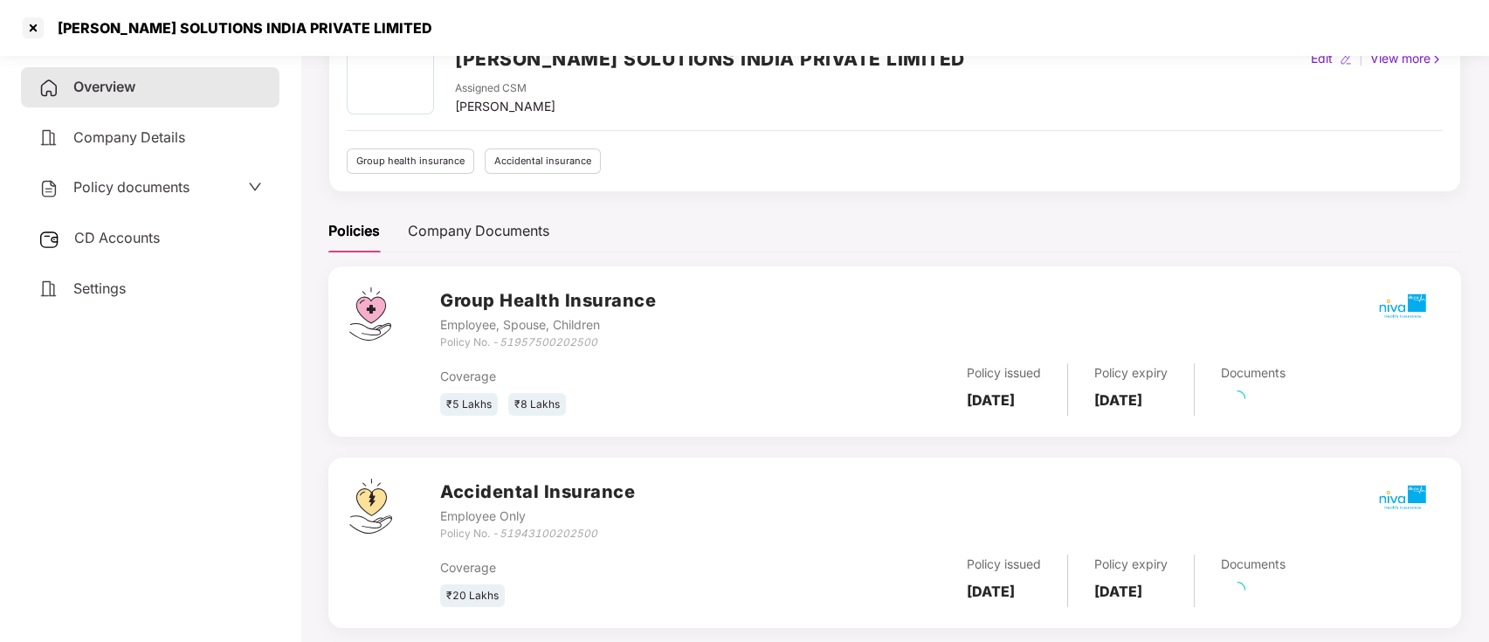
scroll to position [126, 0]
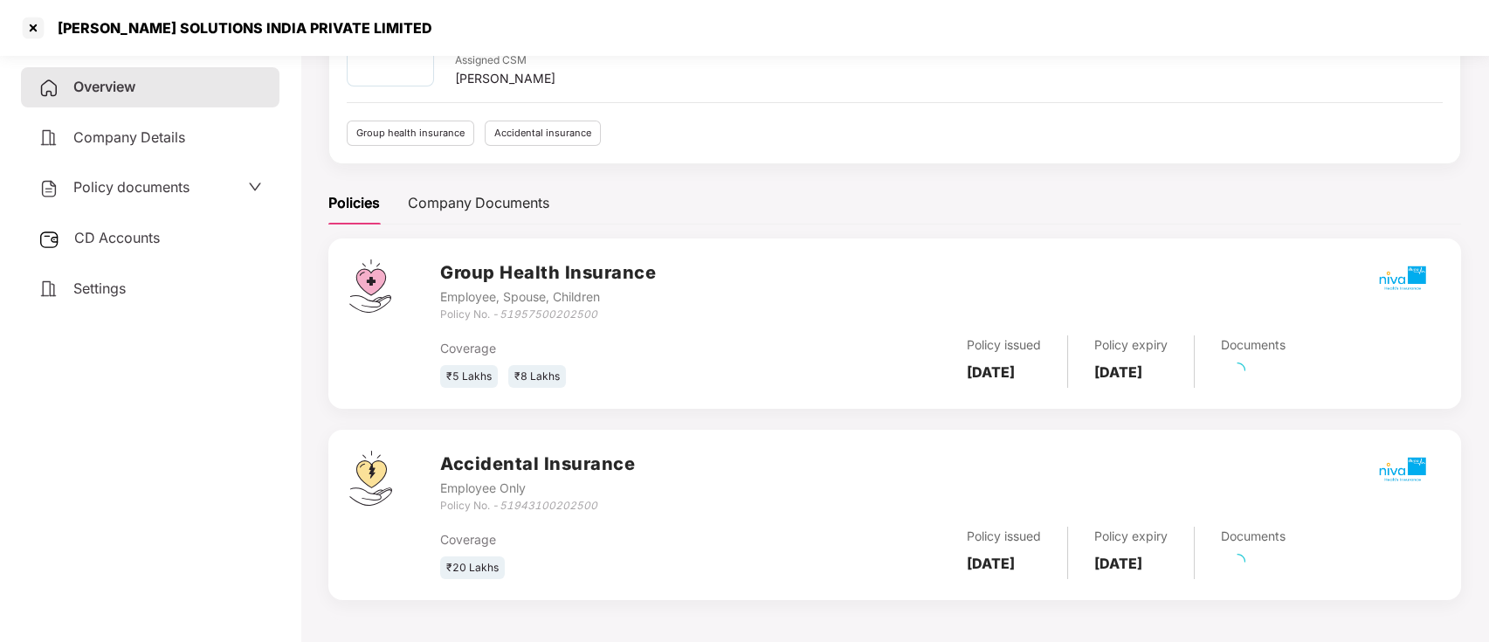
click at [1286, 570] on div "Documents" at bounding box center [1240, 553] width 91 height 52
click at [1293, 566] on link "41 Pending" at bounding box center [1258, 567] width 74 height 17
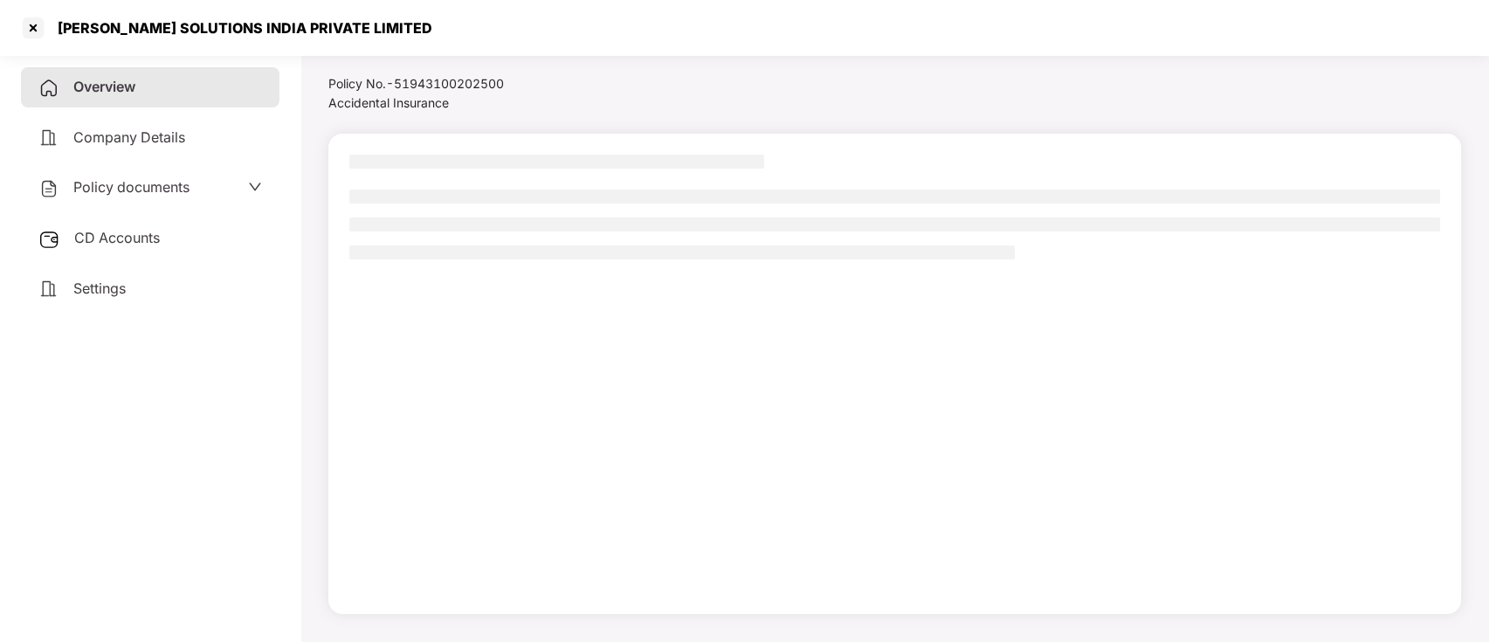
scroll to position [0, 0]
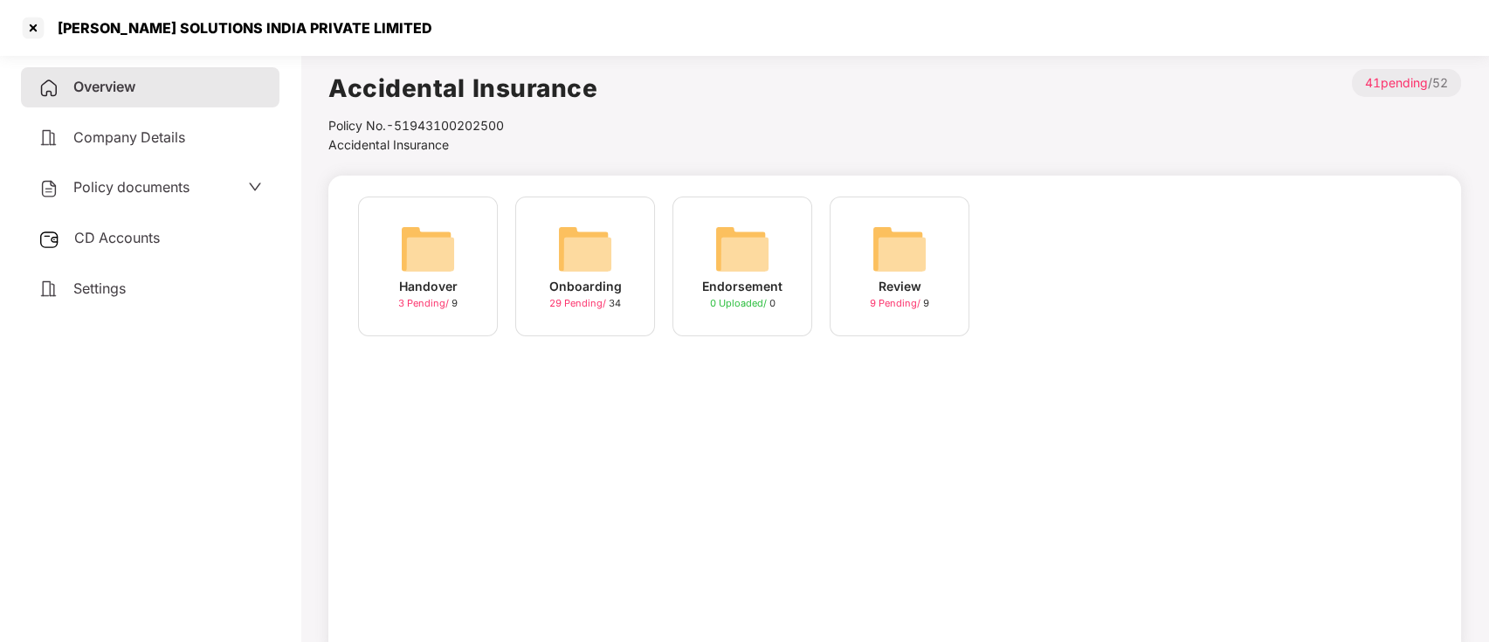
click at [607, 255] on img at bounding box center [585, 249] width 56 height 56
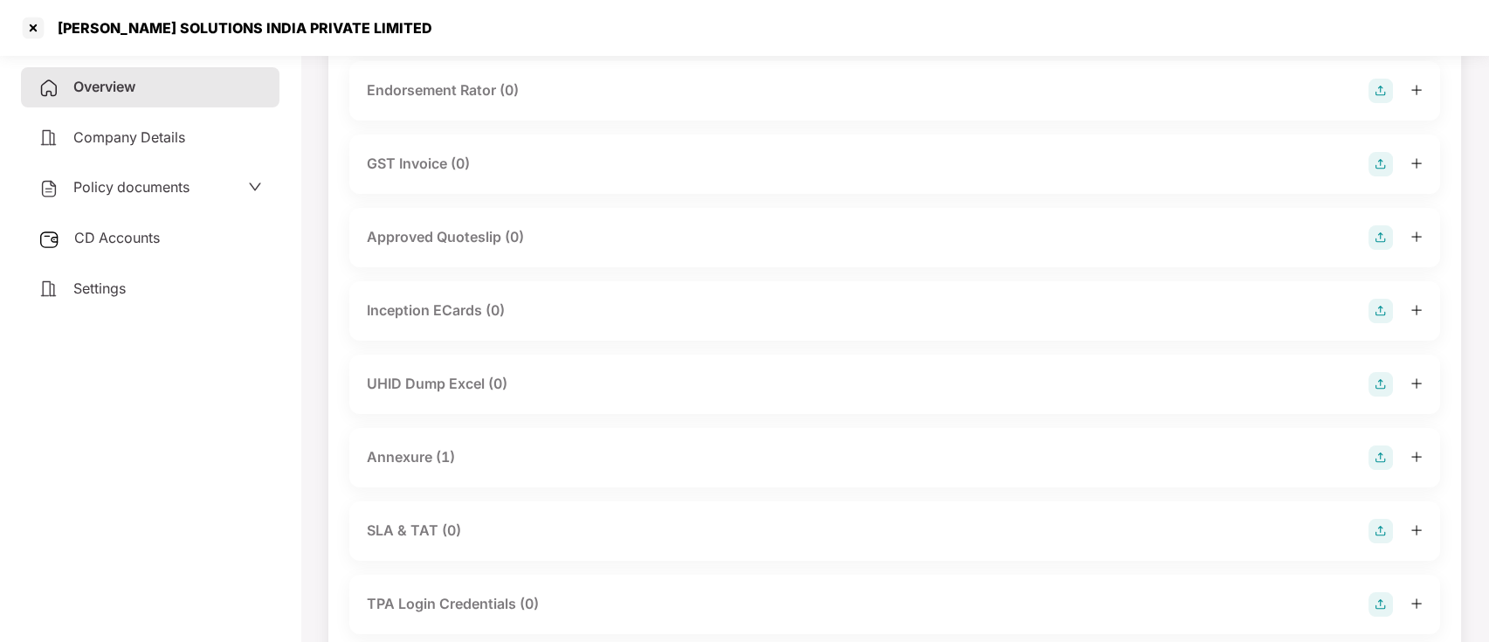
scroll to position [699, 0]
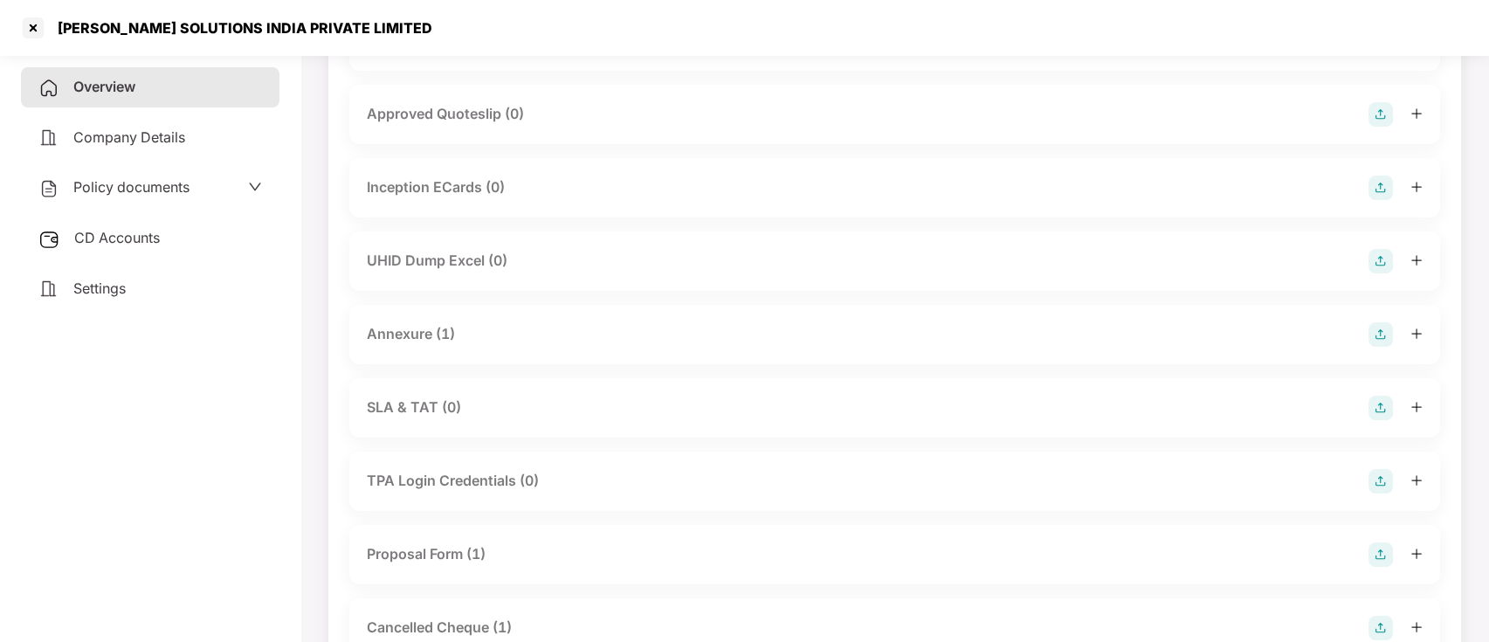
click at [444, 333] on div "Annexure (1)" at bounding box center [411, 334] width 88 height 22
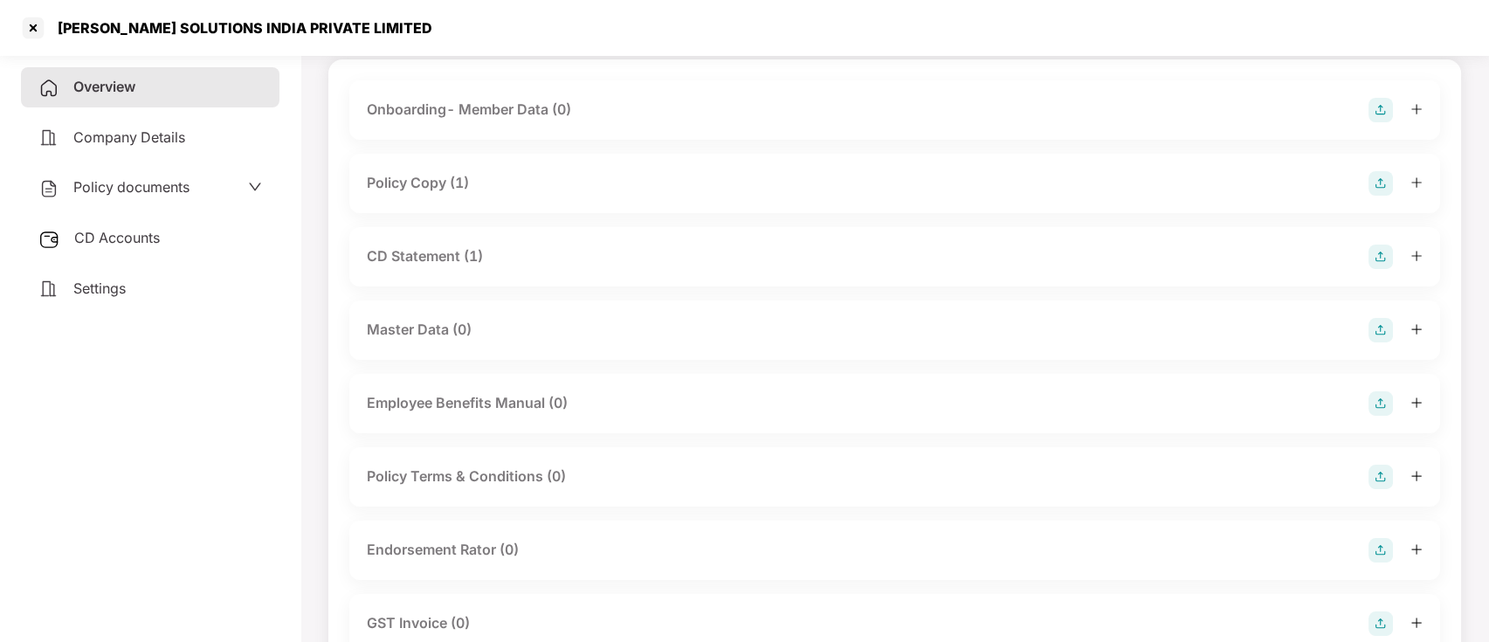
click at [494, 250] on div "CD Statement (1)" at bounding box center [895, 257] width 1056 height 24
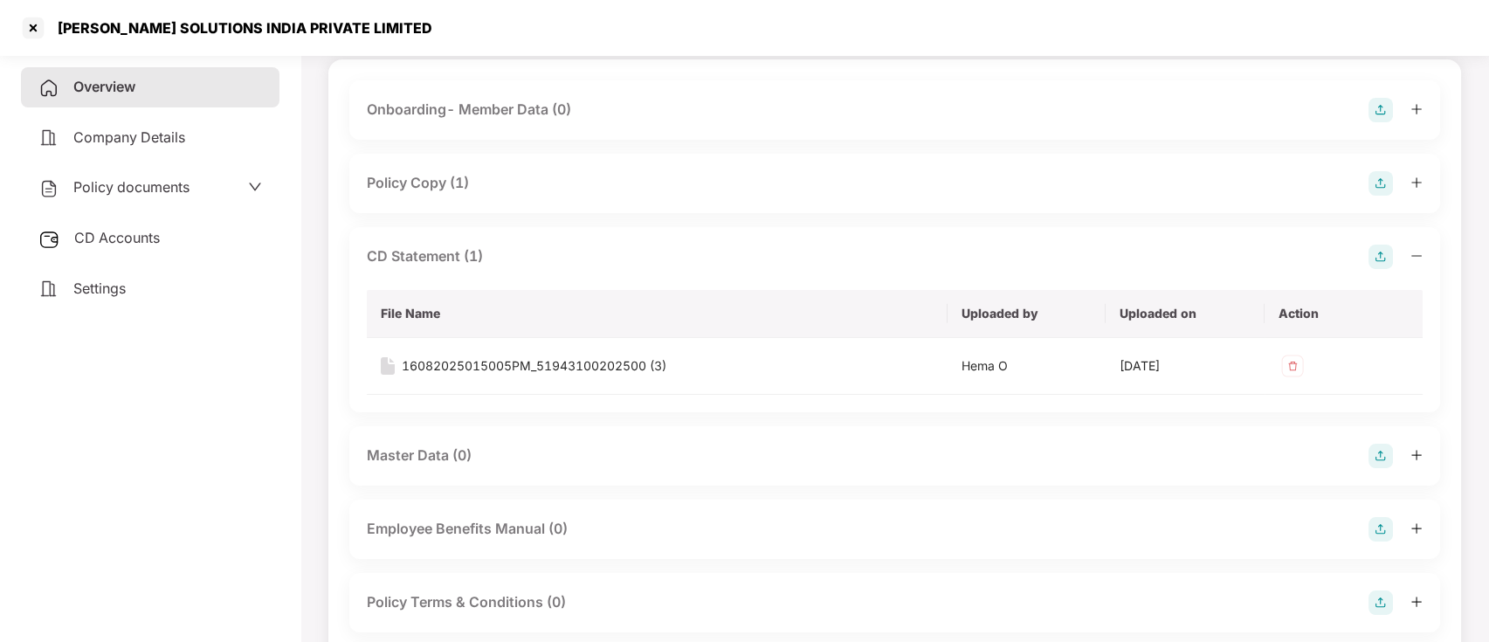
click at [215, 80] on div "Overview" at bounding box center [150, 87] width 259 height 40
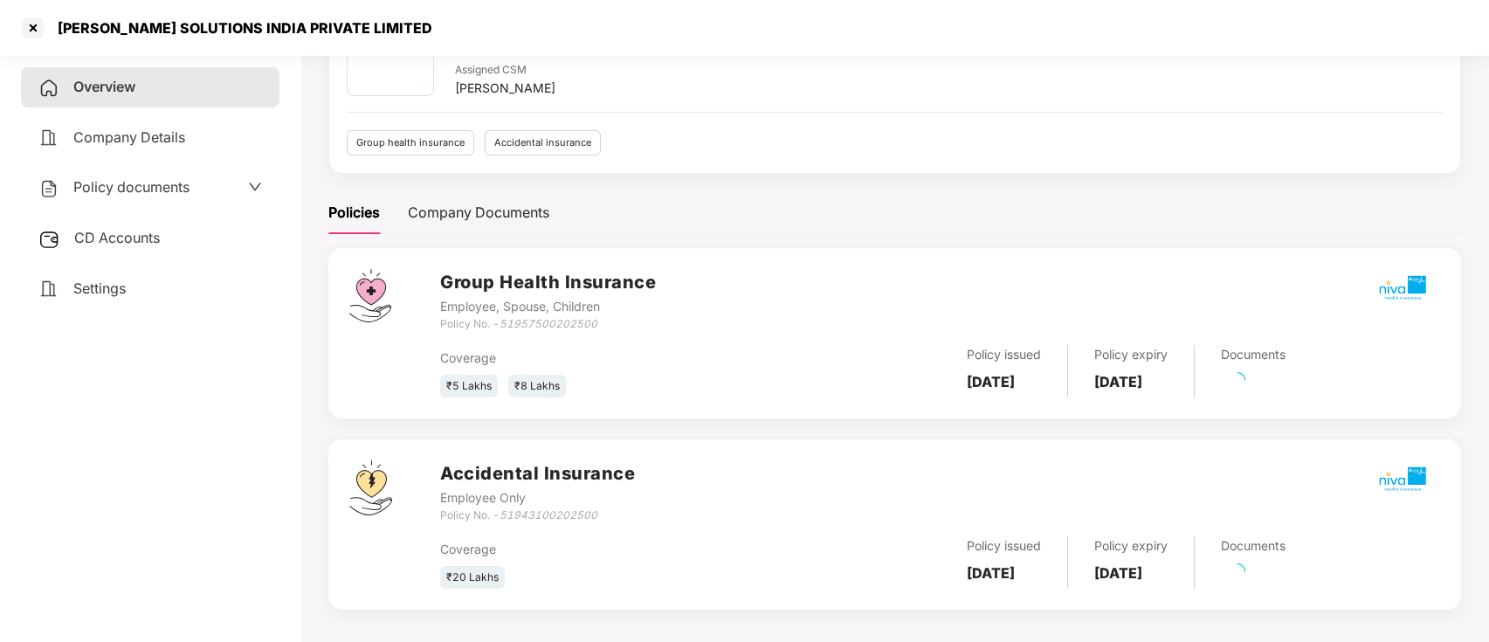
click at [1246, 384] on icon "loading" at bounding box center [1238, 380] width 16 height 16
click at [1286, 384] on div "Documents" at bounding box center [1240, 371] width 91 height 52
click at [1294, 386] on link "41 Pending" at bounding box center [1258, 385] width 74 height 17
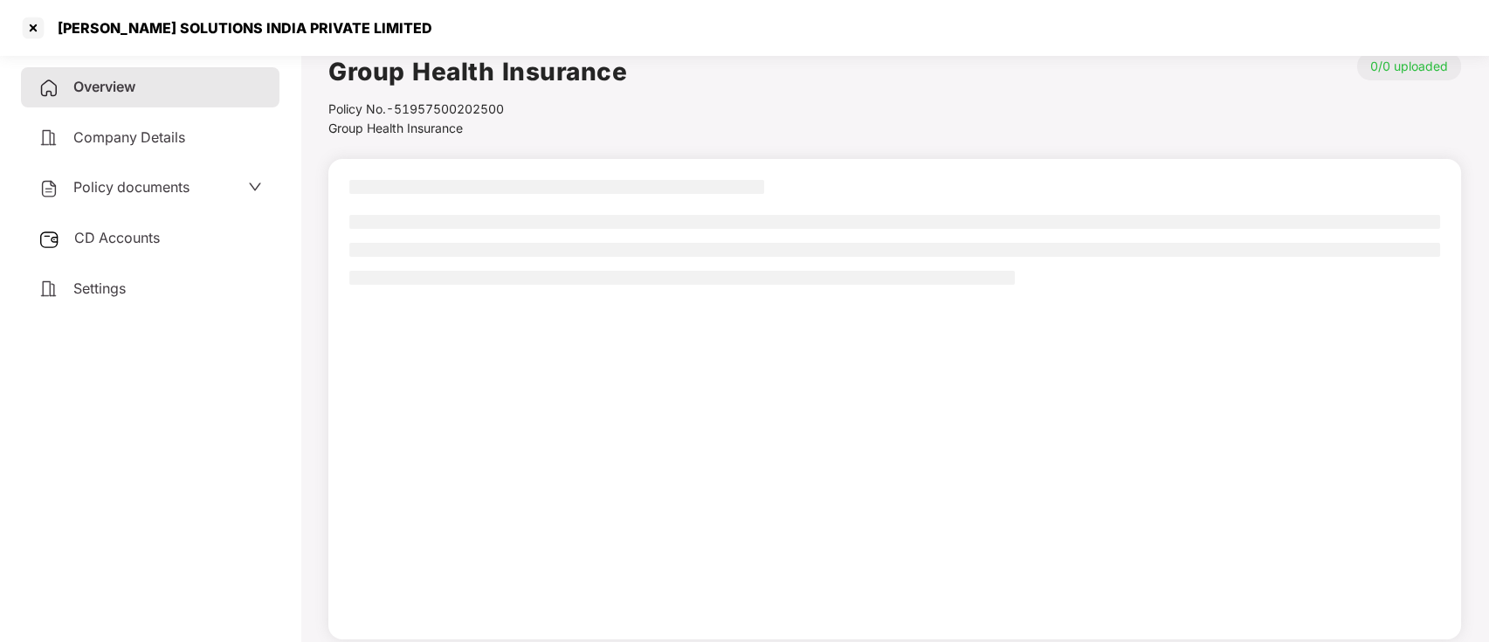
scroll to position [0, 0]
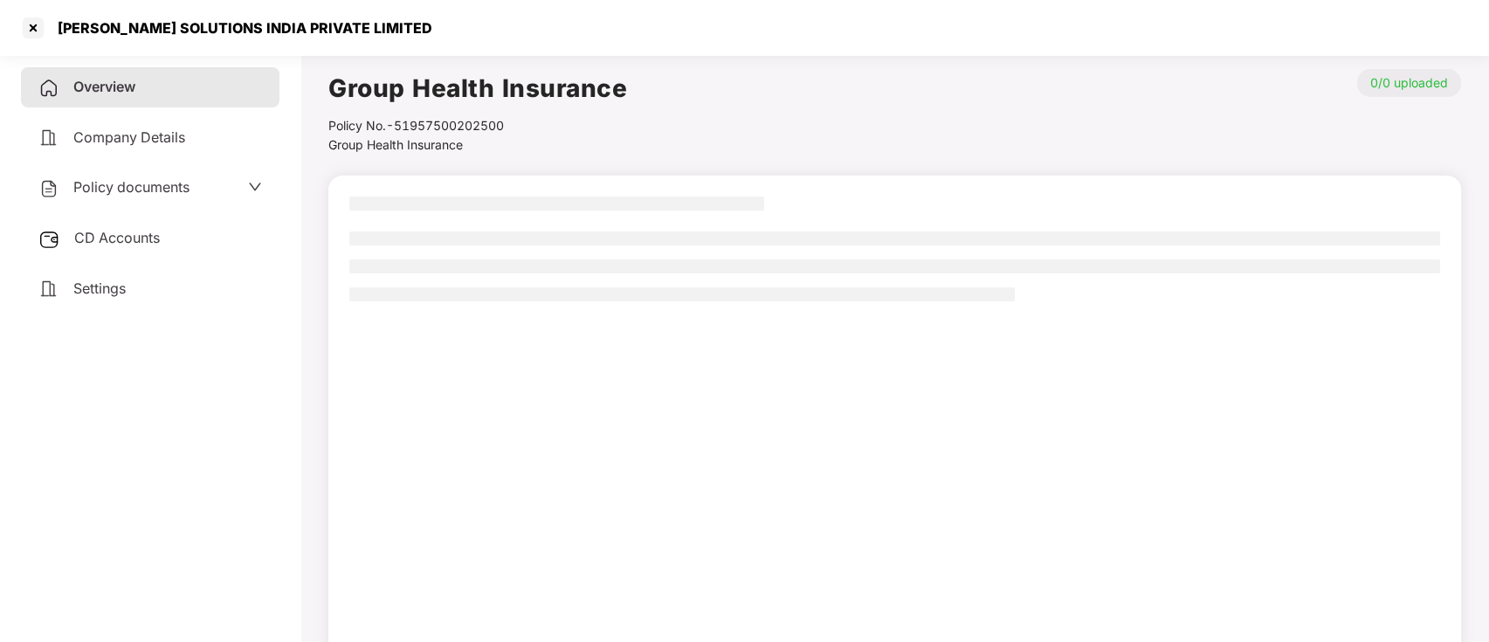
click at [586, 255] on ul at bounding box center [894, 266] width 1091 height 70
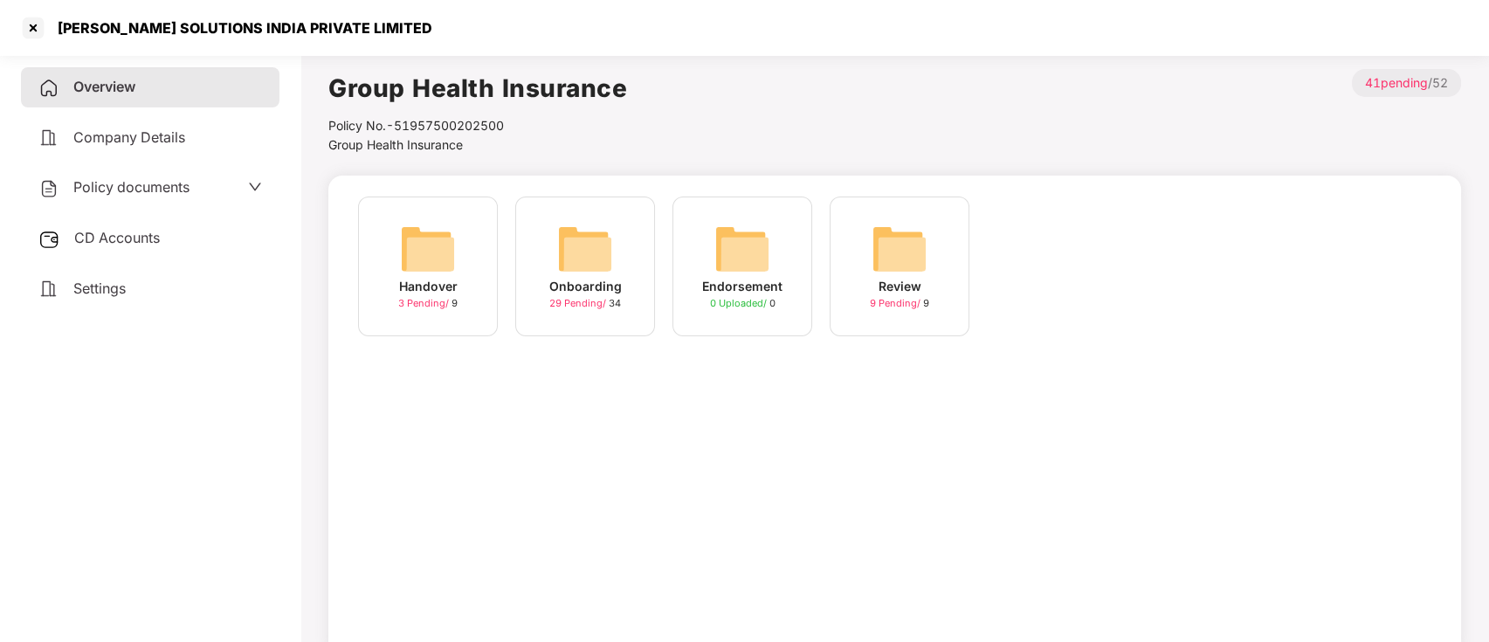
click at [586, 255] on img at bounding box center [585, 249] width 56 height 56
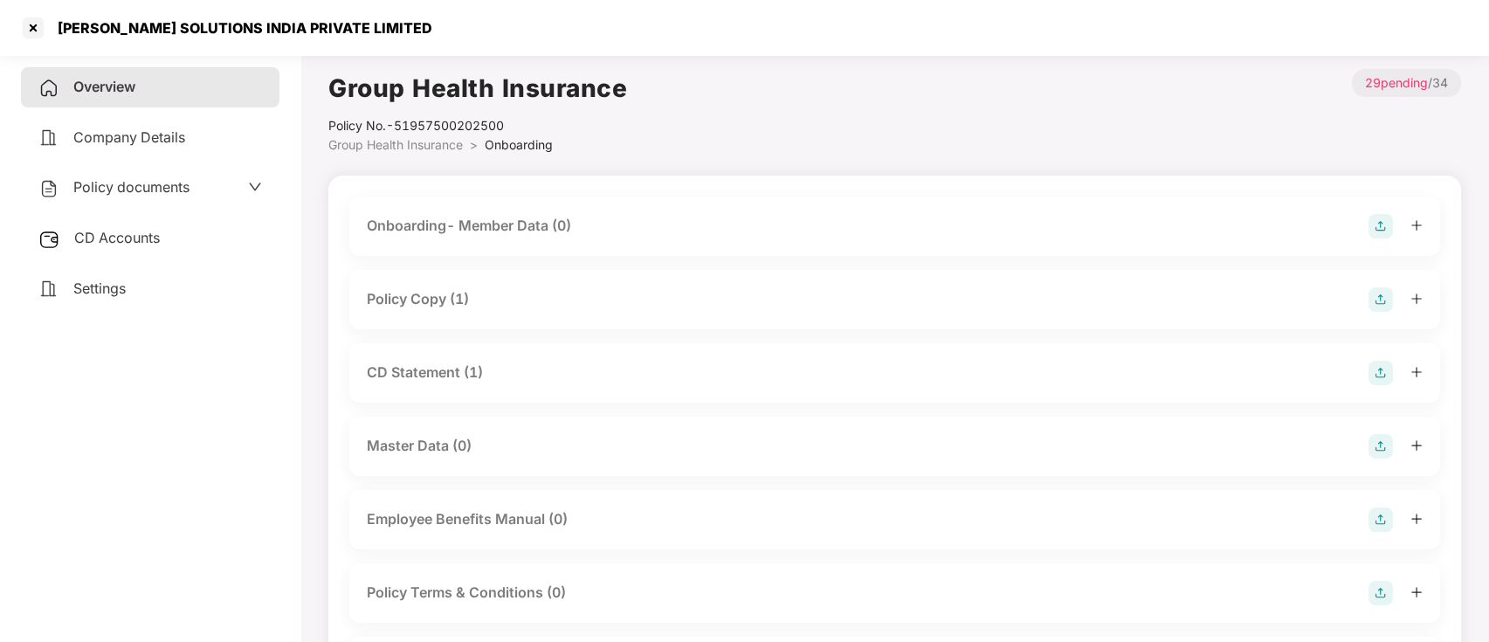
click at [570, 374] on div "CD Statement (1)" at bounding box center [895, 373] width 1056 height 24
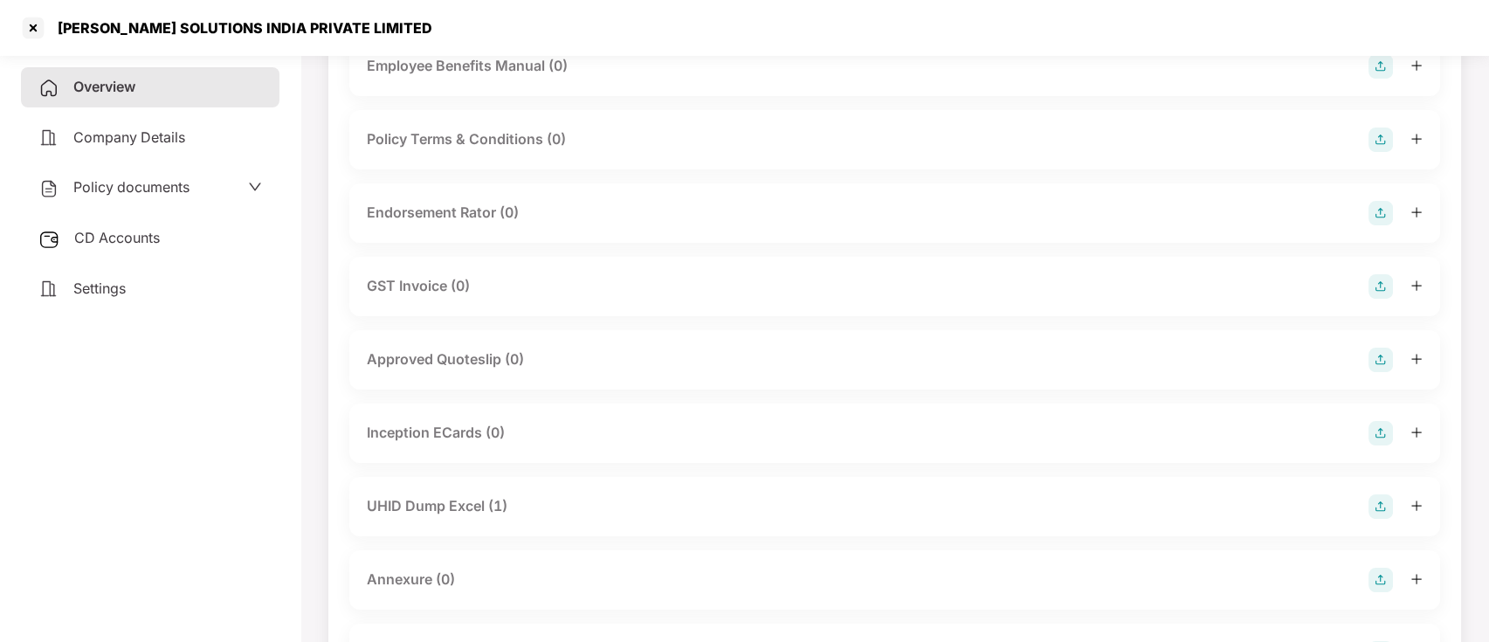
scroll to position [699, 0]
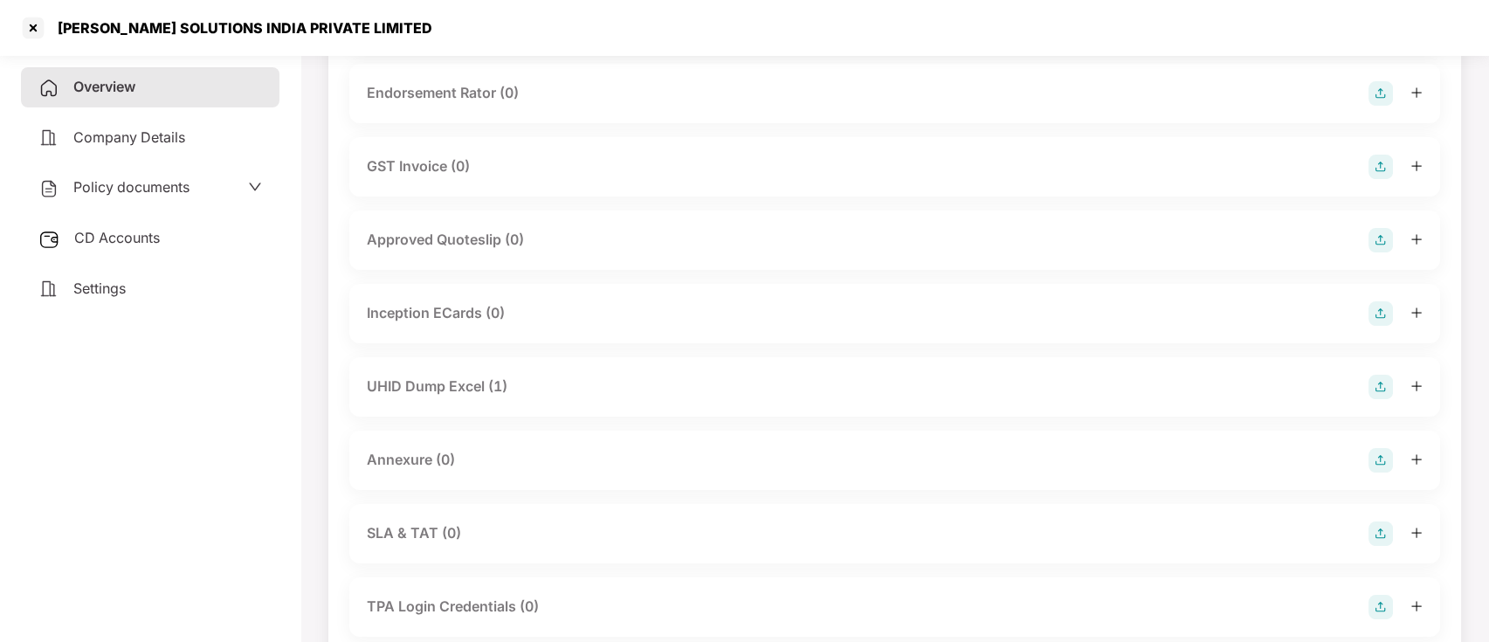
click at [521, 393] on div "UHID Dump Excel (1)" at bounding box center [895, 387] width 1056 height 24
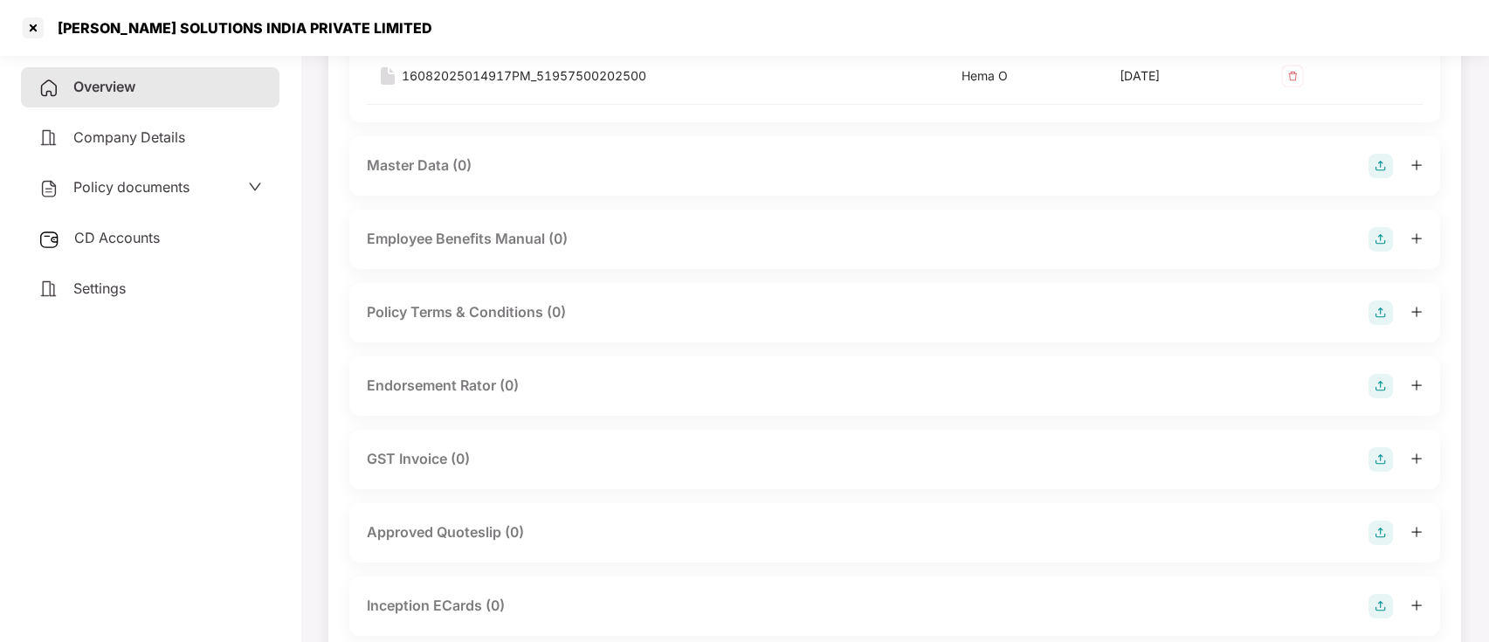
scroll to position [116, 0]
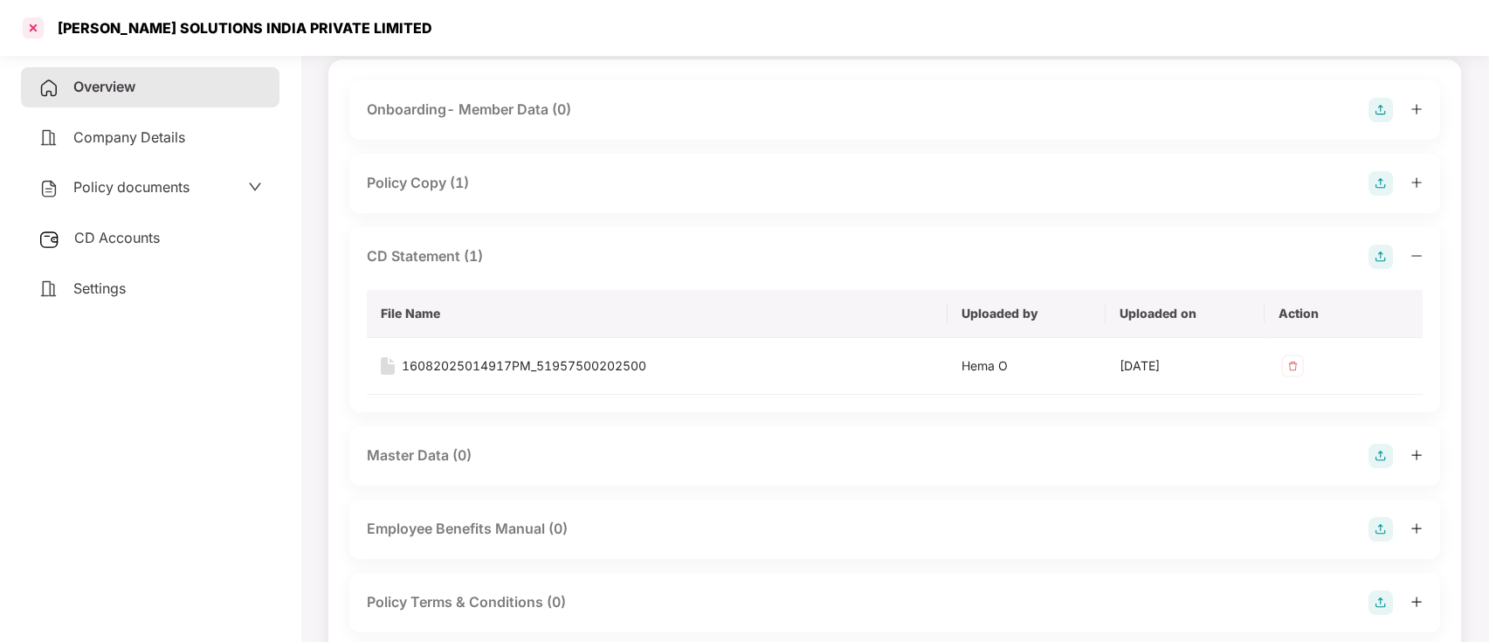
click at [32, 27] on div at bounding box center [33, 28] width 28 height 28
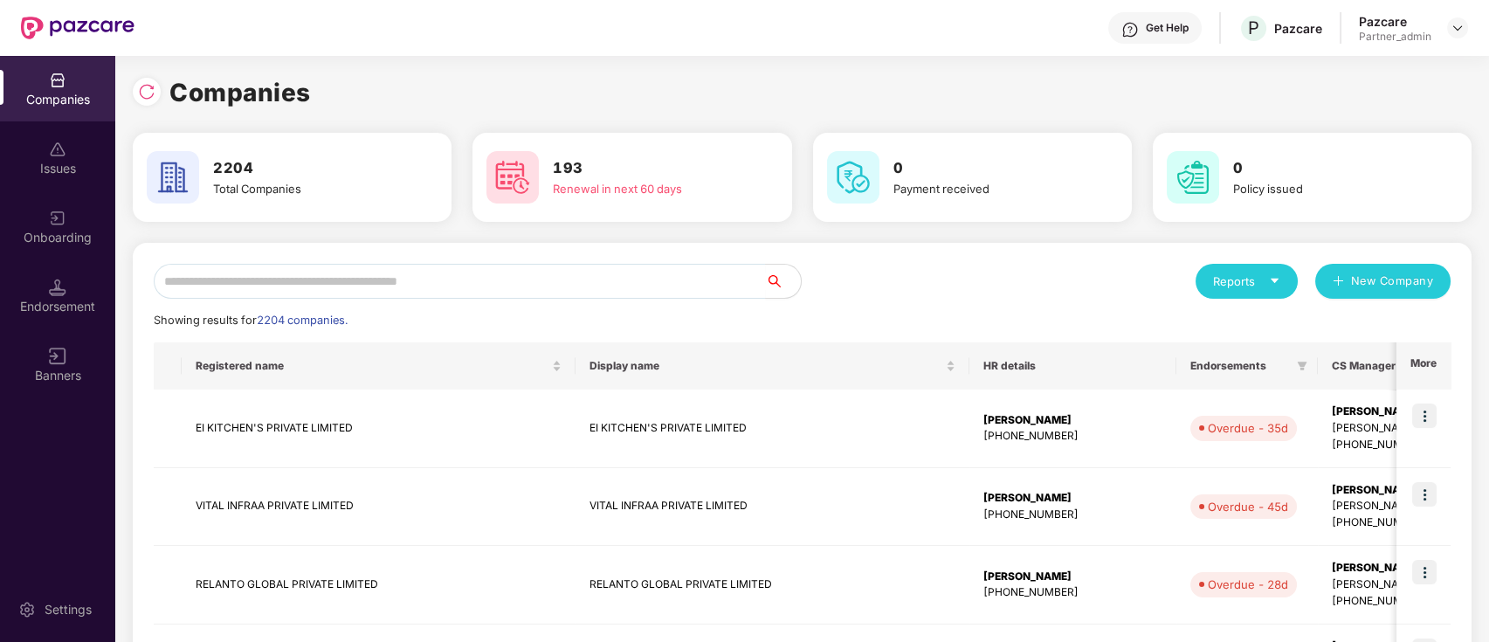
scroll to position [0, 0]
click at [363, 282] on input "text" at bounding box center [460, 281] width 612 height 35
paste input "**********"
type input "**********"
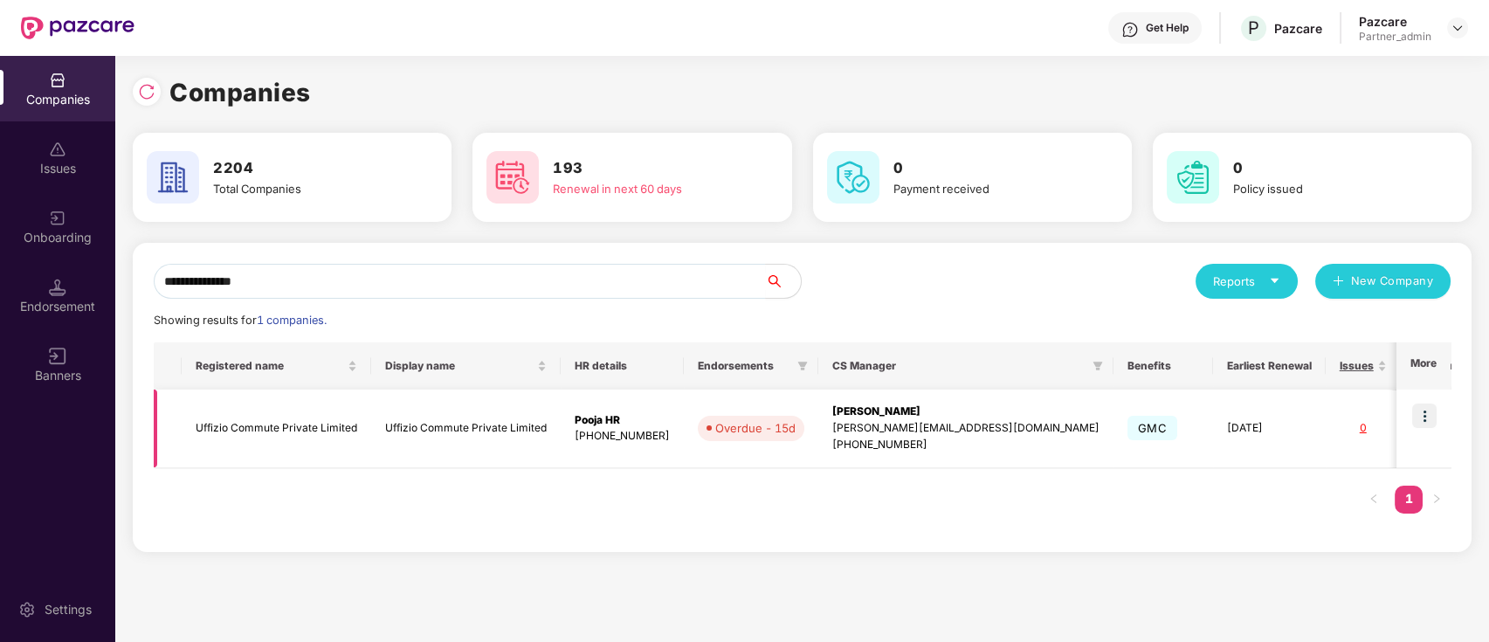
click at [371, 443] on td "Uffizio Commute Private Limited" at bounding box center [466, 429] width 190 height 79
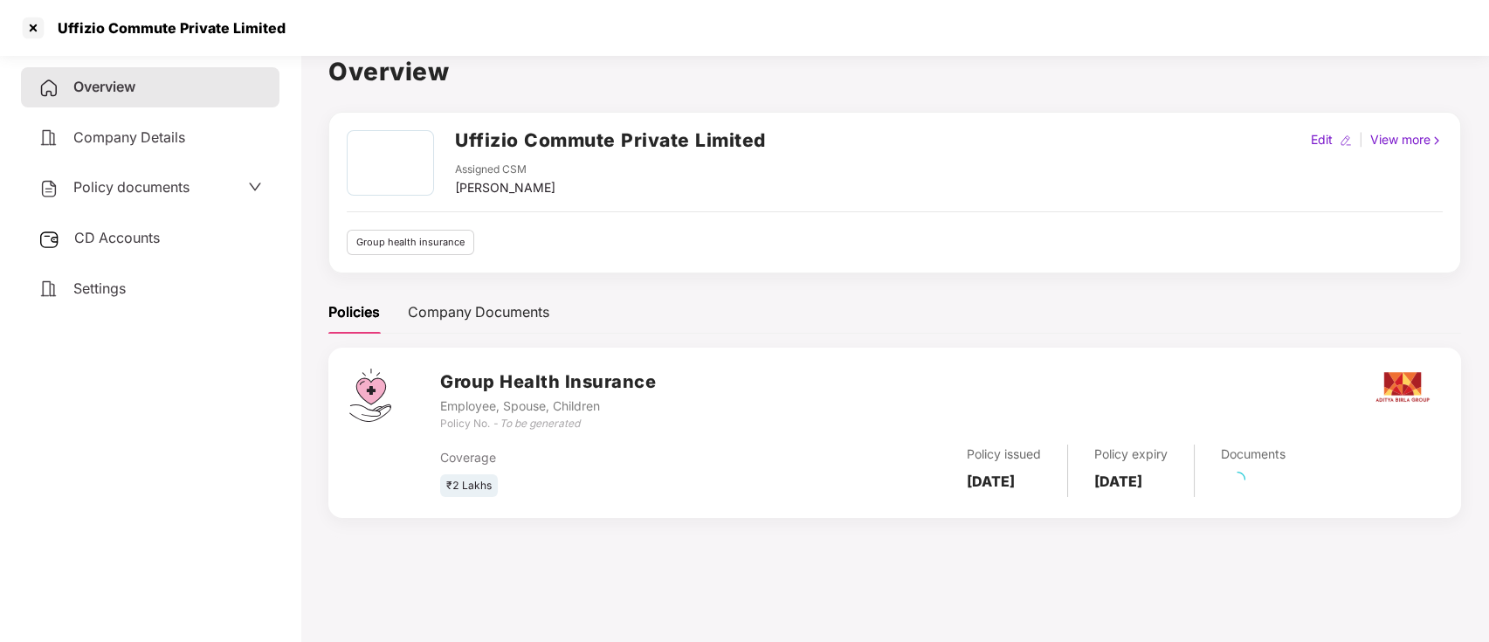
scroll to position [48, 0]
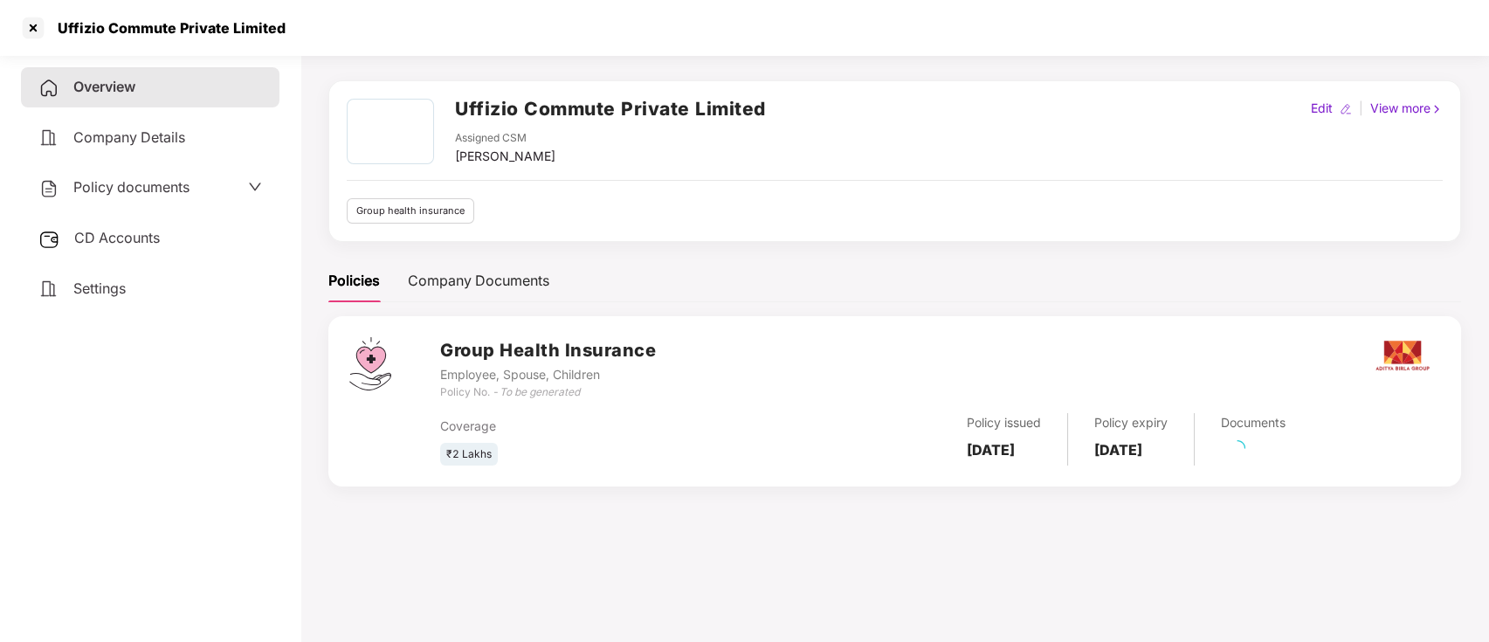
click at [1286, 444] on div "Documents" at bounding box center [1240, 439] width 91 height 52
click at [1286, 467] on div "Group Health Insurance Employee, Spouse, Children Policy No. - To be generated …" at bounding box center [894, 401] width 1133 height 170
click at [1286, 445] on div "Documents" at bounding box center [1240, 439] width 91 height 52
click at [1295, 444] on div "Documents 48 Pending" at bounding box center [1245, 442] width 100 height 48
click at [1295, 457] on link "48 Pending" at bounding box center [1258, 453] width 74 height 17
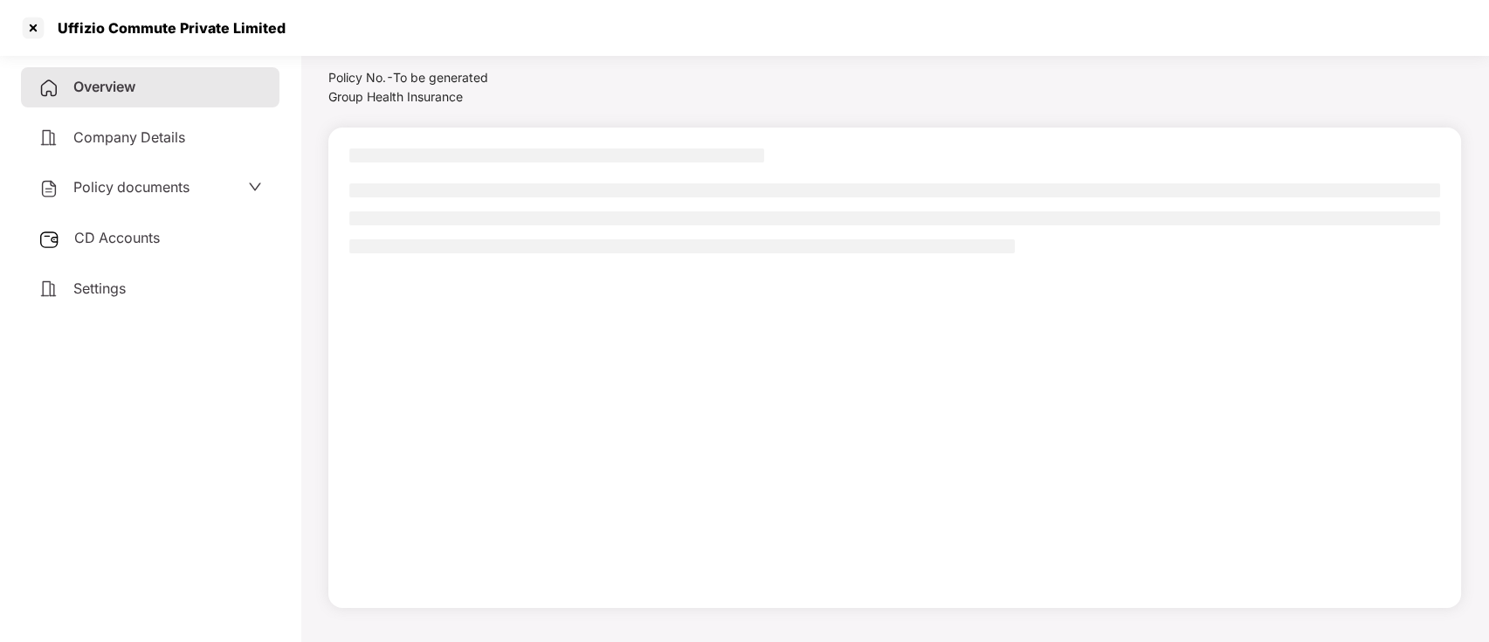
scroll to position [0, 0]
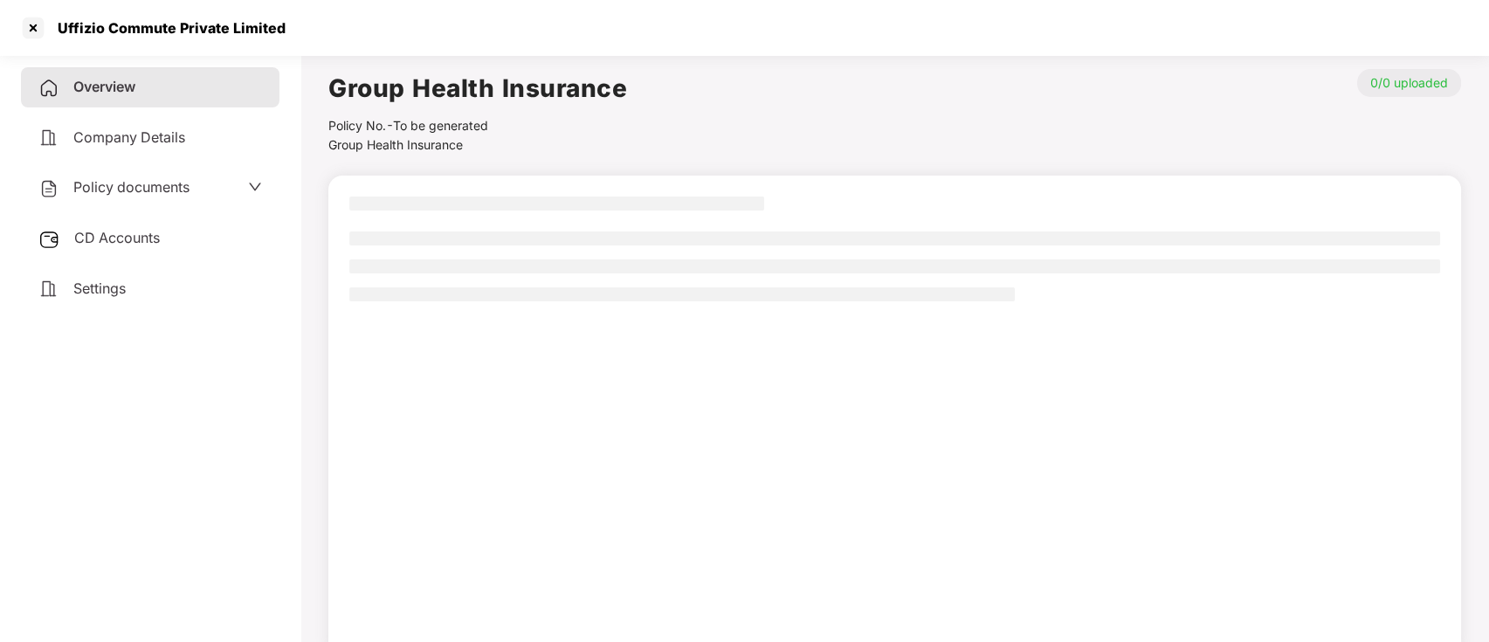
click at [563, 226] on div at bounding box center [894, 255] width 1091 height 117
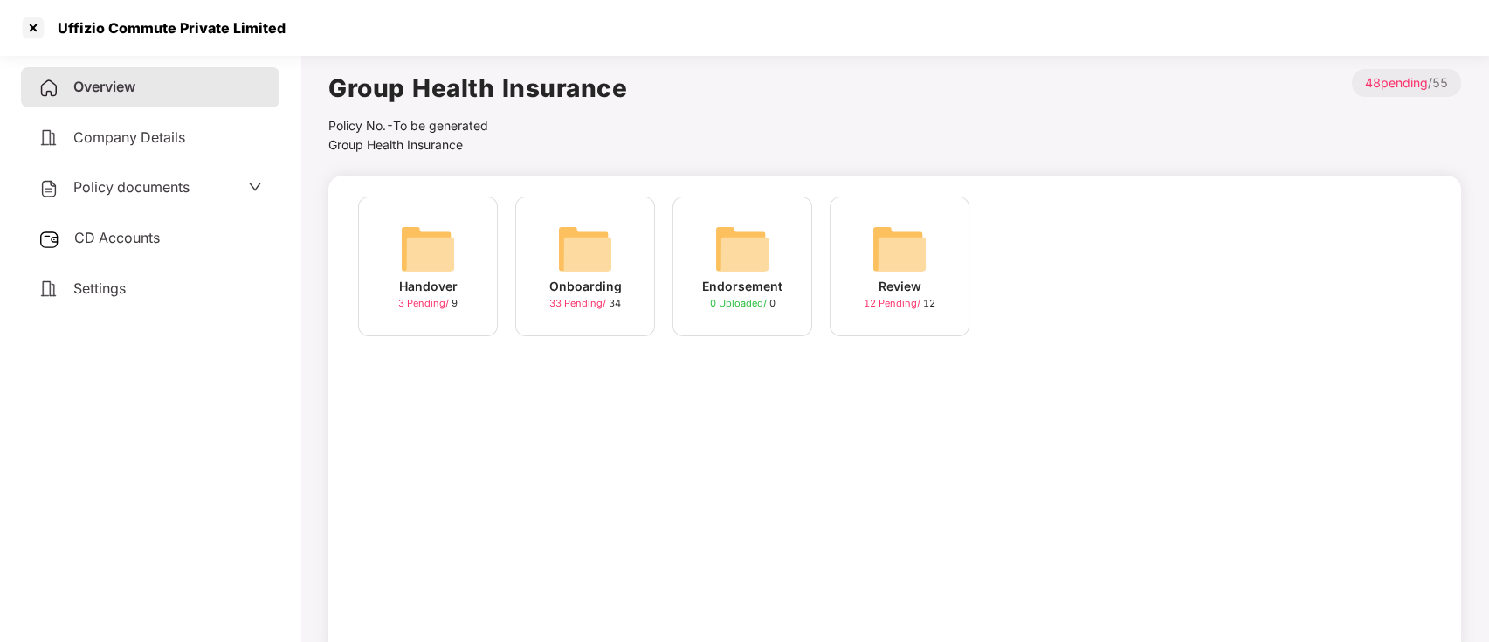
click at [597, 298] on span "33 Pending /" at bounding box center [578, 303] width 59 height 12
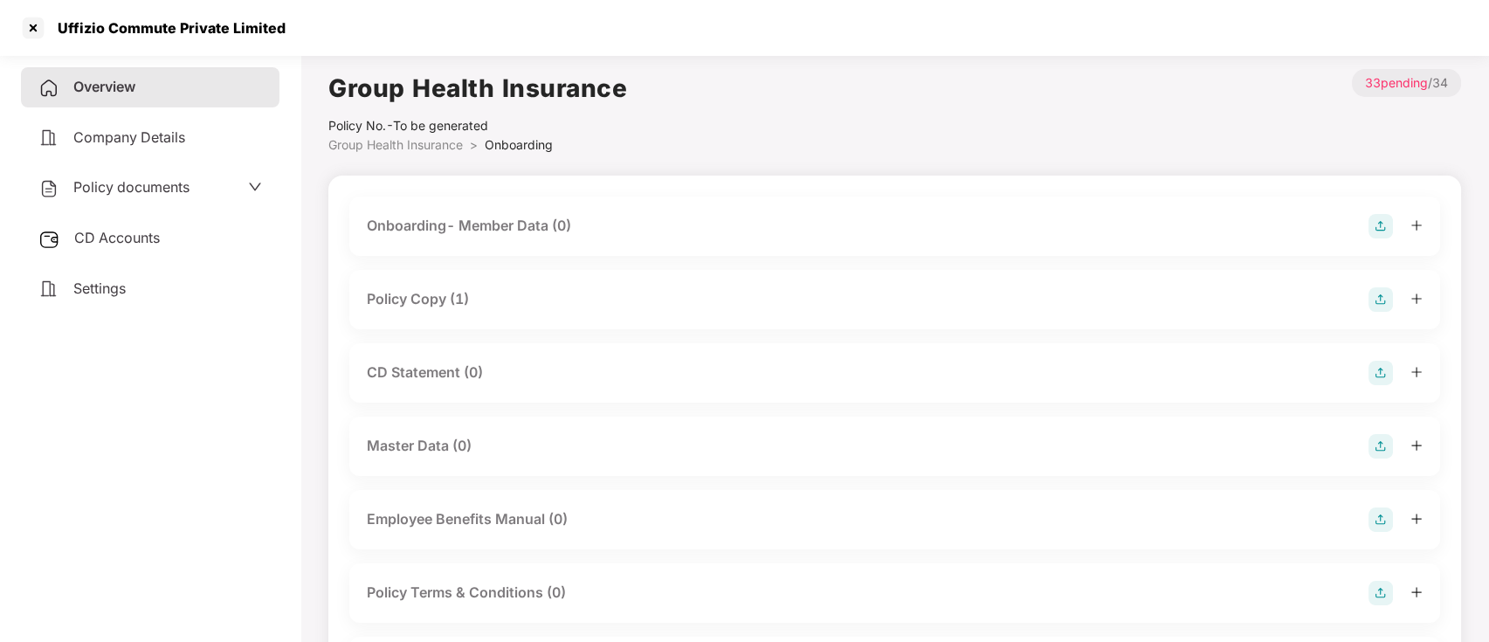
click at [431, 297] on div "Policy Copy (1)" at bounding box center [418, 299] width 102 height 22
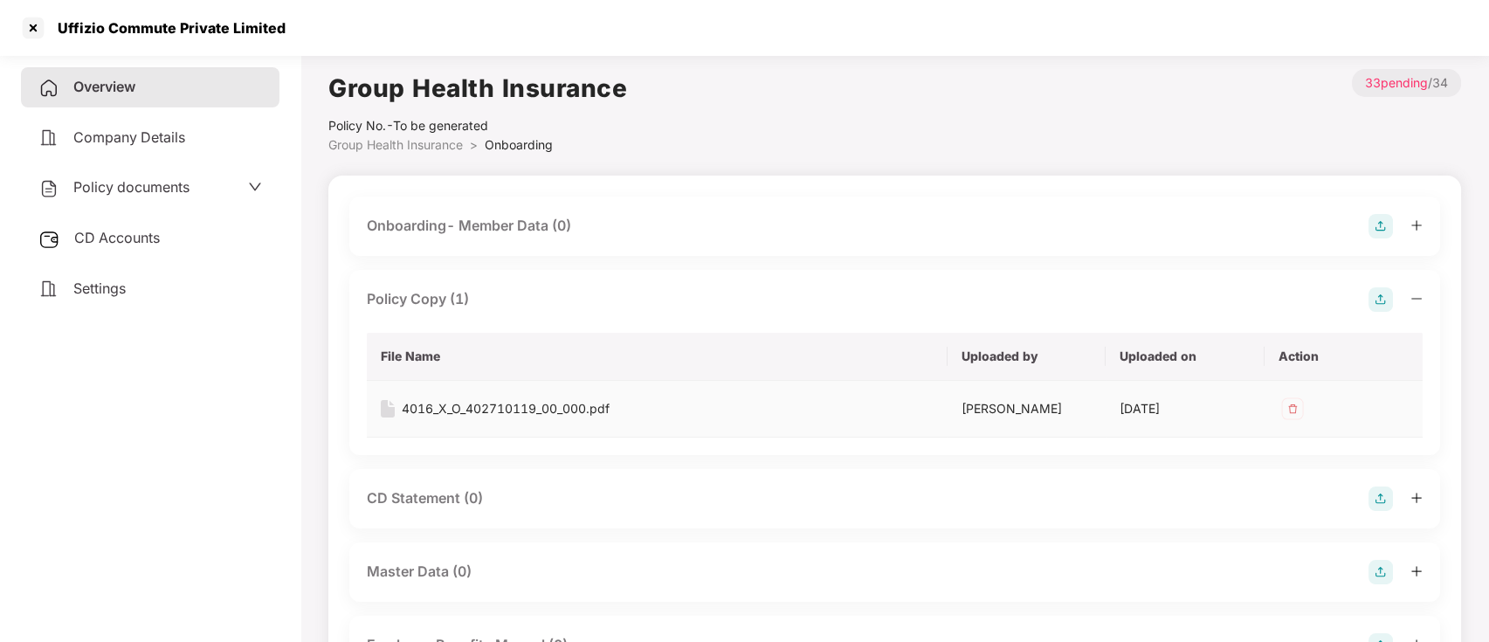
click at [491, 404] on div "4016_X_O_402710119_00_000.pdf" at bounding box center [506, 408] width 208 height 19
